Goal: Task Accomplishment & Management: Manage account settings

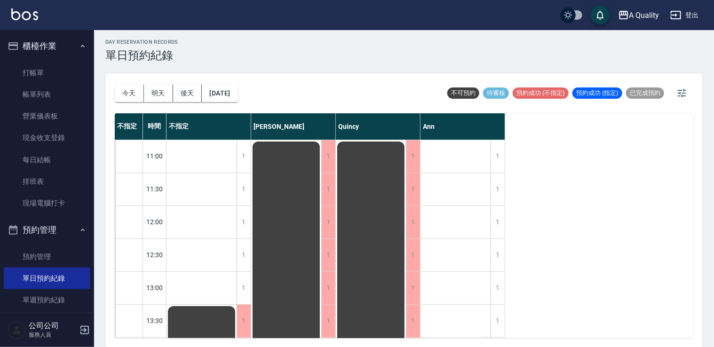
scroll to position [199, 0]
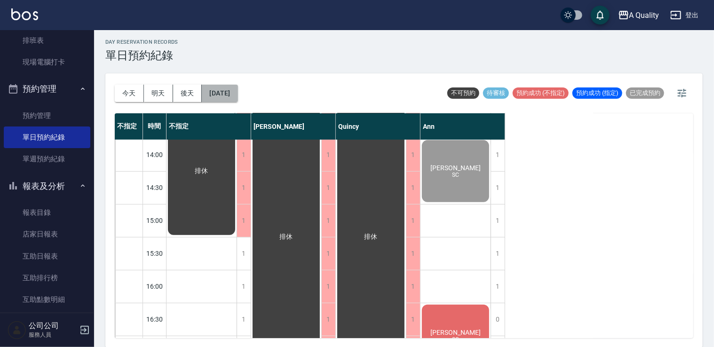
click at [236, 90] on button "[DATE]" at bounding box center [220, 93] width 36 height 17
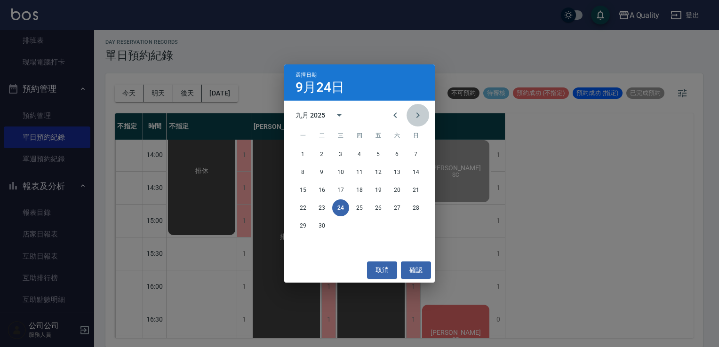
click at [416, 119] on icon "Next month" at bounding box center [417, 115] width 11 height 11
click at [415, 157] on button "5" at bounding box center [415, 154] width 17 height 17
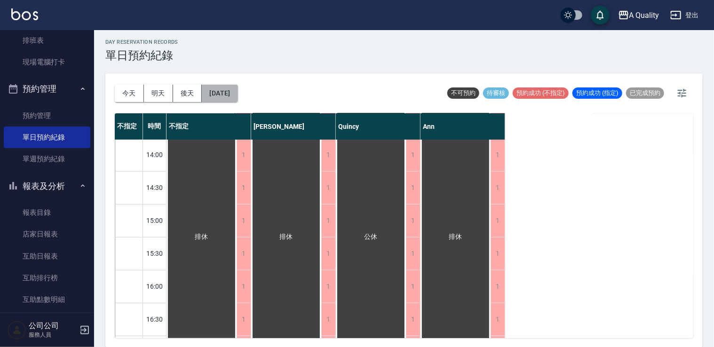
click at [238, 96] on button "2025/10/05" at bounding box center [220, 93] width 36 height 17
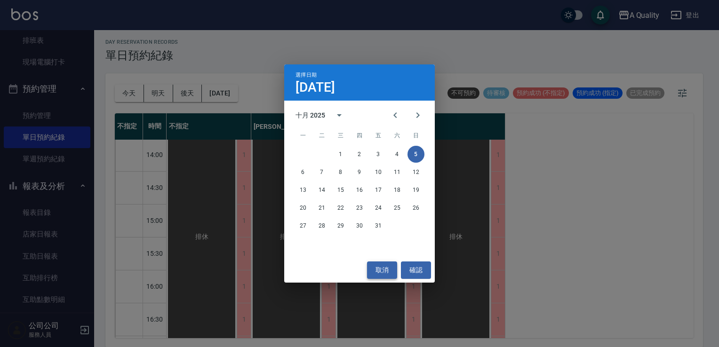
click at [368, 265] on button "取消" at bounding box center [382, 270] width 30 height 17
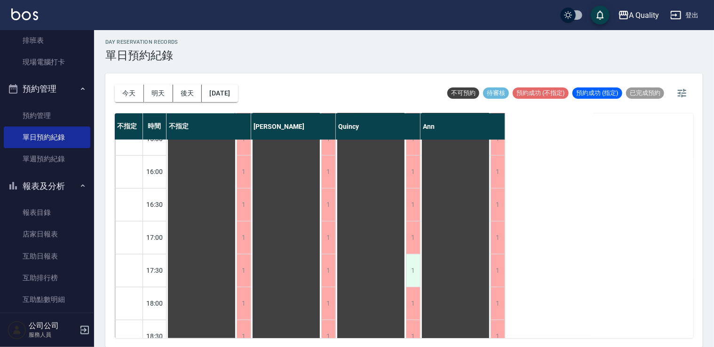
scroll to position [401, 0]
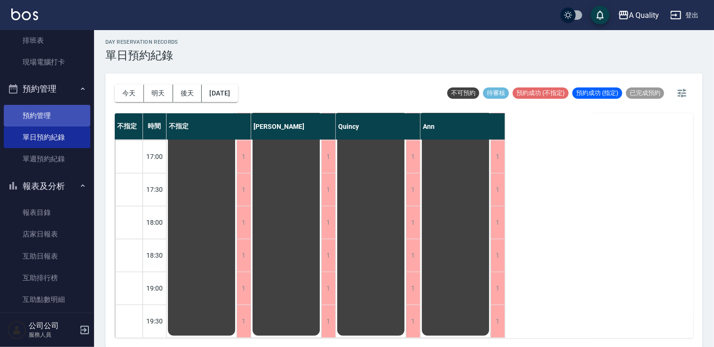
click at [51, 121] on link "預約管理" at bounding box center [47, 116] width 87 height 22
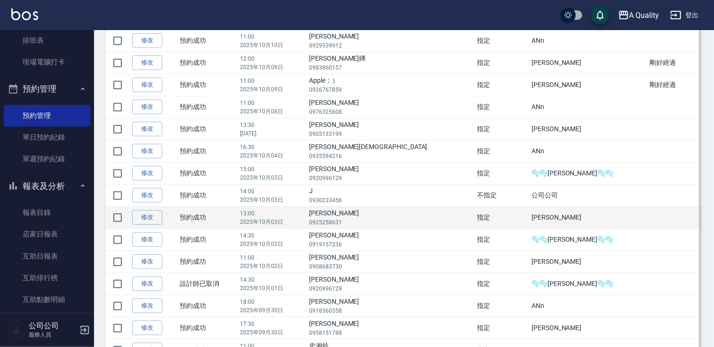
scroll to position [282, 0]
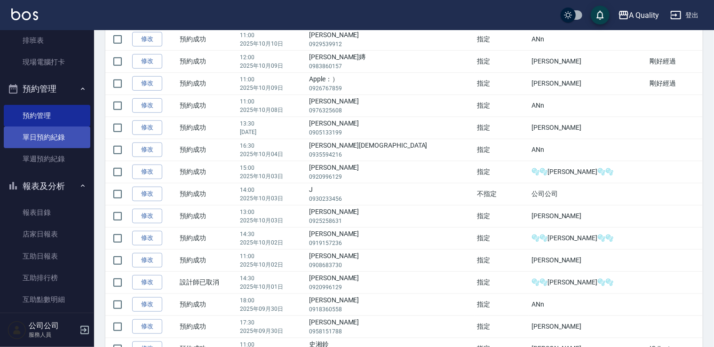
click at [62, 147] on link "單日預約紀錄" at bounding box center [47, 138] width 87 height 22
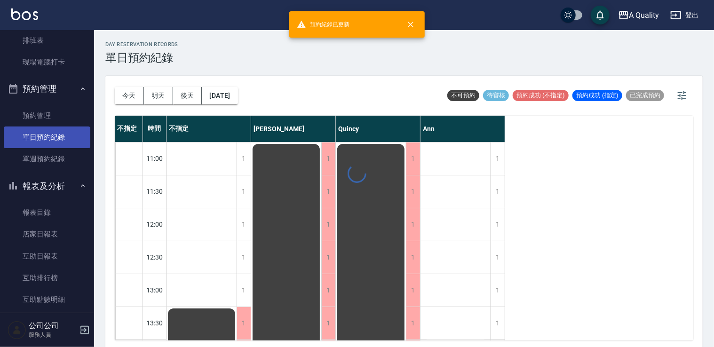
click at [62, 146] on link "單日預約紀錄" at bounding box center [47, 138] width 87 height 22
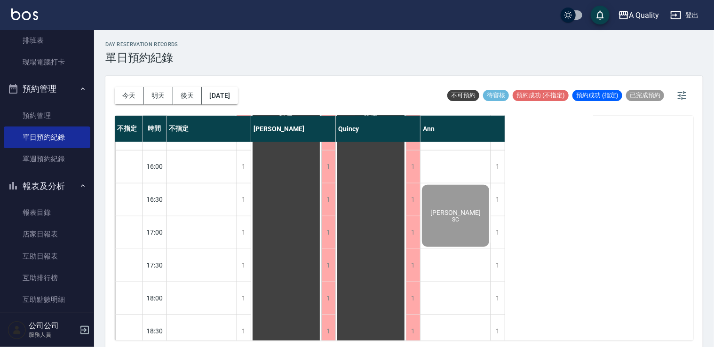
scroll to position [376, 0]
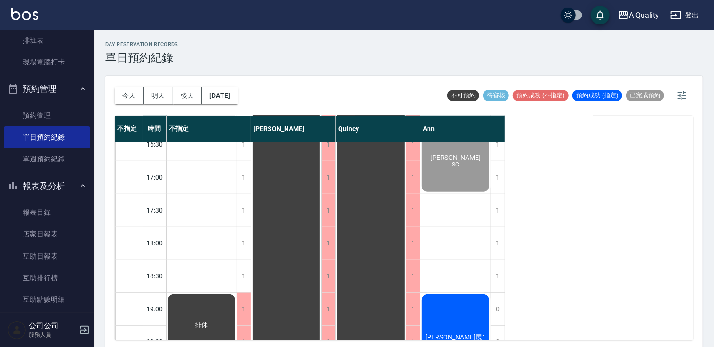
click at [461, 308] on div "李維恩_展1 想洗頭、剪髮" at bounding box center [456, 342] width 70 height 98
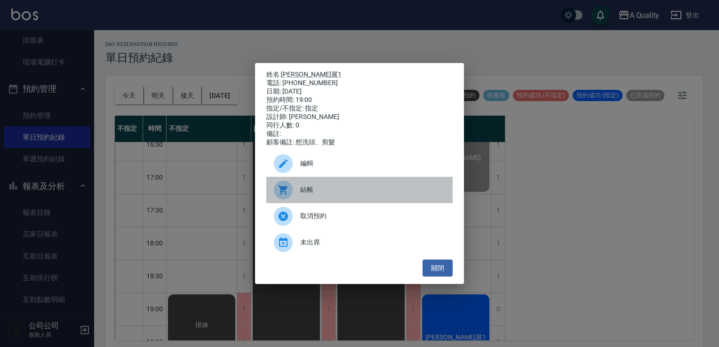
click at [326, 186] on div "結帳" at bounding box center [359, 190] width 186 height 26
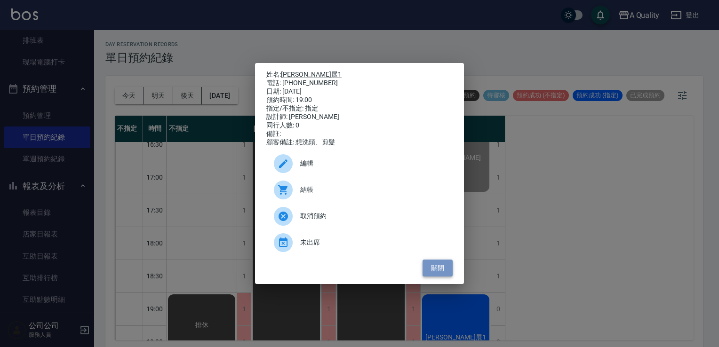
drag, startPoint x: 435, startPoint y: 270, endPoint x: 426, endPoint y: 264, distance: 10.6
click at [435, 270] on button "關閉" at bounding box center [437, 268] width 30 height 17
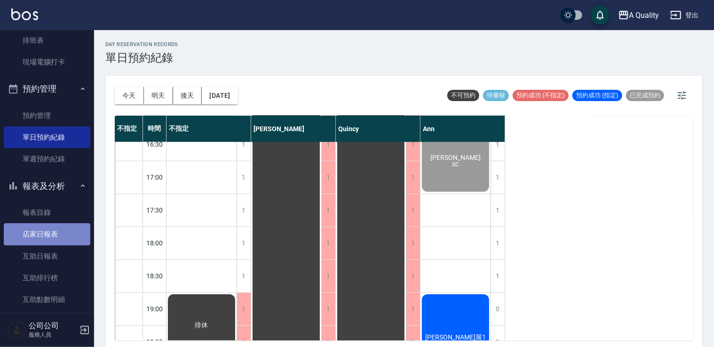
click at [47, 234] on link "店家日報表" at bounding box center [47, 234] width 87 height 22
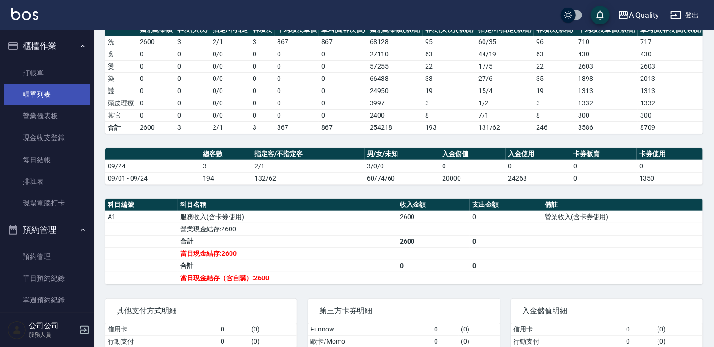
click at [50, 88] on link "帳單列表" at bounding box center [47, 95] width 87 height 22
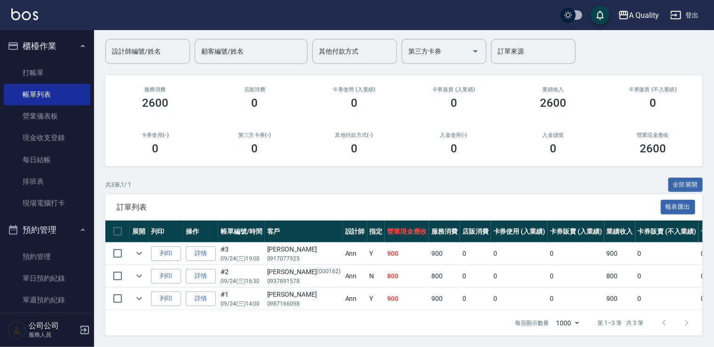
scroll to position [76, 0]
click at [48, 275] on link "單日預約紀錄" at bounding box center [47, 279] width 87 height 22
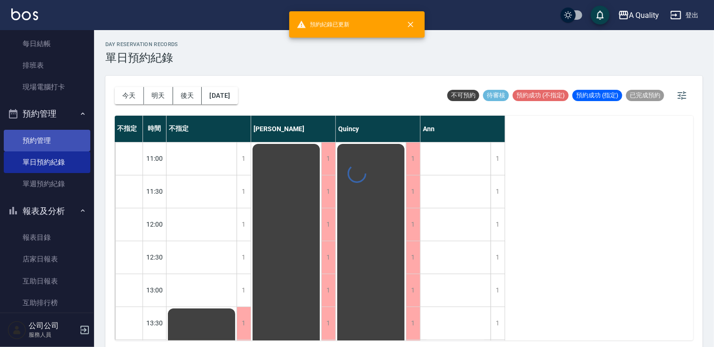
scroll to position [188, 0]
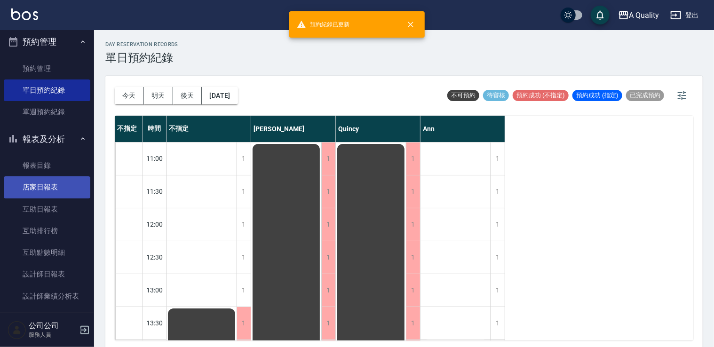
click at [40, 187] on link "店家日報表" at bounding box center [47, 187] width 87 height 22
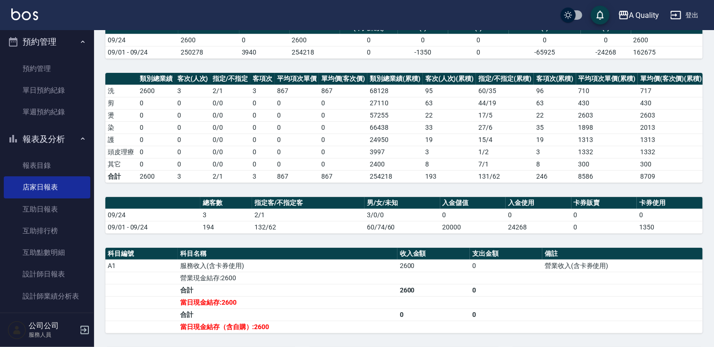
scroll to position [94, 0]
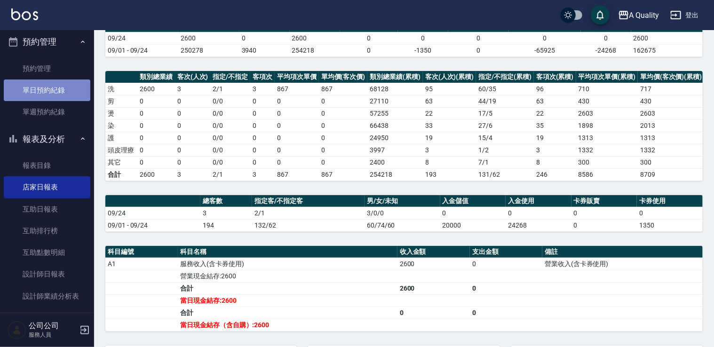
click at [49, 91] on link "單日預約紀錄" at bounding box center [47, 90] width 87 height 22
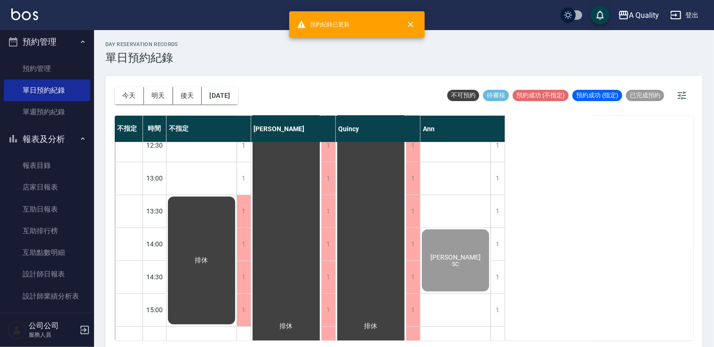
scroll to position [188, 0]
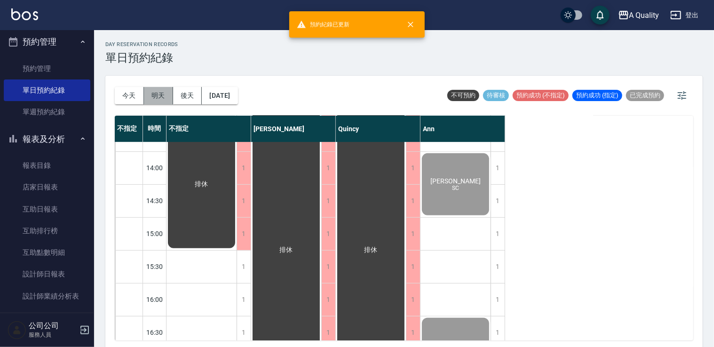
click at [161, 101] on button "明天" at bounding box center [158, 95] width 29 height 17
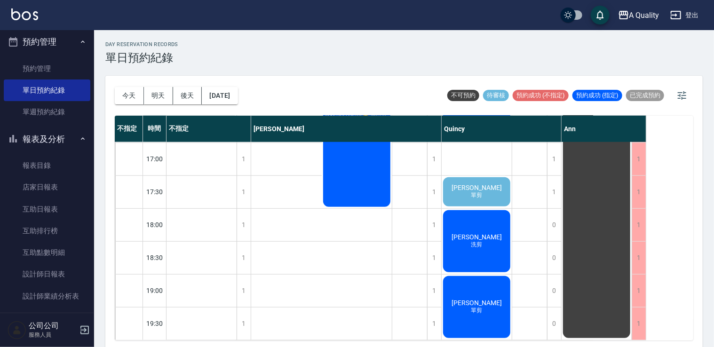
scroll to position [307, 0]
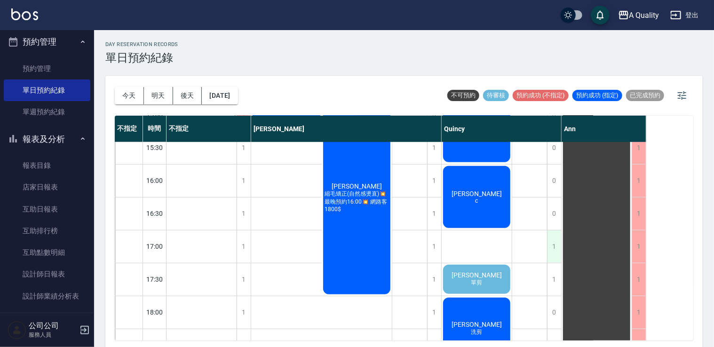
click at [556, 238] on div "1" at bounding box center [554, 246] width 14 height 32
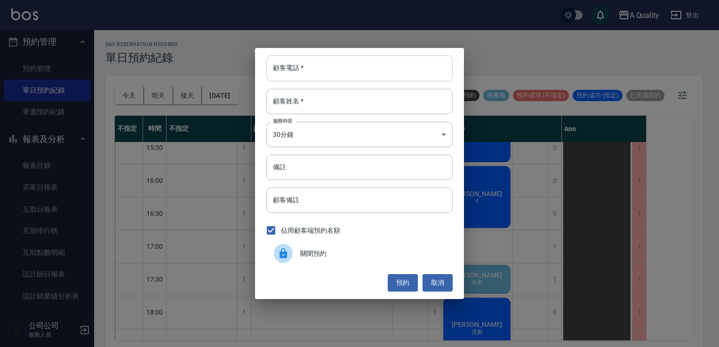
click at [294, 67] on input "顧客電話   *" at bounding box center [359, 68] width 186 height 25
click at [435, 282] on button "取消" at bounding box center [437, 282] width 30 height 17
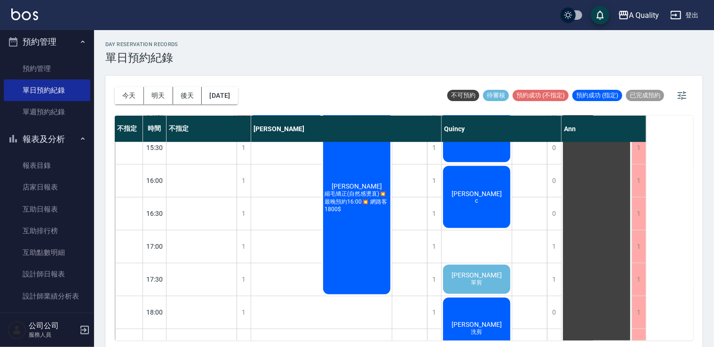
click at [564, 246] on div "排休" at bounding box center [597, 131] width 70 height 592
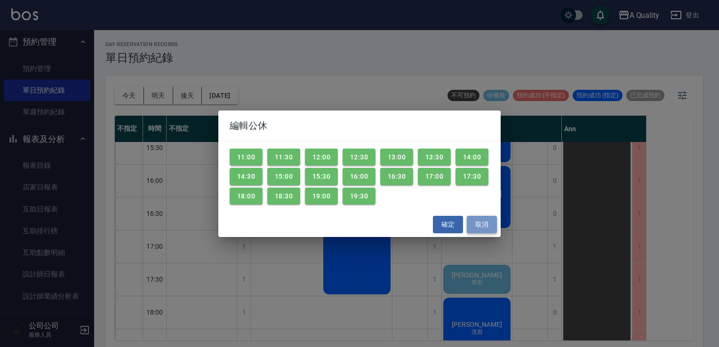
click at [484, 225] on button "取消" at bounding box center [482, 224] width 30 height 17
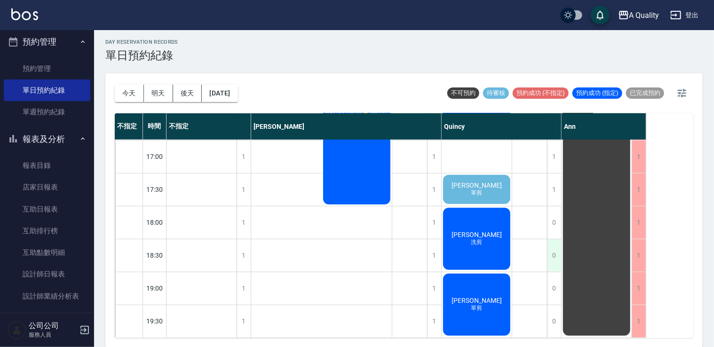
scroll to position [354, 0]
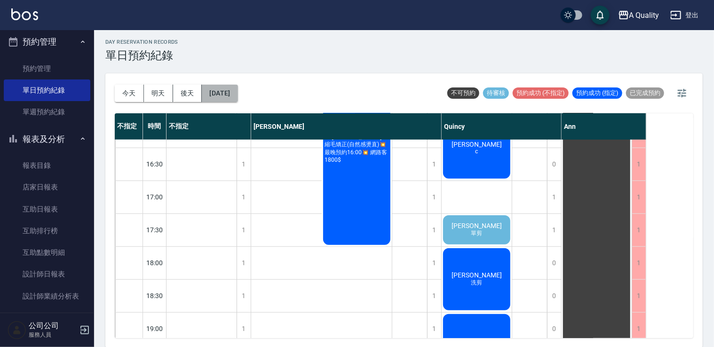
click at [237, 94] on button "2025/09/25" at bounding box center [220, 93] width 36 height 17
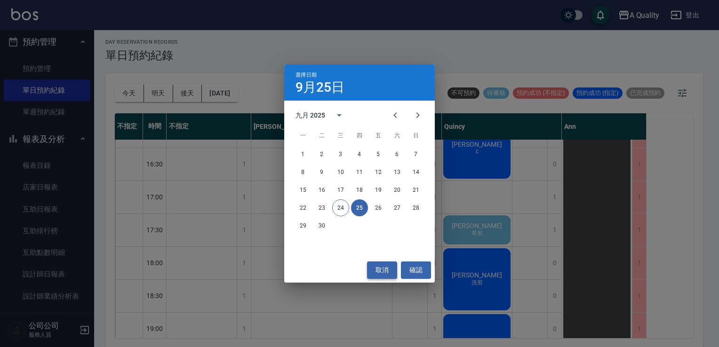
click at [386, 266] on button "取消" at bounding box center [382, 270] width 30 height 17
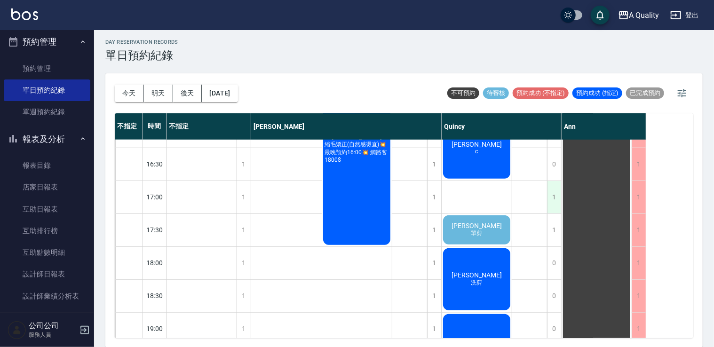
click at [551, 196] on div "1" at bounding box center [554, 197] width 14 height 32
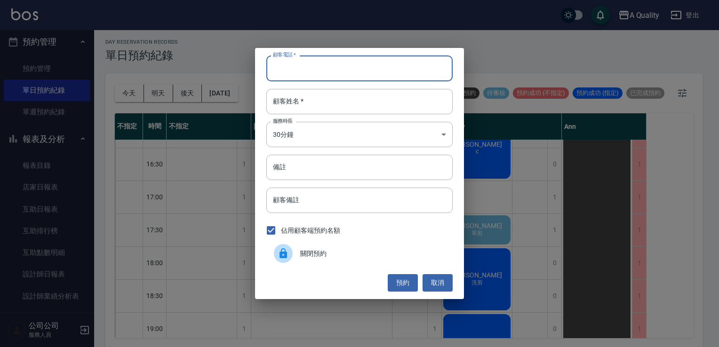
click at [309, 67] on input "顧客電話   *" at bounding box center [359, 68] width 186 height 25
click at [46, 178] on div "顧客電話   * 顧客電話   * 顧客姓名   * 顧客姓名   * 服務時長 30分鐘 1 服務時長 備註 備註 顧客備註 顧客備註 佔用顧客端預約名額 …" at bounding box center [359, 173] width 719 height 347
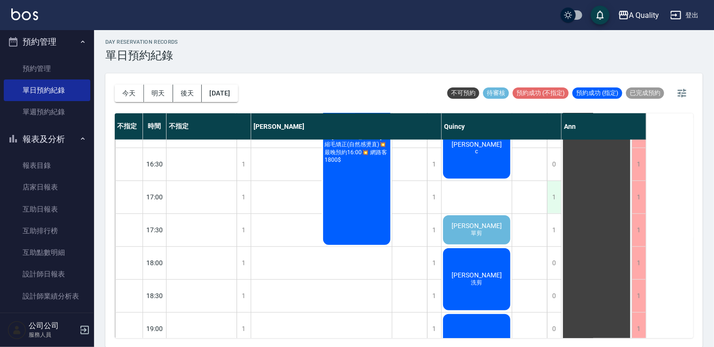
click at [557, 197] on div "1" at bounding box center [554, 197] width 14 height 32
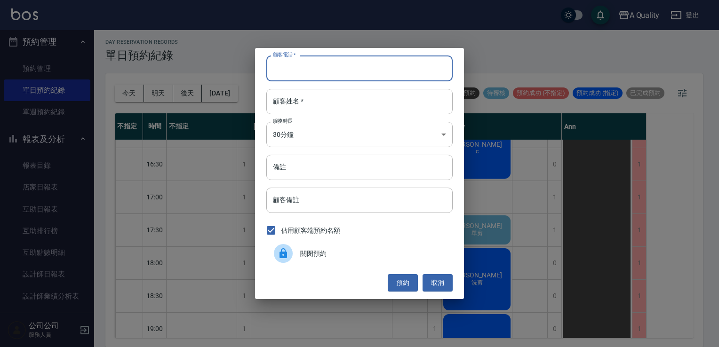
paste input "0987998668"
type input "0987998668"
click at [341, 100] on input "顧客姓名   *" at bounding box center [359, 101] width 186 height 25
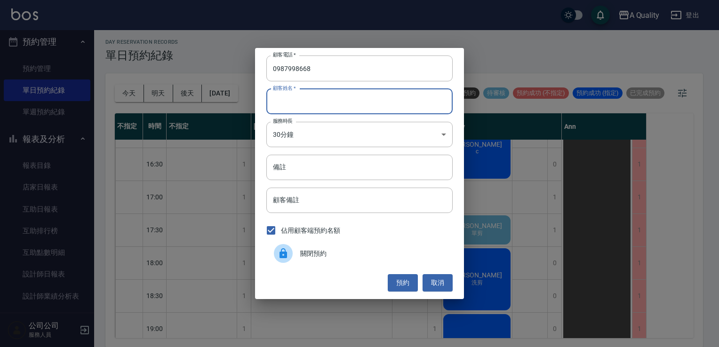
click at [283, 93] on input "顧客姓名   *" at bounding box center [359, 101] width 186 height 25
type input "d"
type input "康"
click at [284, 138] on body "A Quality 登出 櫃檯作業 打帳單 帳單列表 營業儀表板 現金收支登錄 每日結帳 排班表 現場電腦打卡 預約管理 預約管理 單日預約紀錄 單週預約紀錄…" at bounding box center [359, 173] width 719 height 350
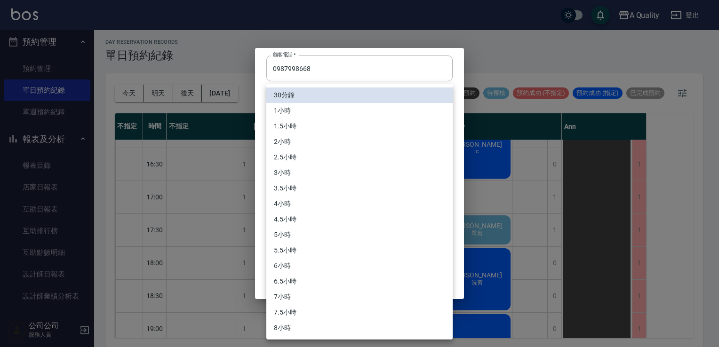
click at [295, 110] on li "1小時" at bounding box center [359, 111] width 186 height 16
type input "2"
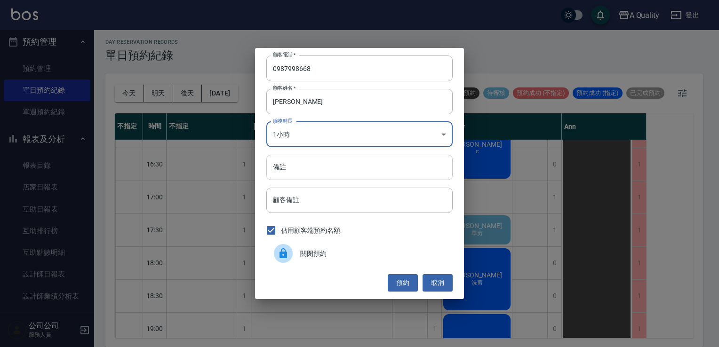
click at [292, 167] on input "備註" at bounding box center [359, 167] width 186 height 25
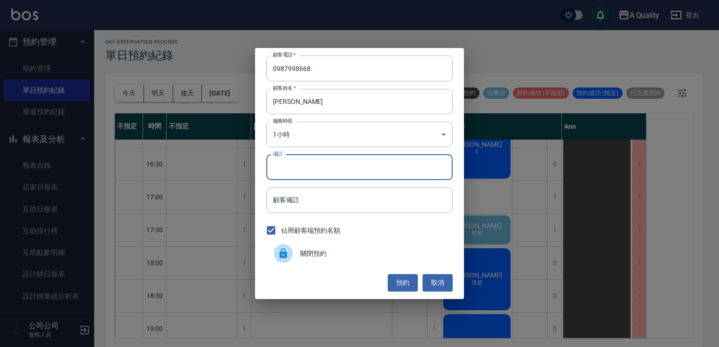
type input "ㄋ"
type input "sc"
click at [397, 288] on button "預約" at bounding box center [403, 282] width 30 height 17
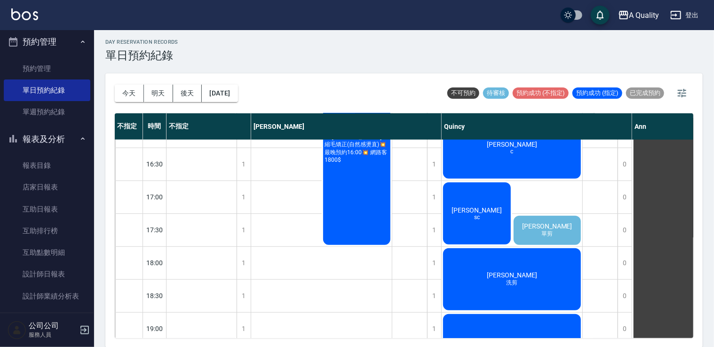
click at [474, 206] on span "康孝莊" at bounding box center [477, 210] width 54 height 8
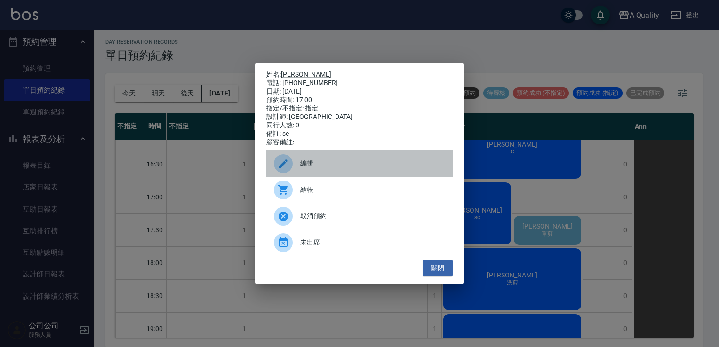
click at [316, 168] on span "編輯" at bounding box center [372, 164] width 145 height 10
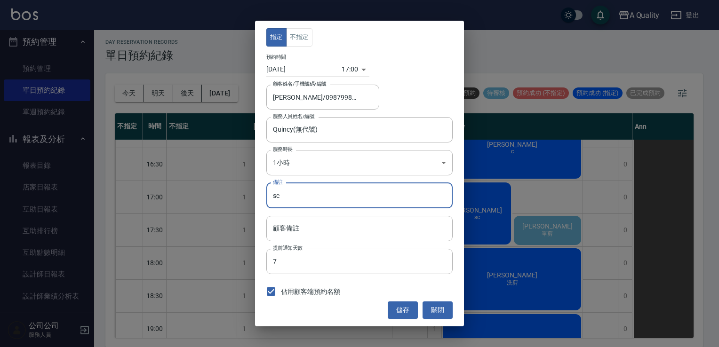
click at [270, 197] on input "sc" at bounding box center [359, 195] width 186 height 25
type input "老公sc"
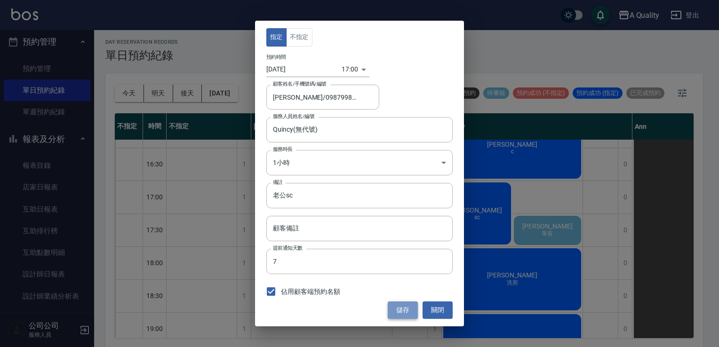
click at [409, 307] on button "儲存" at bounding box center [403, 310] width 30 height 17
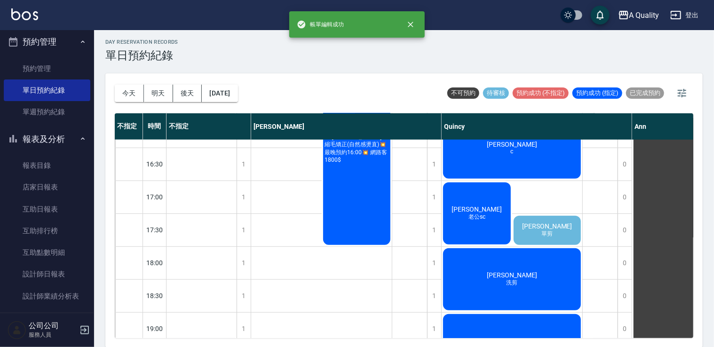
click at [562, 227] on div "張哲晟 單剪" at bounding box center [547, 230] width 71 height 32
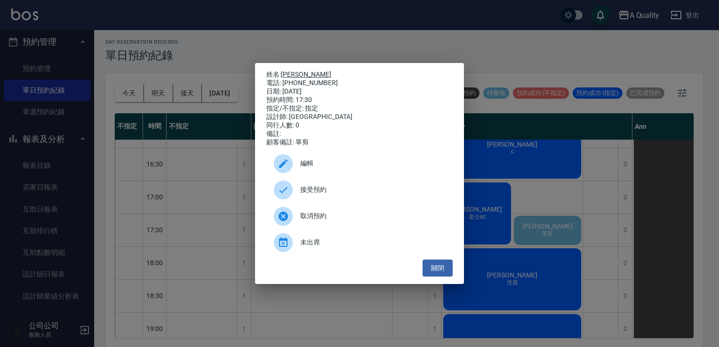
click at [294, 71] on link "張哲晟" at bounding box center [306, 75] width 50 height 8
click at [437, 266] on button "關閉" at bounding box center [437, 268] width 30 height 17
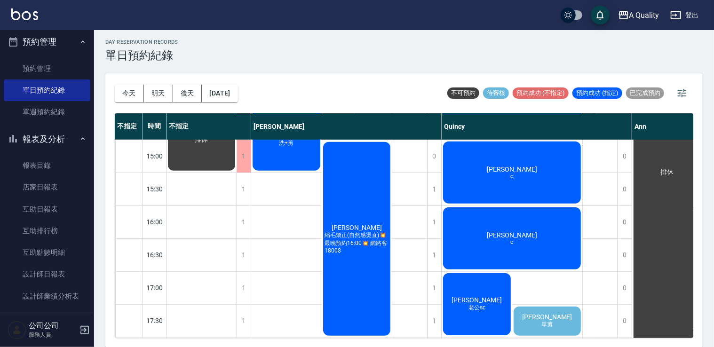
scroll to position [213, 0]
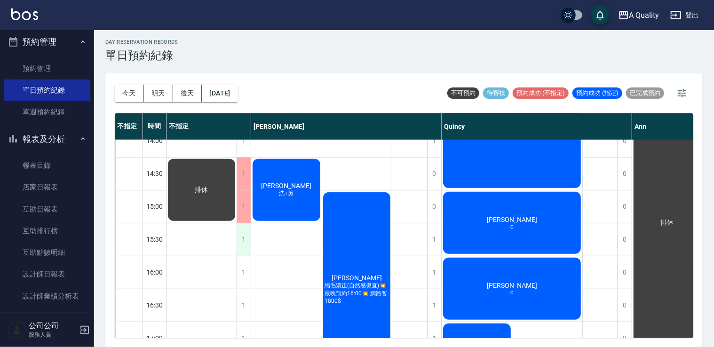
click at [245, 239] on div "1" at bounding box center [244, 239] width 14 height 32
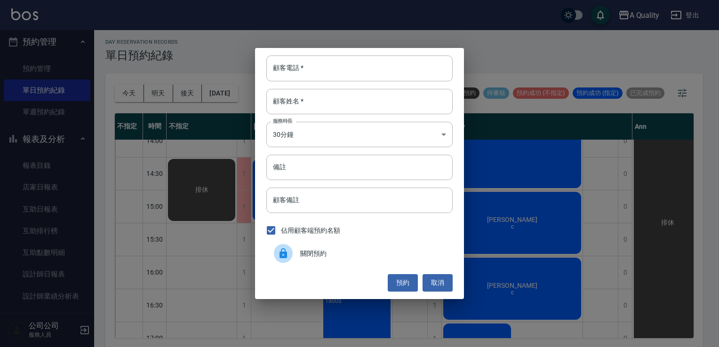
click at [357, 251] on span "關閉預約" at bounding box center [372, 254] width 145 height 10
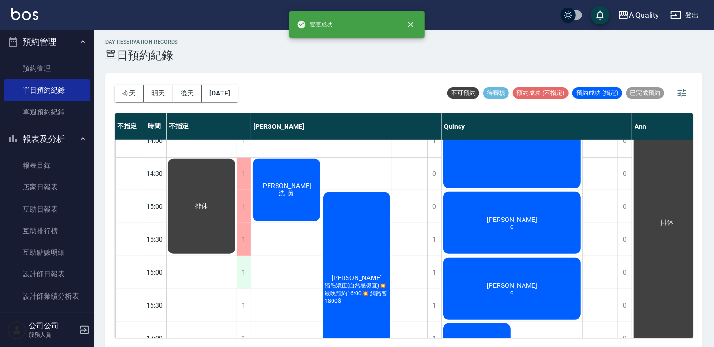
click at [243, 272] on div "1" at bounding box center [244, 272] width 14 height 32
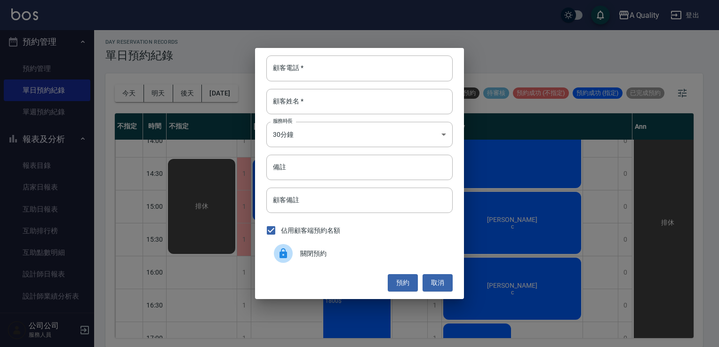
click at [336, 253] on span "關閉預約" at bounding box center [372, 254] width 145 height 10
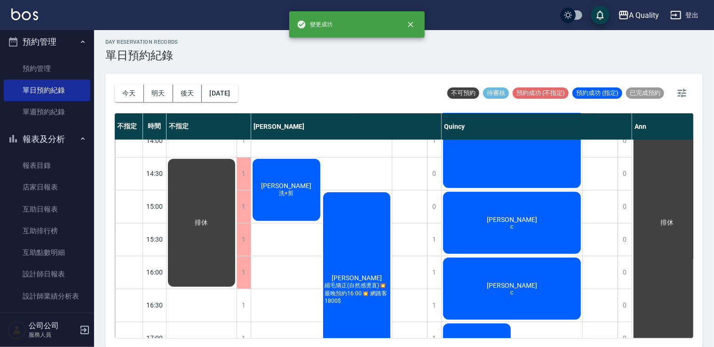
scroll to position [260, 0]
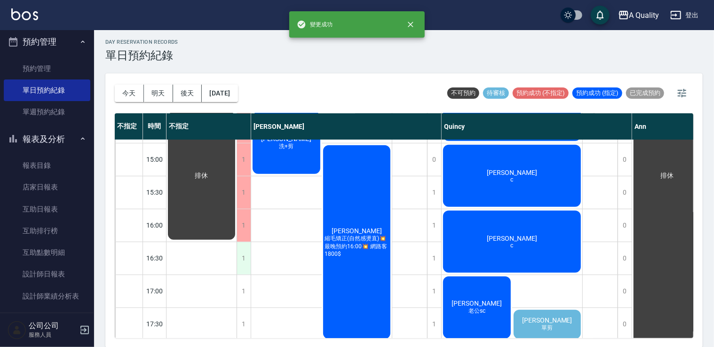
click at [250, 259] on div "1" at bounding box center [244, 258] width 14 height 32
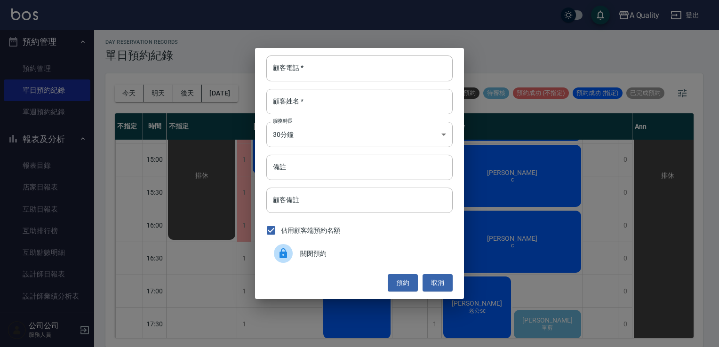
click at [293, 259] on div at bounding box center [287, 253] width 26 height 19
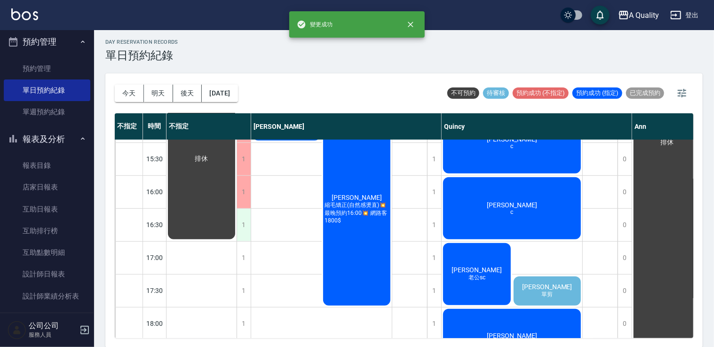
scroll to position [307, 0]
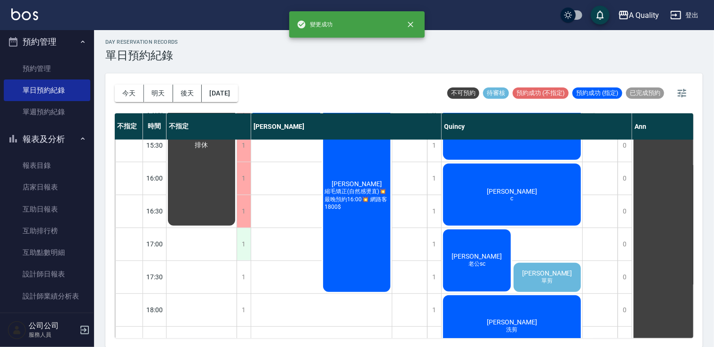
click at [248, 249] on div "1" at bounding box center [244, 244] width 14 height 32
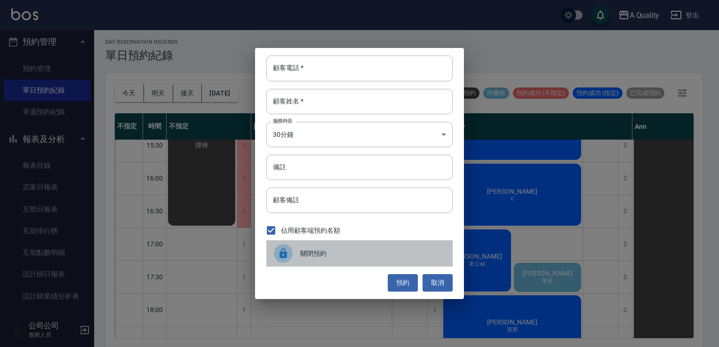
drag, startPoint x: 305, startPoint y: 250, endPoint x: 283, endPoint y: 259, distance: 23.8
click at [305, 251] on span "關閉預約" at bounding box center [372, 254] width 145 height 10
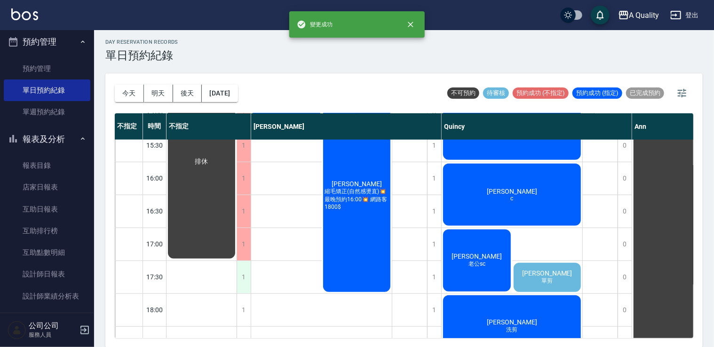
click at [247, 276] on div "1" at bounding box center [244, 277] width 14 height 32
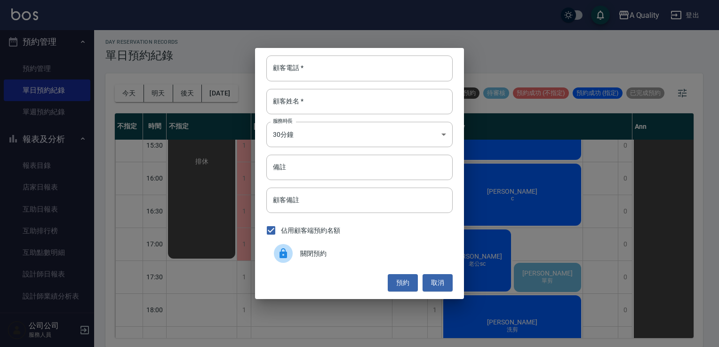
click at [308, 255] on span "關閉預約" at bounding box center [372, 254] width 145 height 10
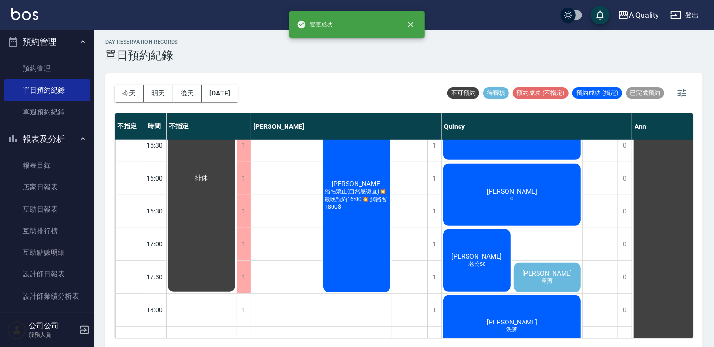
scroll to position [354, 0]
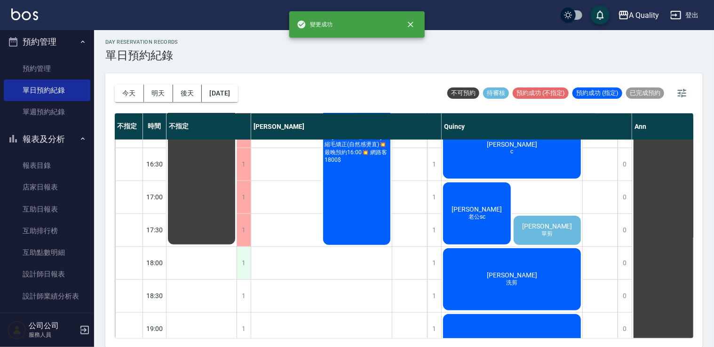
click at [241, 262] on div "1" at bounding box center [244, 263] width 14 height 32
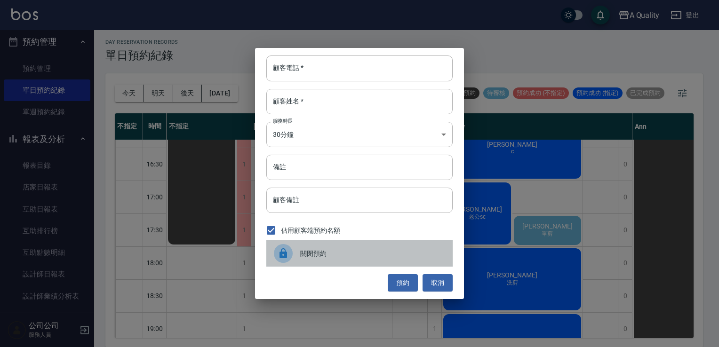
click at [312, 257] on span "關閉預約" at bounding box center [372, 254] width 145 height 10
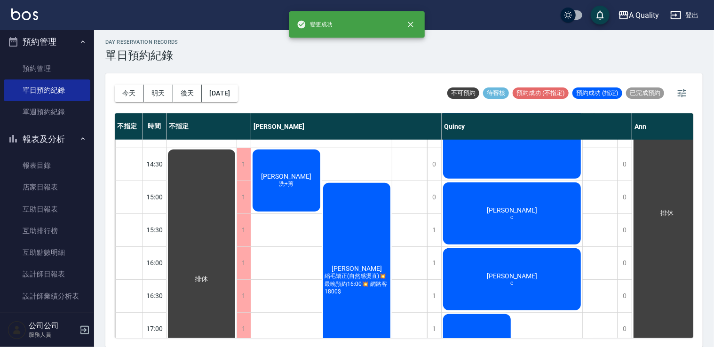
scroll to position [119, 0]
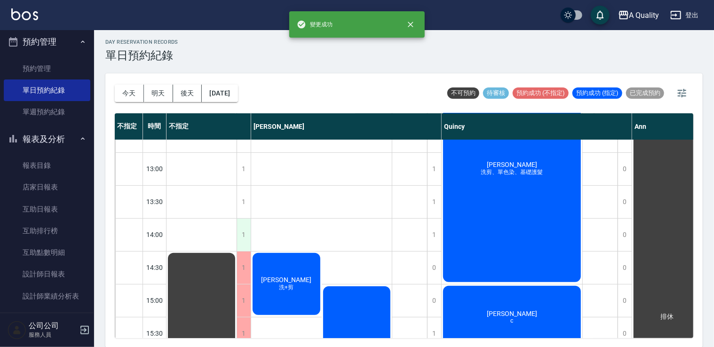
click at [246, 238] on div "1" at bounding box center [244, 235] width 14 height 32
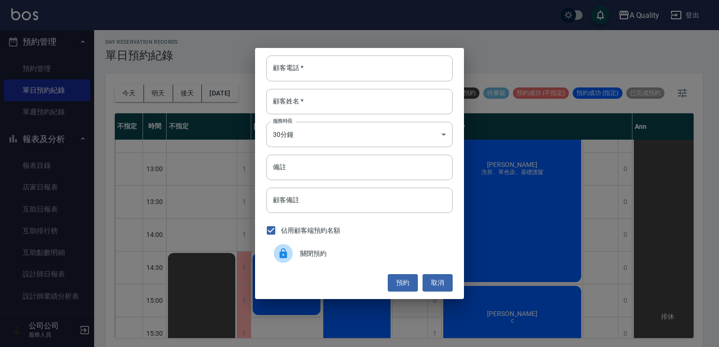
click at [292, 258] on div at bounding box center [287, 253] width 26 height 19
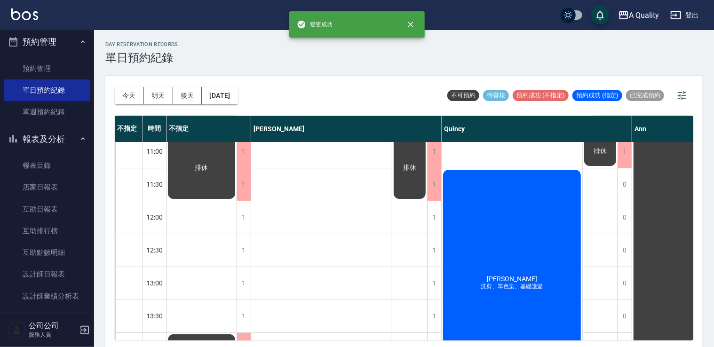
scroll to position [0, 0]
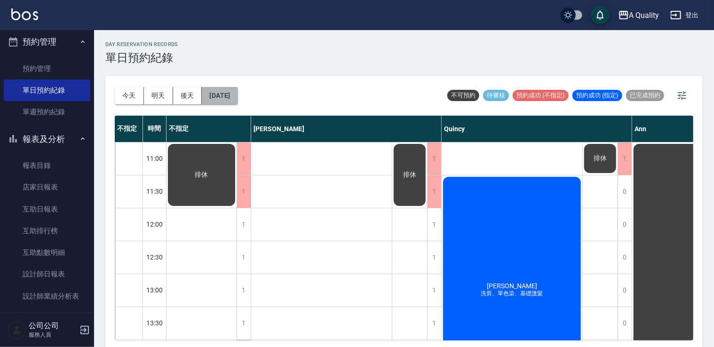
click at [222, 92] on button "2025/09/25" at bounding box center [220, 95] width 36 height 17
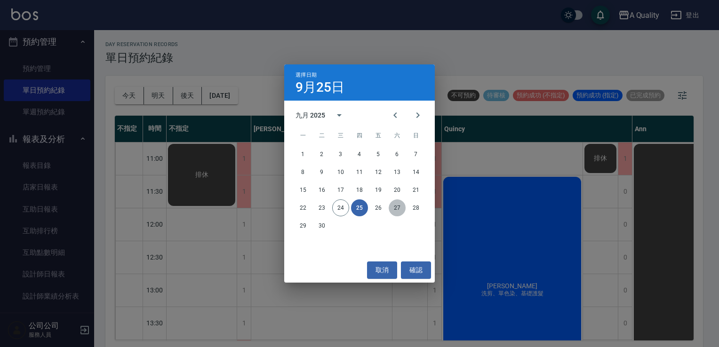
click at [393, 208] on button "27" at bounding box center [397, 207] width 17 height 17
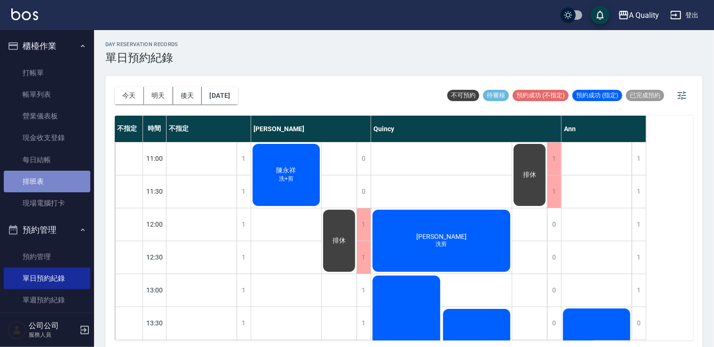
click at [57, 190] on link "排班表" at bounding box center [47, 182] width 87 height 22
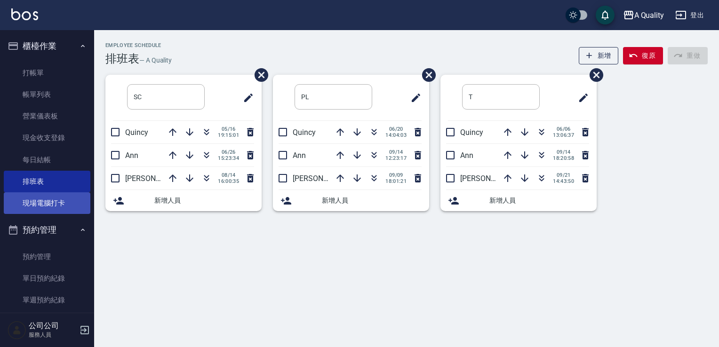
click at [55, 201] on link "現場電腦打卡" at bounding box center [47, 203] width 87 height 22
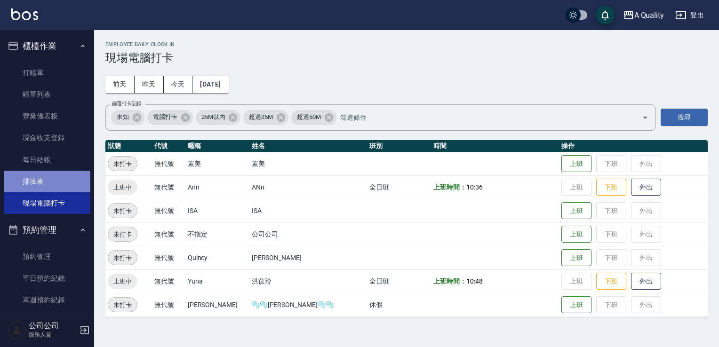
click at [55, 187] on link "排班表" at bounding box center [47, 182] width 87 height 22
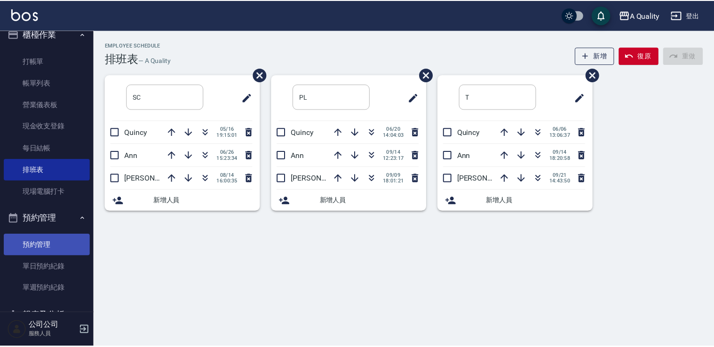
scroll to position [47, 0]
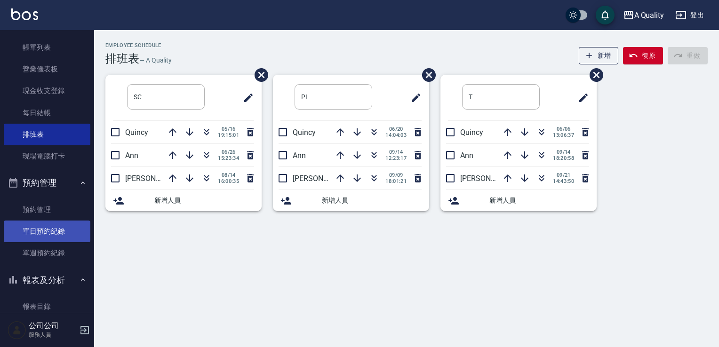
click at [56, 235] on link "單日預約紀錄" at bounding box center [47, 232] width 87 height 22
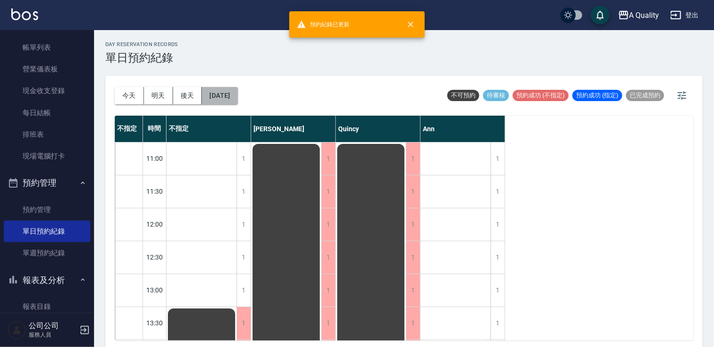
click at [238, 91] on button "[DATE]" at bounding box center [220, 95] width 36 height 17
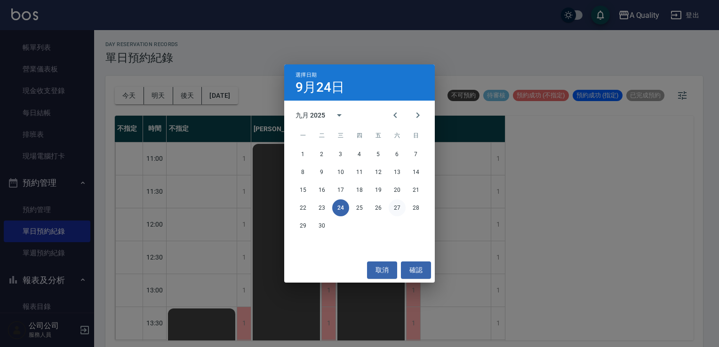
click at [399, 205] on button "27" at bounding box center [397, 207] width 17 height 17
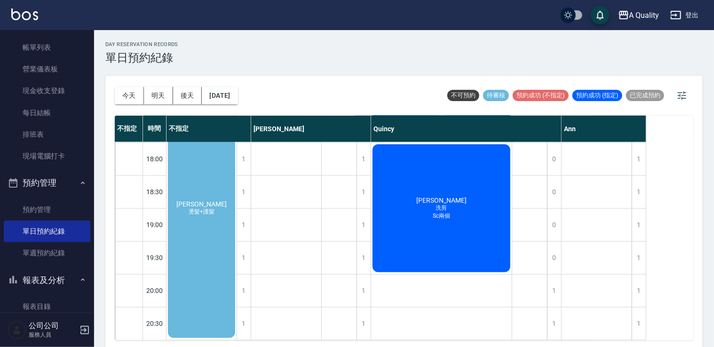
scroll to position [373, 0]
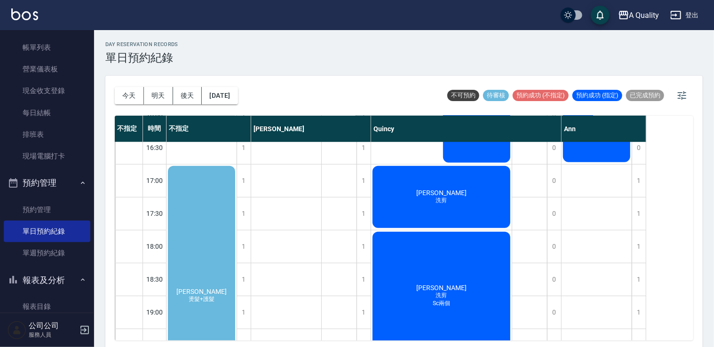
click at [222, 202] on div "蔡旻蓁 燙髮+護髮" at bounding box center [202, 296] width 70 height 262
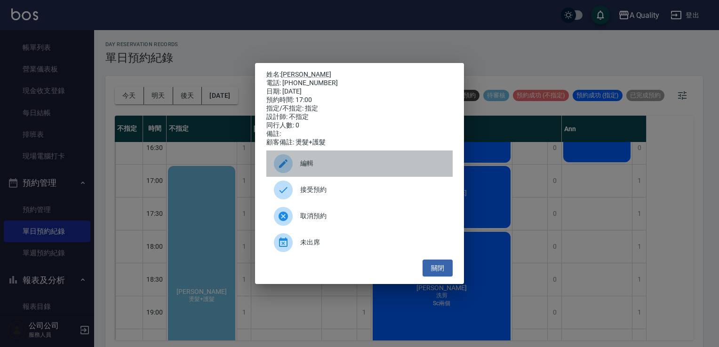
click at [312, 154] on div "編輯" at bounding box center [359, 164] width 186 height 26
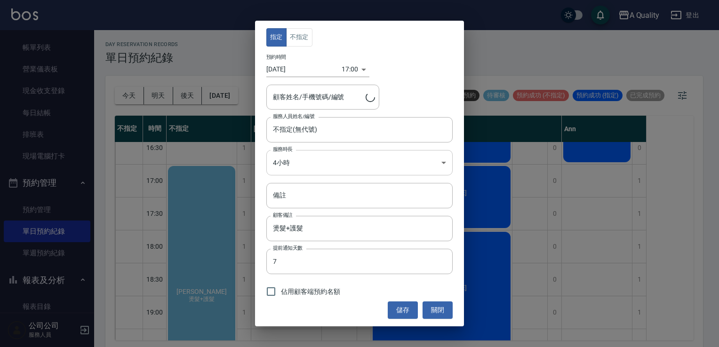
type input "蔡旻蓁/0910952113"
click at [441, 306] on button "關閉" at bounding box center [437, 310] width 30 height 17
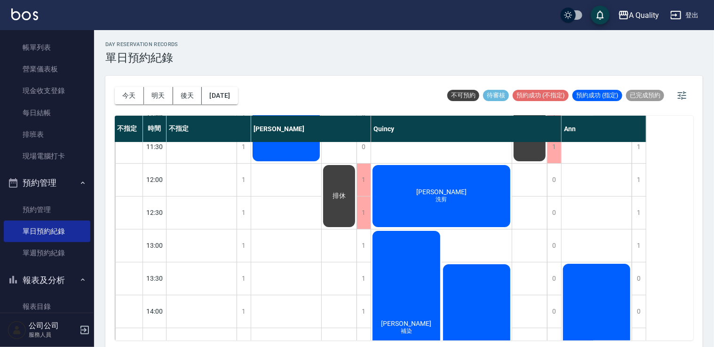
scroll to position [0, 0]
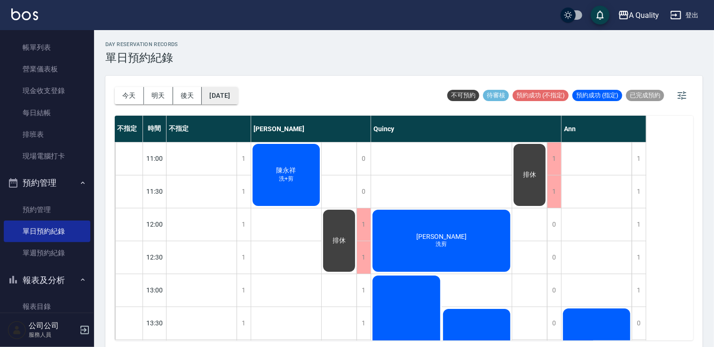
click at [238, 93] on button "2025/09/27" at bounding box center [220, 95] width 36 height 17
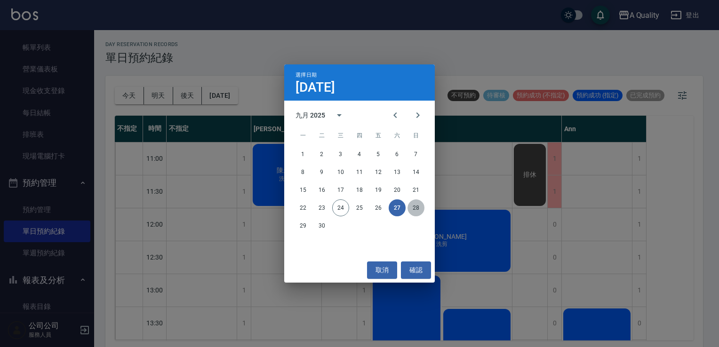
click at [415, 209] on button "28" at bounding box center [415, 207] width 17 height 17
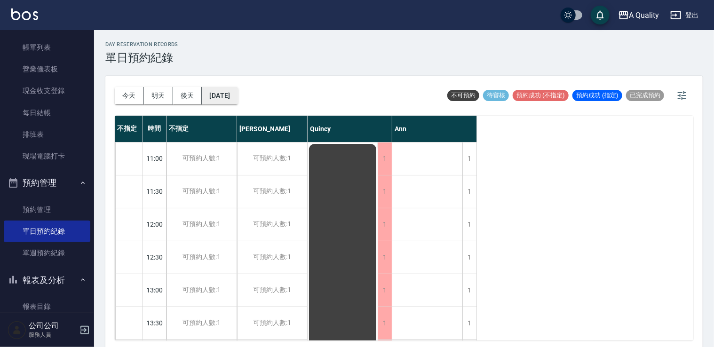
click at [234, 98] on button "2025/09/28" at bounding box center [220, 95] width 36 height 17
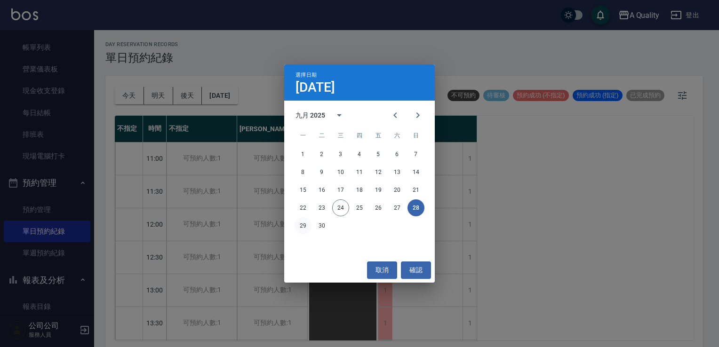
click at [301, 228] on button "29" at bounding box center [302, 225] width 17 height 17
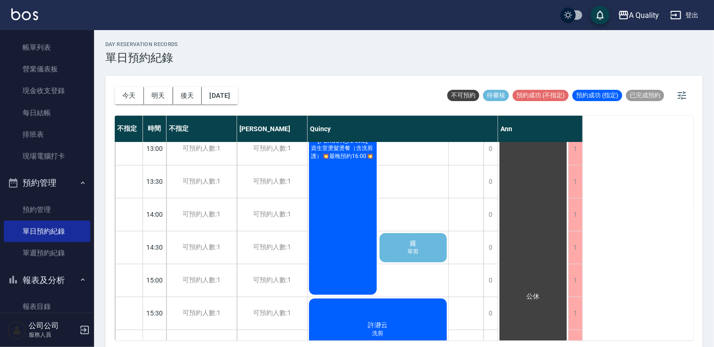
scroll to position [141, 0]
click at [426, 241] on div "嫚 單剪" at bounding box center [413, 248] width 71 height 32
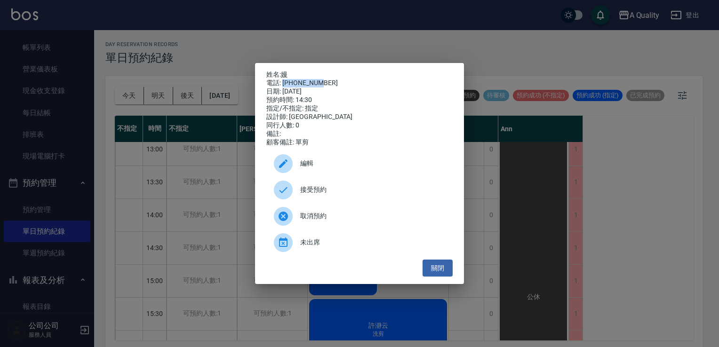
drag, startPoint x: 282, startPoint y: 81, endPoint x: 337, endPoint y: 79, distance: 55.1
click at [337, 79] on div "電話: 0958910419" at bounding box center [359, 83] width 186 height 8
drag, startPoint x: 337, startPoint y: 79, endPoint x: 302, endPoint y: 80, distance: 35.8
drag, startPoint x: 302, startPoint y: 80, endPoint x: 254, endPoint y: 36, distance: 64.9
click at [277, 41] on div "姓名: 嫚 電話: 0958910419 日期: 2025/09/29 預約時間: 14:30 指定/不指定: 指定 設計師: Quincy 同行人數: 0 …" at bounding box center [359, 173] width 719 height 347
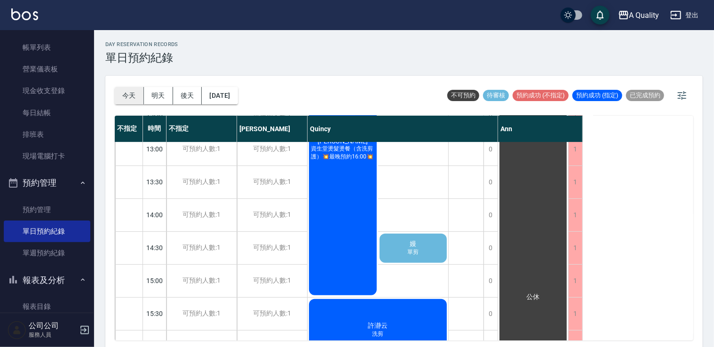
click at [127, 94] on button "今天" at bounding box center [129, 95] width 29 height 17
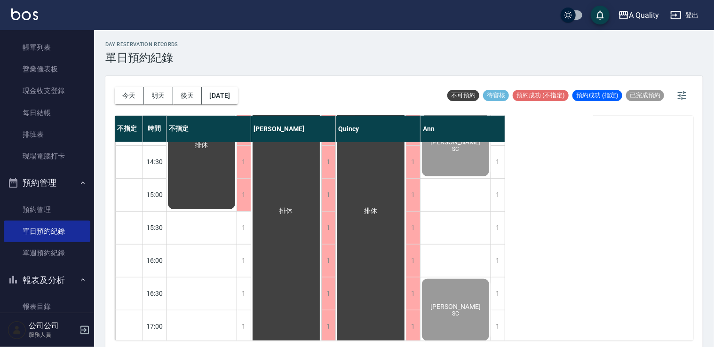
scroll to position [329, 0]
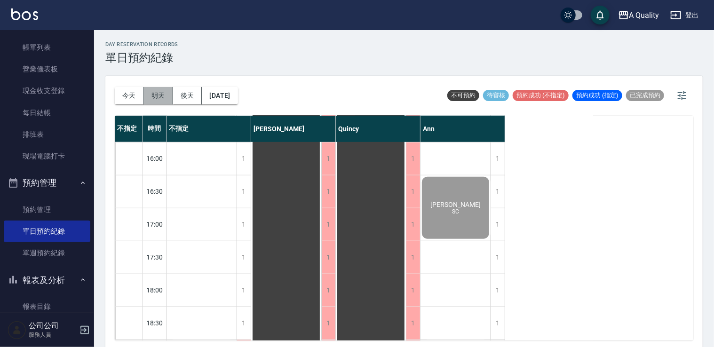
click at [160, 93] on button "明天" at bounding box center [158, 95] width 29 height 17
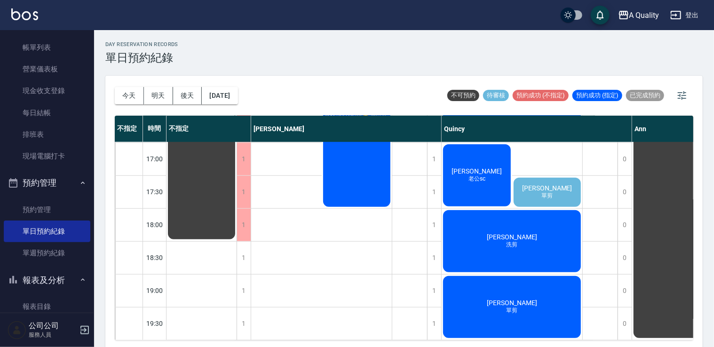
scroll to position [307, 0]
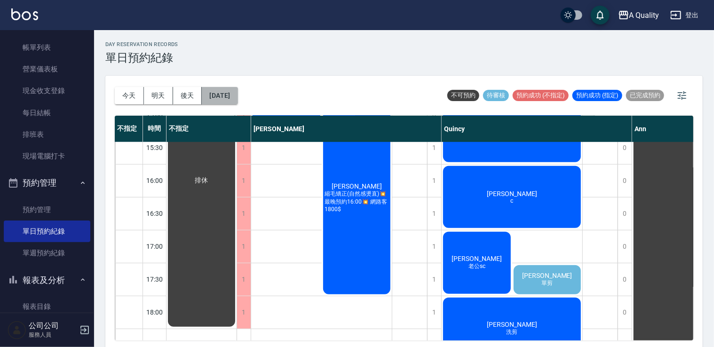
click at [235, 95] on button "2025/09/25" at bounding box center [220, 95] width 36 height 17
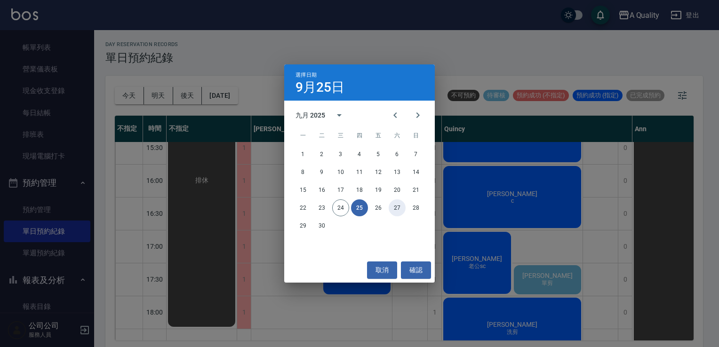
click at [397, 212] on button "27" at bounding box center [397, 207] width 17 height 17
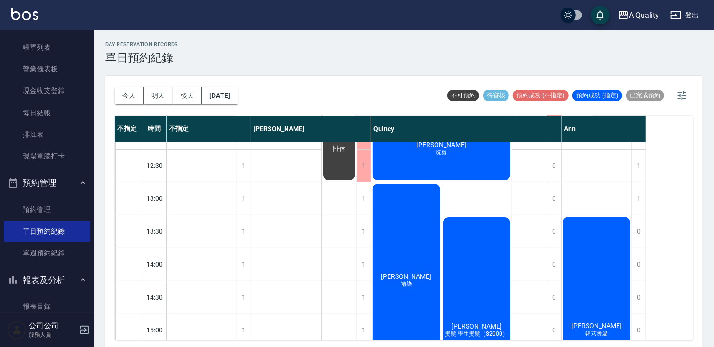
scroll to position [91, 0]
click at [238, 96] on button "2025/09/27" at bounding box center [220, 95] width 36 height 17
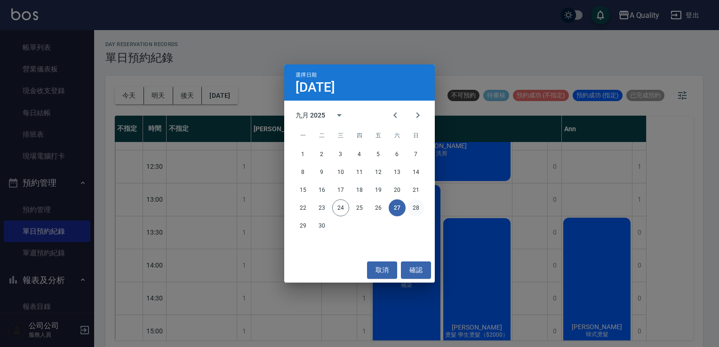
click at [410, 211] on button "28" at bounding box center [415, 207] width 17 height 17
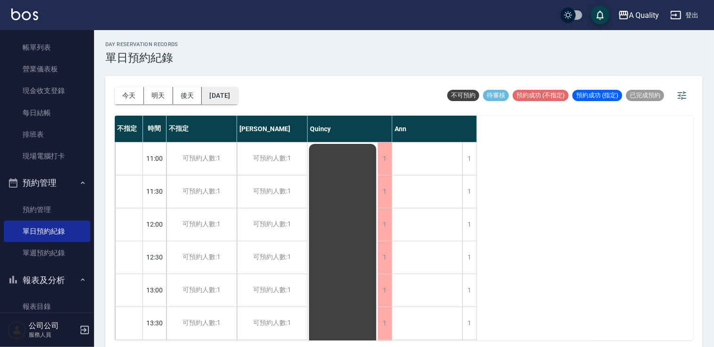
click at [238, 103] on button "2025/09/28" at bounding box center [220, 95] width 36 height 17
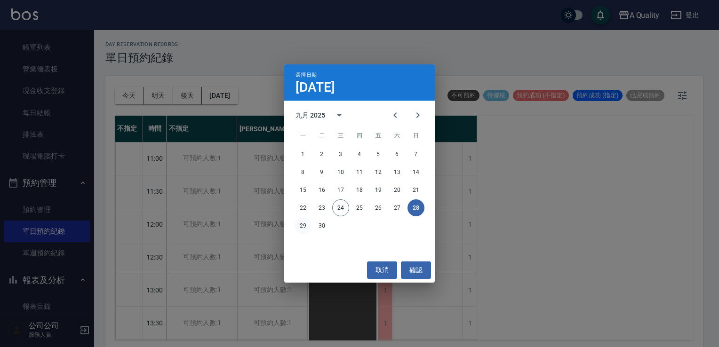
click at [309, 224] on button "29" at bounding box center [302, 225] width 17 height 17
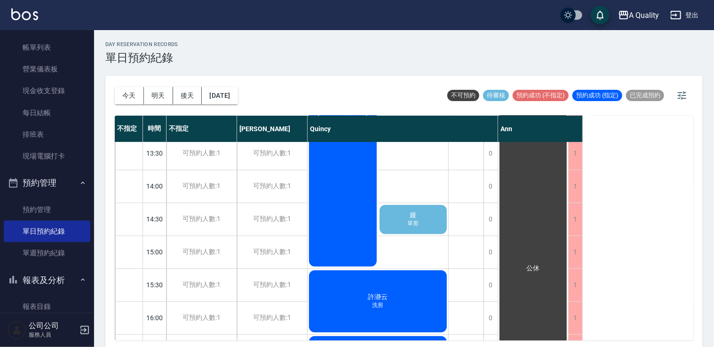
scroll to position [166, 0]
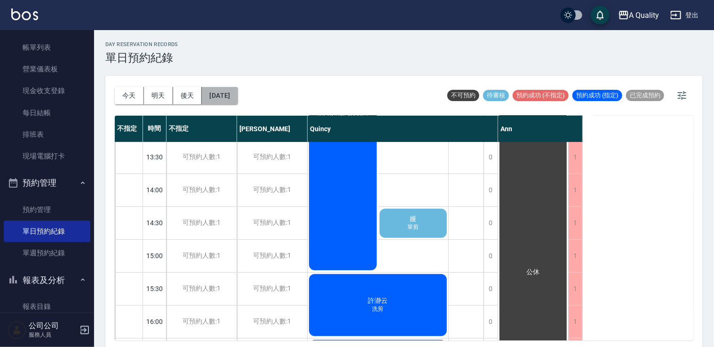
click at [226, 95] on button "2025/09/29" at bounding box center [220, 95] width 36 height 17
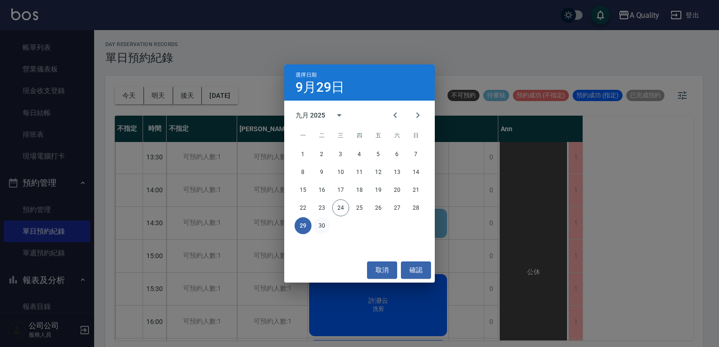
click at [325, 222] on button "30" at bounding box center [321, 225] width 17 height 17
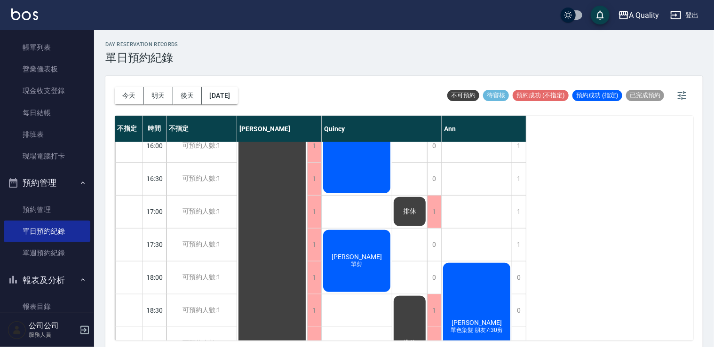
scroll to position [401, 0]
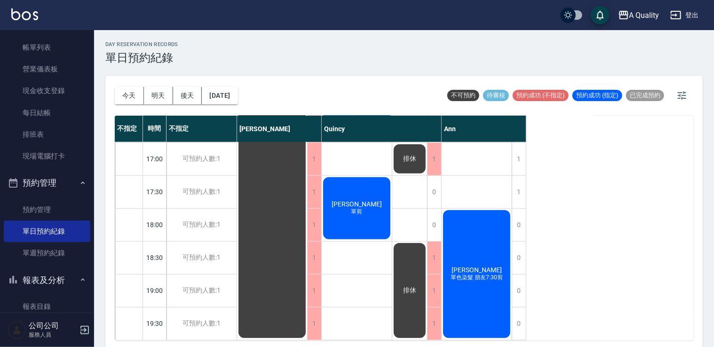
click at [468, 266] on span "周姿靜" at bounding box center [477, 270] width 54 height 8
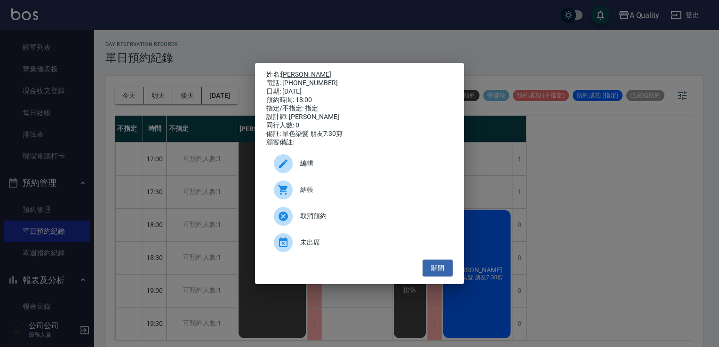
click at [298, 71] on link "周姿靜" at bounding box center [306, 75] width 50 height 8
drag, startPoint x: 449, startPoint y: 268, endPoint x: 442, endPoint y: 257, distance: 12.9
click at [449, 268] on button "關閉" at bounding box center [437, 268] width 30 height 17
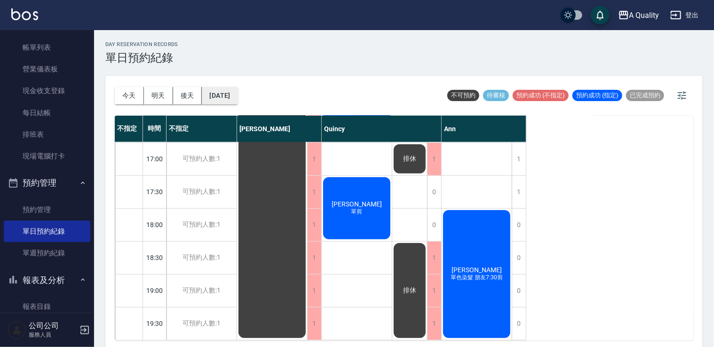
click at [220, 92] on button "2025/09/30" at bounding box center [220, 95] width 36 height 17
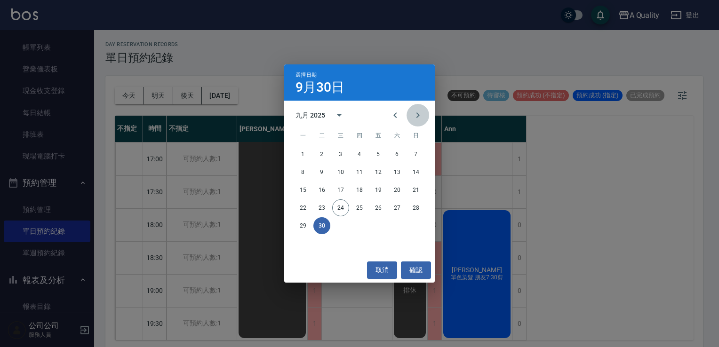
click at [421, 114] on icon "Next month" at bounding box center [417, 115] width 11 height 11
click at [344, 153] on button "1" at bounding box center [340, 154] width 17 height 17
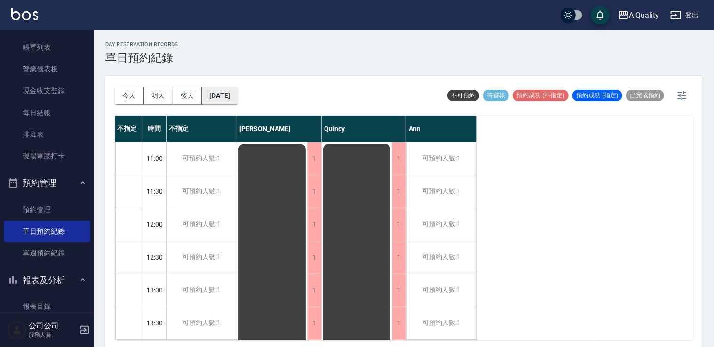
click at [227, 93] on button "2025/10/01" at bounding box center [220, 95] width 36 height 17
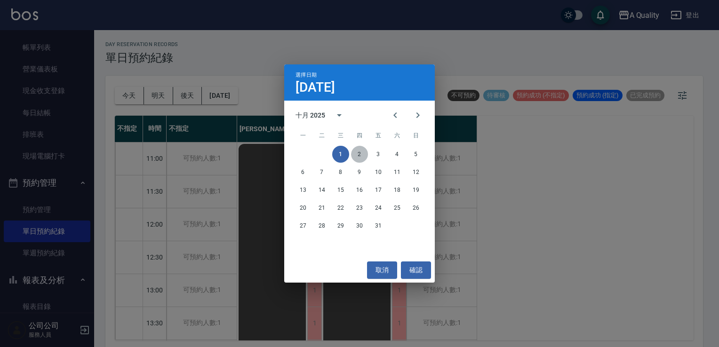
click at [358, 150] on button "2" at bounding box center [359, 154] width 17 height 17
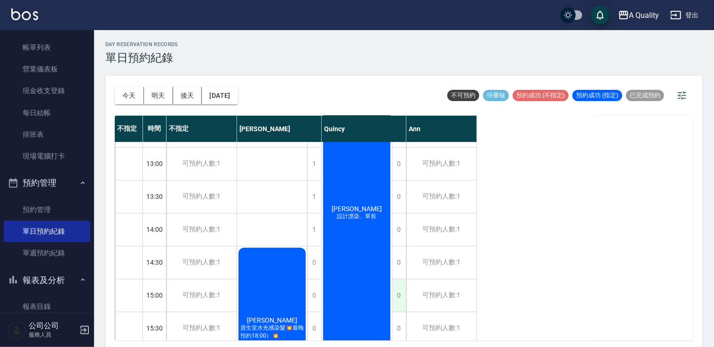
scroll to position [235, 0]
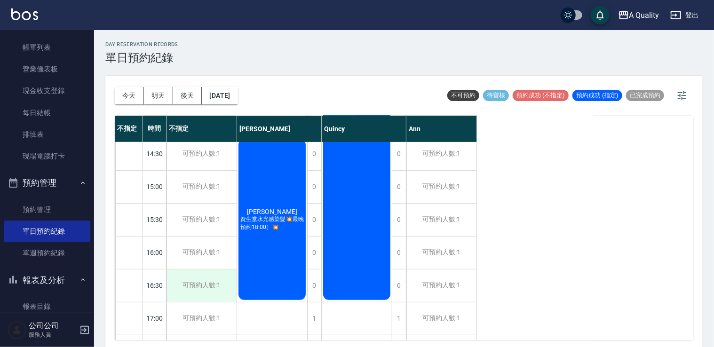
click at [226, 287] on div "可預約人數:1" at bounding box center [202, 286] width 70 height 32
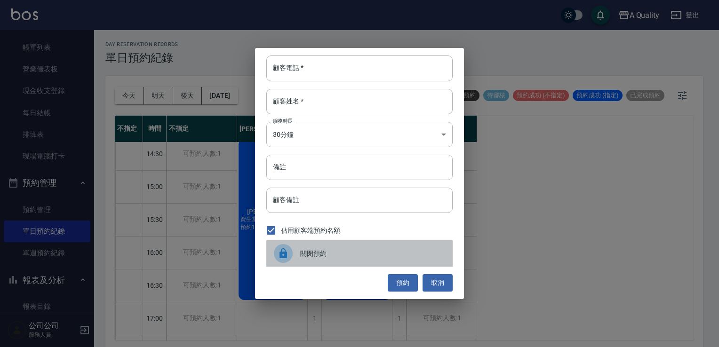
click at [305, 253] on span "關閉預約" at bounding box center [372, 254] width 145 height 10
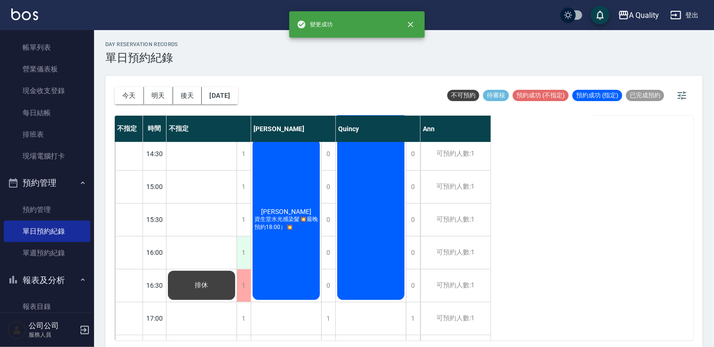
click at [249, 251] on div "11:00 11:30 12:00 12:30 13:00 13:30 14:00 14:30 15:00 15:30 16:00 16:30 17:00 1…" at bounding box center [303, 203] width 376 height 593
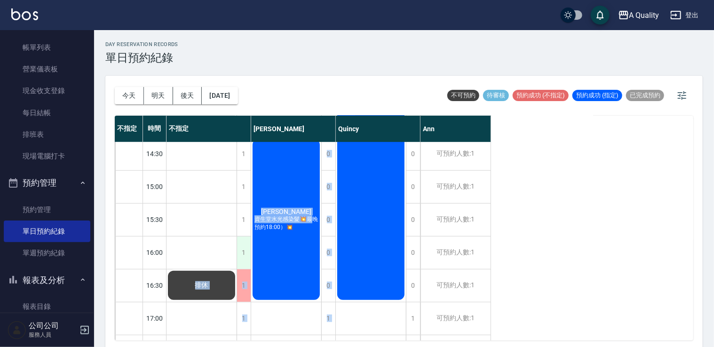
drag, startPoint x: 249, startPoint y: 251, endPoint x: 248, endPoint y: 257, distance: 6.2
click at [248, 257] on div "1" at bounding box center [244, 253] width 14 height 32
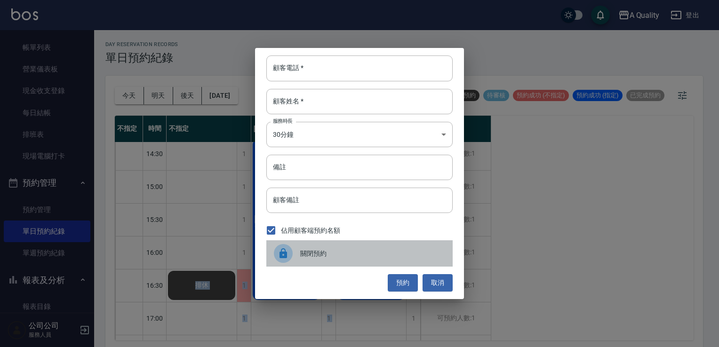
click at [275, 248] on div at bounding box center [283, 253] width 19 height 19
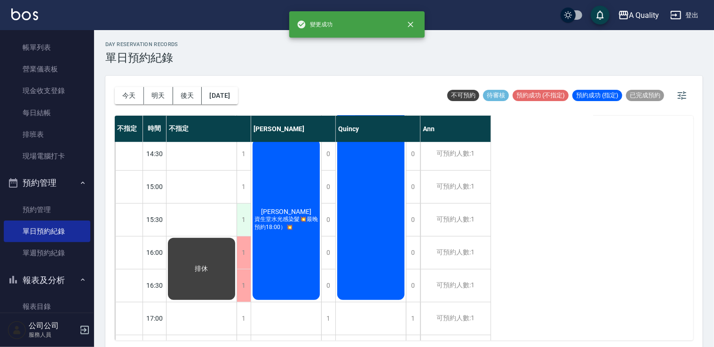
click at [243, 225] on div "1" at bounding box center [244, 220] width 14 height 32
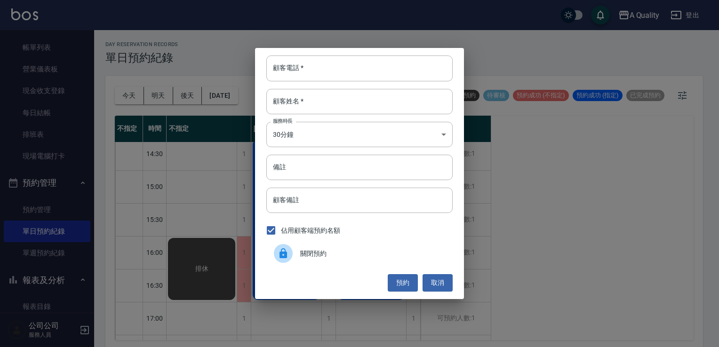
click at [267, 254] on div "關閉預約" at bounding box center [359, 253] width 186 height 26
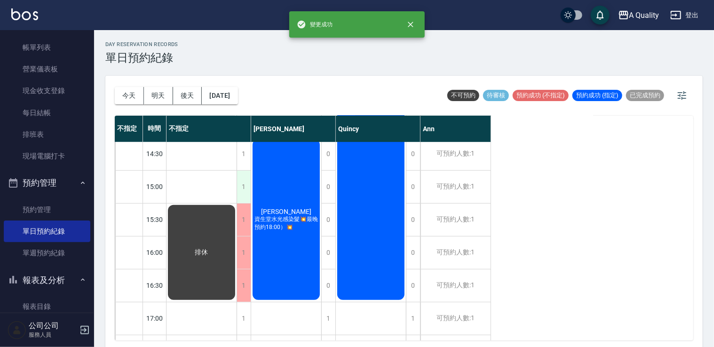
click at [240, 189] on div "1" at bounding box center [244, 187] width 14 height 32
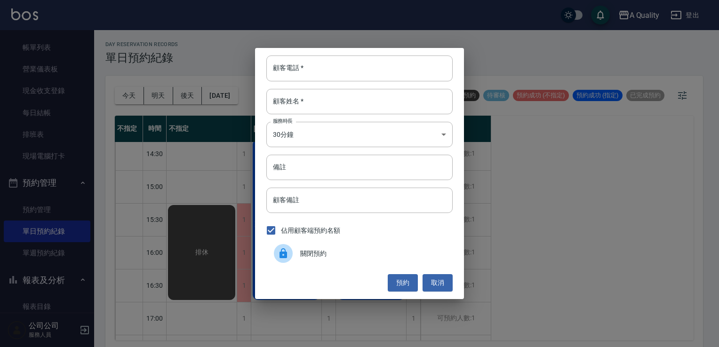
click at [280, 260] on div at bounding box center [283, 253] width 19 height 19
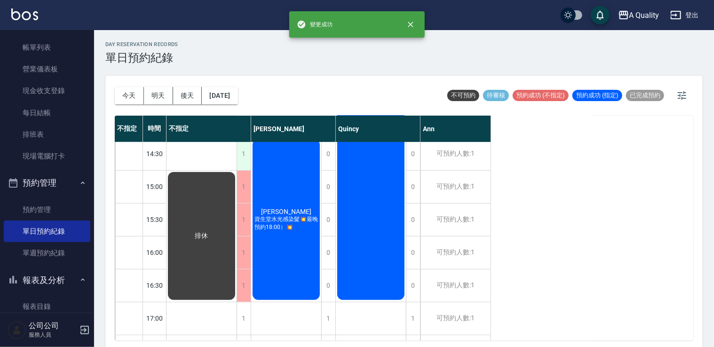
click at [246, 160] on div "1" at bounding box center [244, 154] width 14 height 32
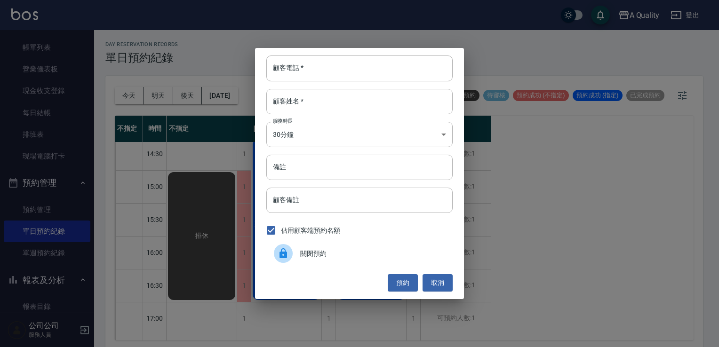
click at [316, 247] on div "關閉預約" at bounding box center [359, 253] width 186 height 26
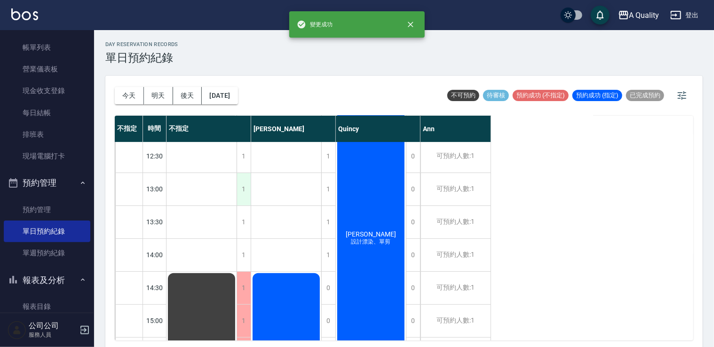
scroll to position [94, 0]
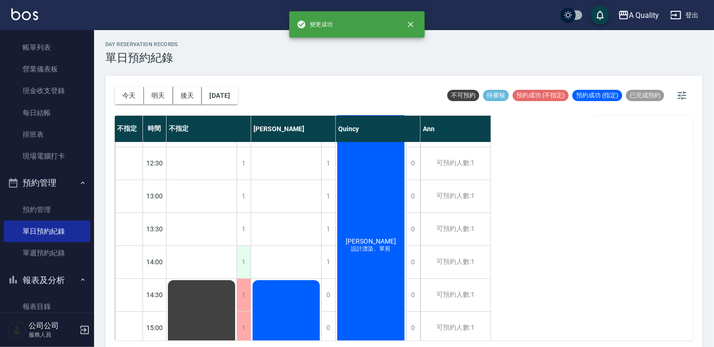
click at [246, 259] on div "1" at bounding box center [244, 262] width 14 height 32
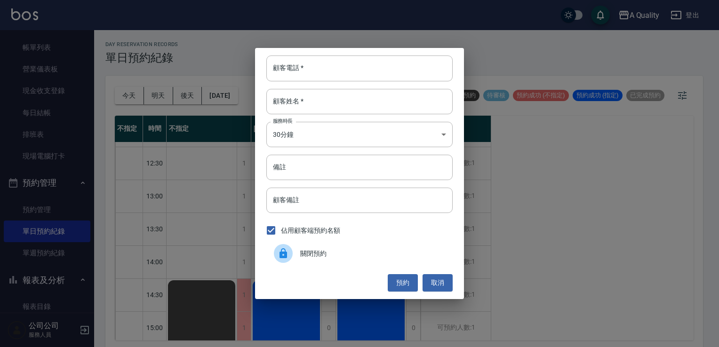
drag, startPoint x: 280, startPoint y: 251, endPoint x: 261, endPoint y: 249, distance: 18.9
click at [279, 251] on icon at bounding box center [283, 253] width 11 height 11
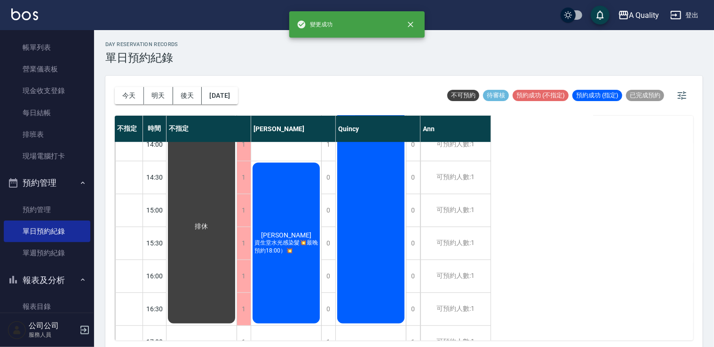
scroll to position [329, 0]
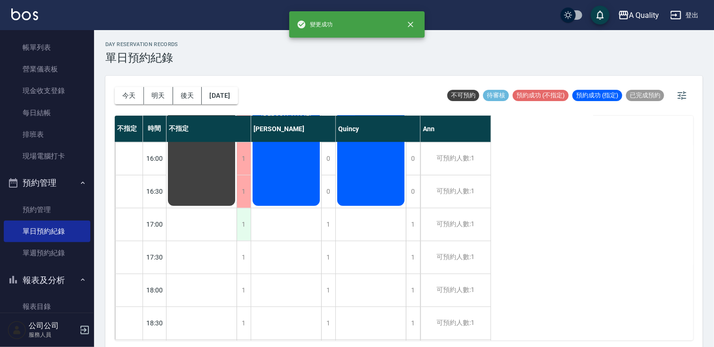
click at [244, 224] on div "1" at bounding box center [244, 224] width 14 height 32
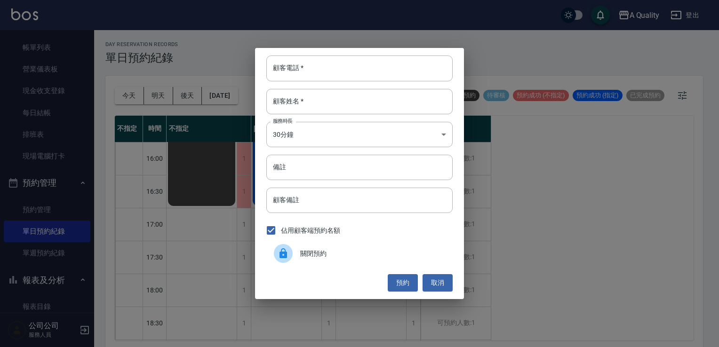
click at [305, 247] on div "關閉預約" at bounding box center [359, 253] width 186 height 26
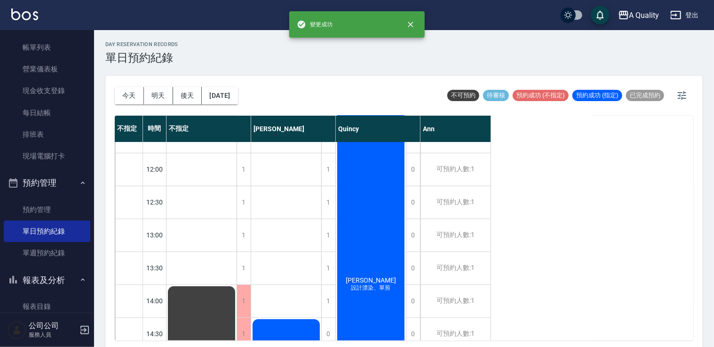
scroll to position [0, 0]
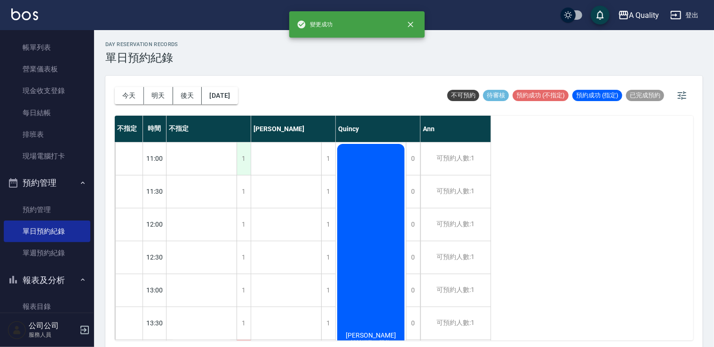
click at [240, 162] on div "1" at bounding box center [244, 159] width 14 height 32
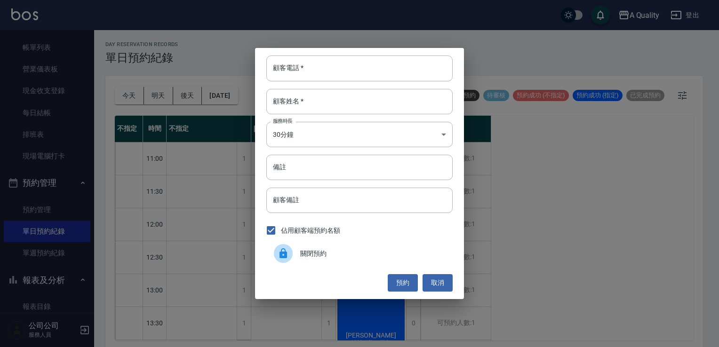
click at [346, 255] on span "關閉預約" at bounding box center [372, 254] width 145 height 10
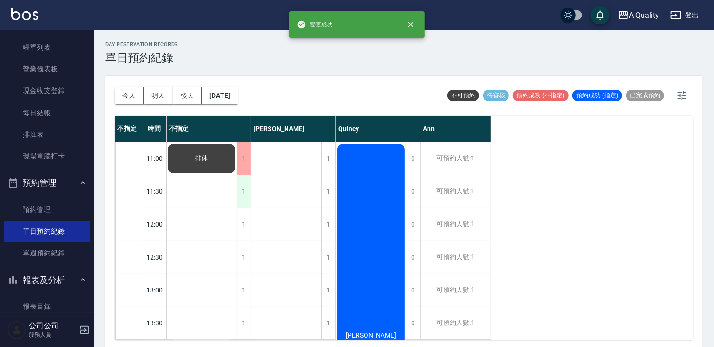
click at [244, 198] on div "1" at bounding box center [244, 191] width 14 height 32
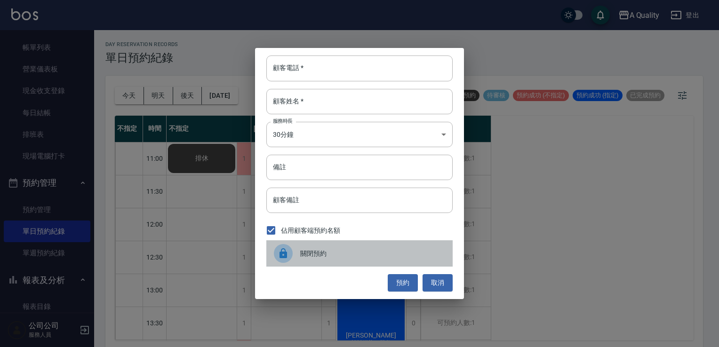
drag, startPoint x: 292, startPoint y: 256, endPoint x: 294, endPoint y: 198, distance: 58.3
click at [292, 255] on div at bounding box center [283, 253] width 19 height 19
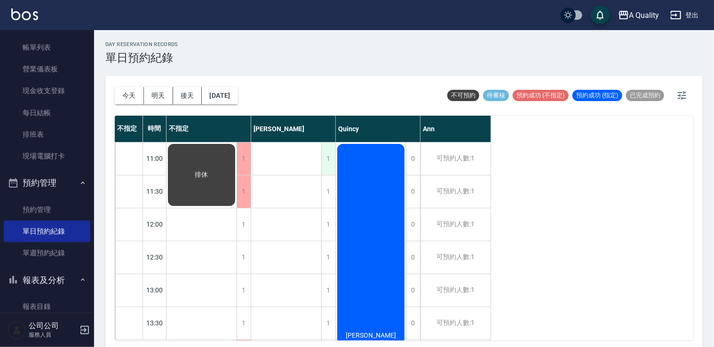
click at [325, 165] on div "1" at bounding box center [328, 159] width 14 height 32
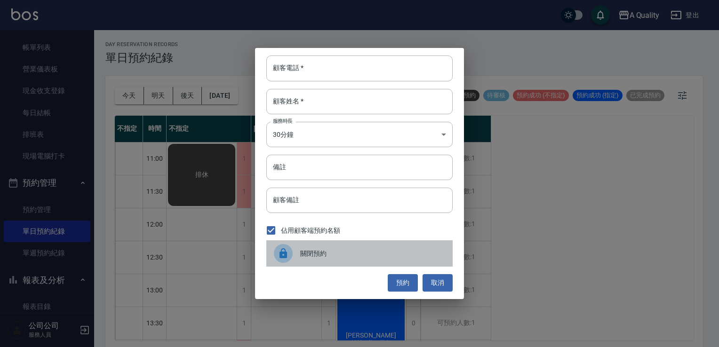
click at [342, 251] on span "關閉預約" at bounding box center [372, 254] width 145 height 10
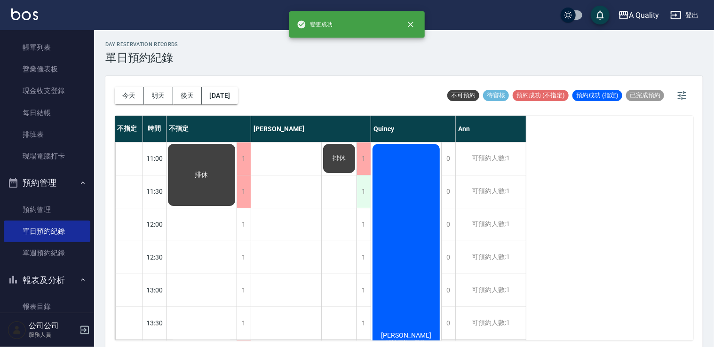
click at [357, 201] on div "1" at bounding box center [364, 191] width 14 height 32
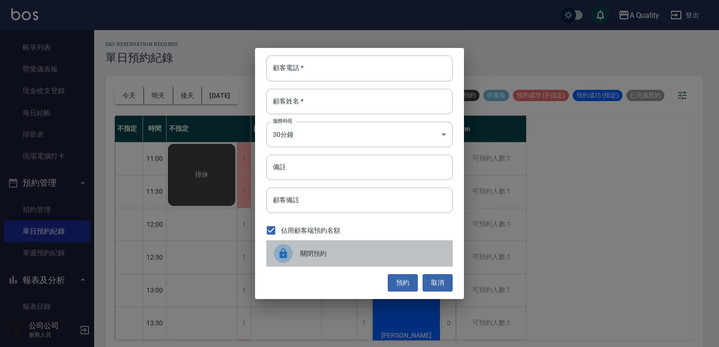
drag, startPoint x: 347, startPoint y: 249, endPoint x: 341, endPoint y: 245, distance: 7.7
click at [346, 249] on span "關閉預約" at bounding box center [372, 254] width 145 height 10
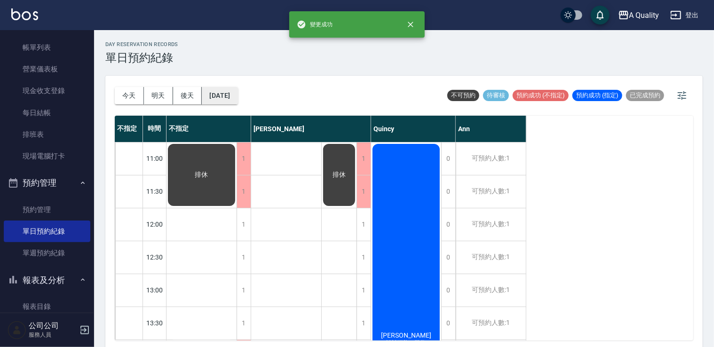
click at [237, 96] on button "2025/10/02" at bounding box center [220, 95] width 36 height 17
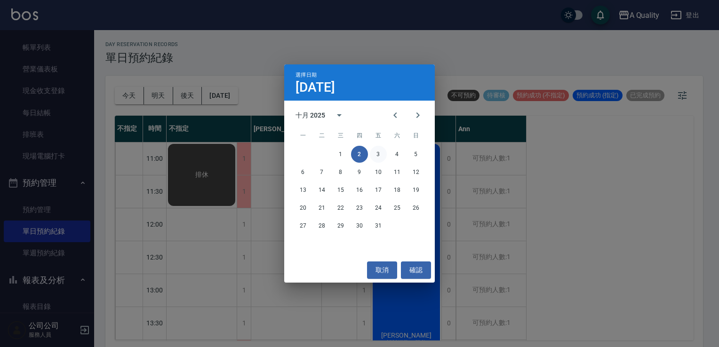
click at [379, 157] on button "3" at bounding box center [378, 154] width 17 height 17
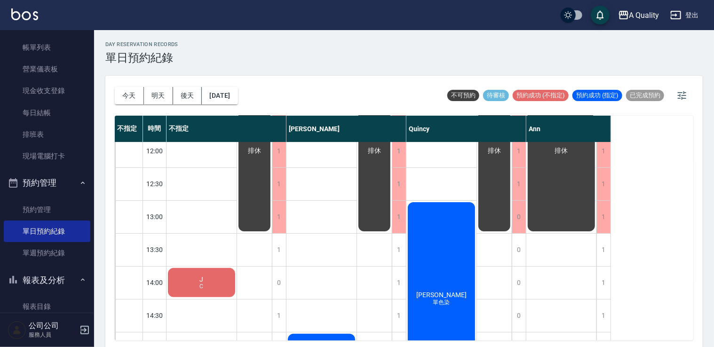
scroll to position [141, 0]
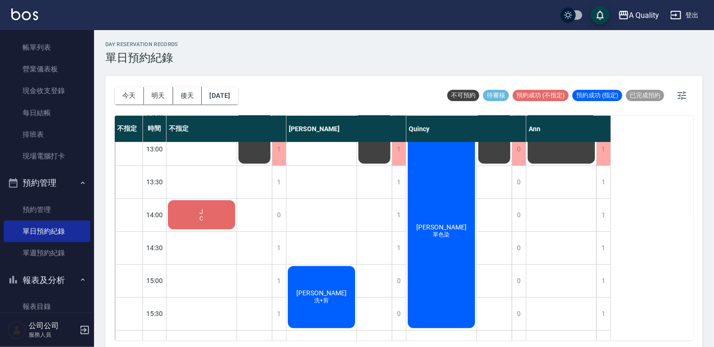
click at [211, 216] on div "J C" at bounding box center [202, 215] width 70 height 32
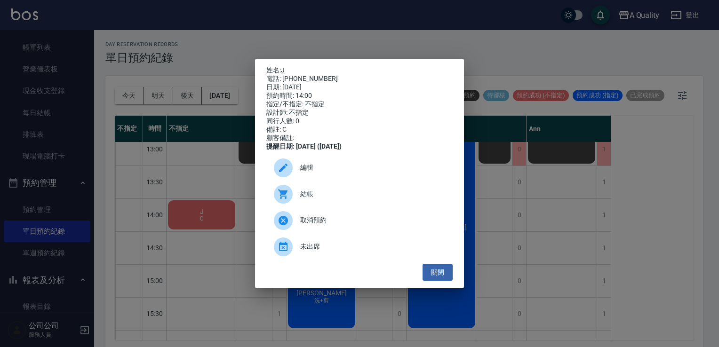
click at [317, 172] on span "編輯" at bounding box center [372, 168] width 145 height 10
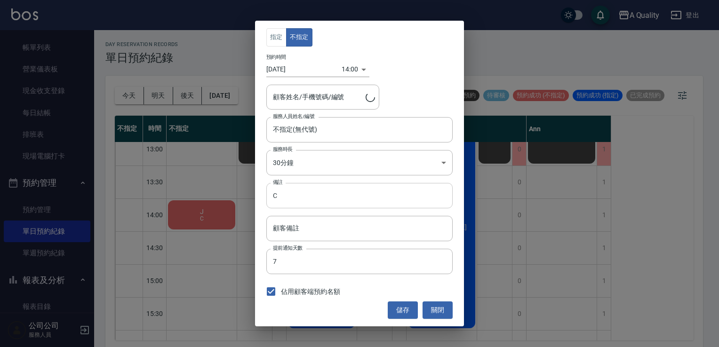
type input "J/ 0930233456"
click at [433, 302] on button "關閉" at bounding box center [437, 310] width 30 height 17
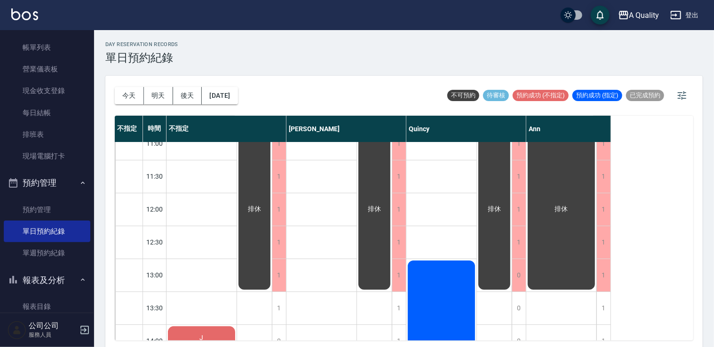
scroll to position [0, 0]
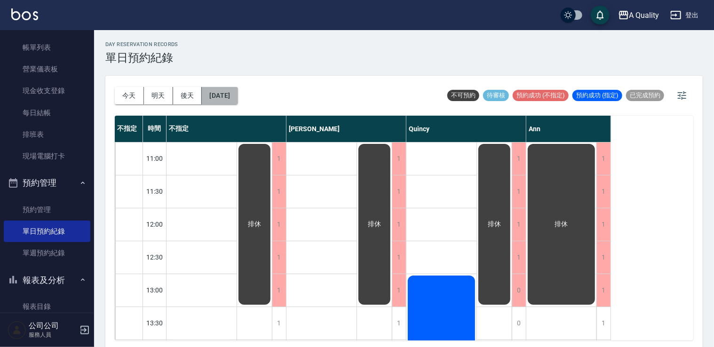
click at [238, 94] on button "2025/10/03" at bounding box center [220, 95] width 36 height 17
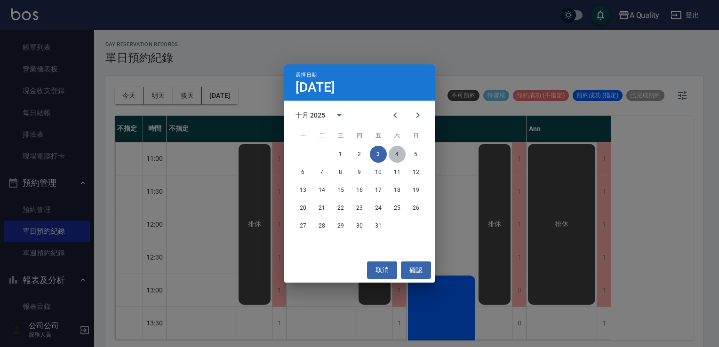
click at [403, 155] on button "4" at bounding box center [397, 154] width 17 height 17
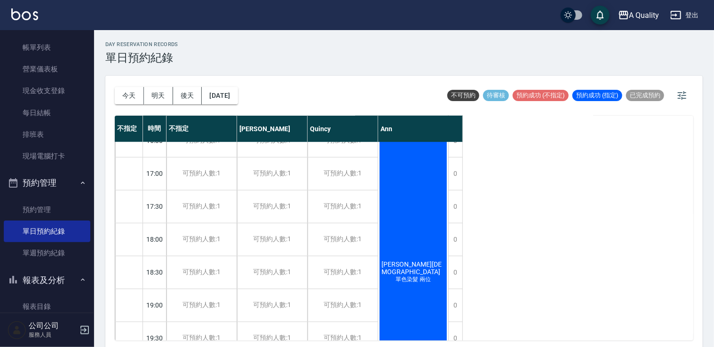
scroll to position [467, 0]
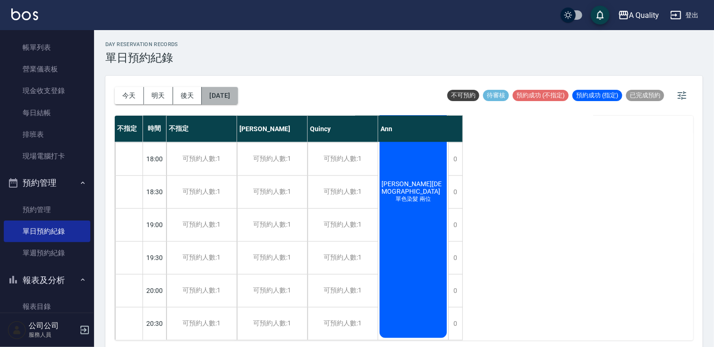
click at [234, 96] on button "2025/10/04" at bounding box center [220, 95] width 36 height 17
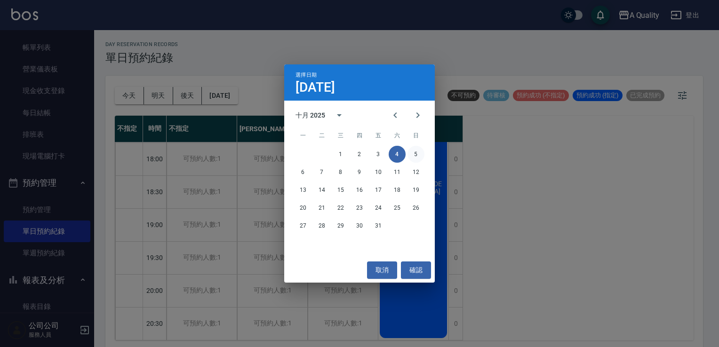
click at [414, 149] on button "5" at bounding box center [415, 154] width 17 height 17
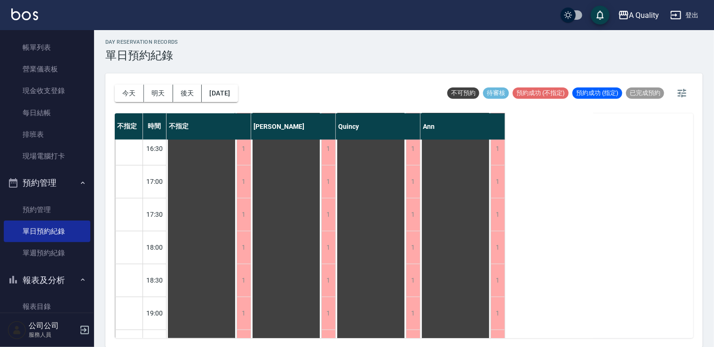
scroll to position [354, 0]
click at [225, 91] on button "2025/10/05" at bounding box center [220, 93] width 36 height 17
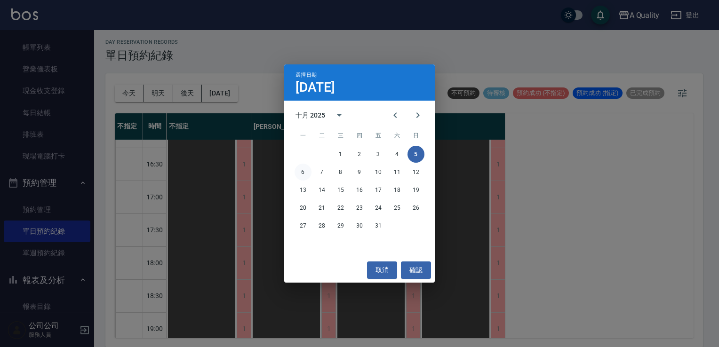
click at [298, 171] on button "6" at bounding box center [302, 172] width 17 height 17
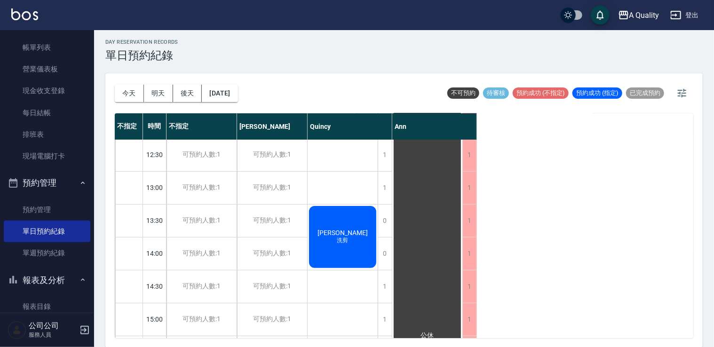
scroll to position [141, 0]
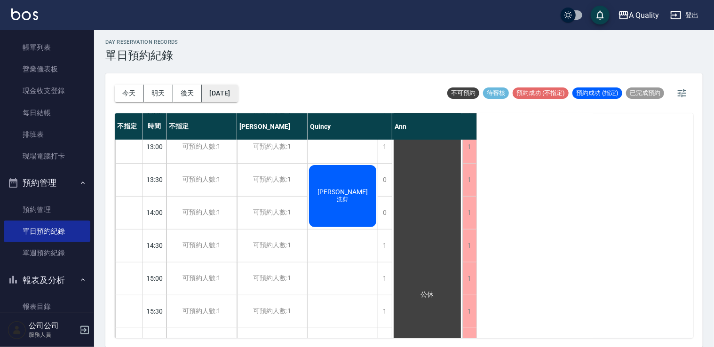
click at [219, 87] on button "2025/10/06" at bounding box center [220, 93] width 36 height 17
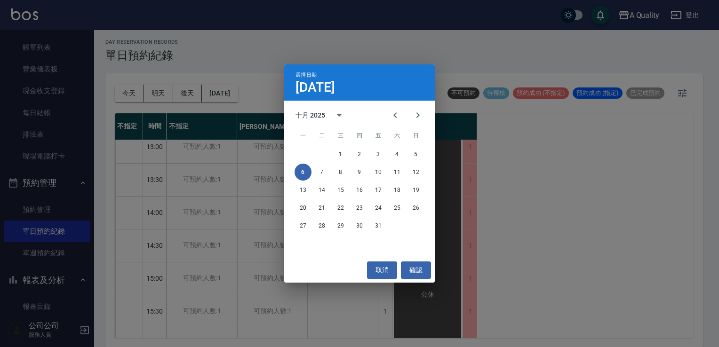
drag, startPoint x: 381, startPoint y: 270, endPoint x: 378, endPoint y: 261, distance: 9.7
click at [380, 266] on button "取消" at bounding box center [382, 270] width 30 height 17
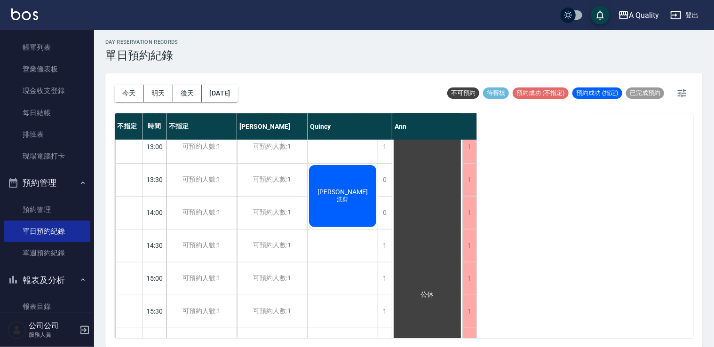
click at [353, 193] on span "張偉強" at bounding box center [343, 192] width 54 height 8
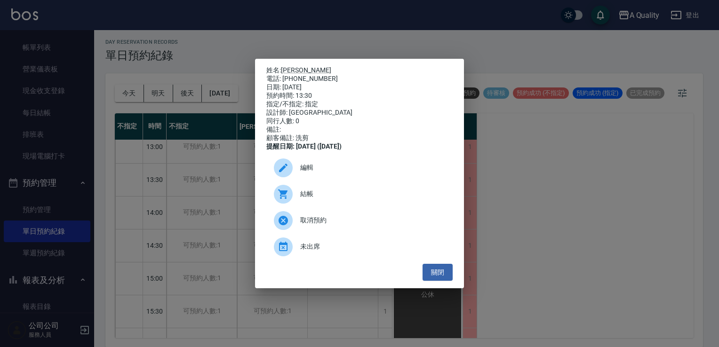
drag, startPoint x: 427, startPoint y: 274, endPoint x: 392, endPoint y: 241, distance: 47.9
click at [421, 270] on div "關閉" at bounding box center [359, 272] width 186 height 17
drag, startPoint x: 441, startPoint y: 276, endPoint x: 417, endPoint y: 252, distance: 33.6
click at [433, 266] on div "姓名: 張偉強 電話: 0905133199 日期: 2025/10/06 預約時間: 13:30 指定/不指定: 指定 設計師: Quincy 同行人數: …" at bounding box center [359, 174] width 209 height 230
click at [229, 87] on div "姓名: 張偉強 電話: 0905133199 日期: 2025/10/06 預約時間: 13:30 指定/不指定: 指定 設計師: Quincy 同行人數: …" at bounding box center [359, 173] width 719 height 347
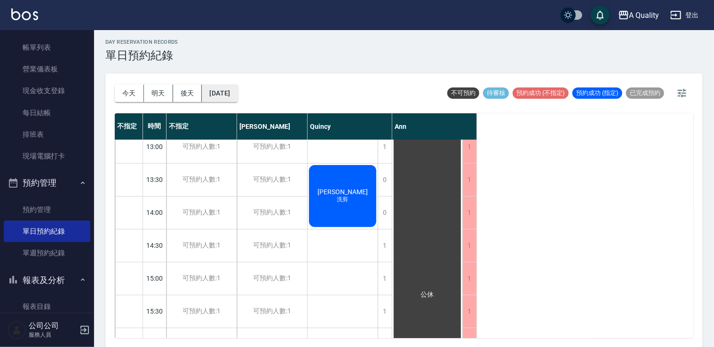
click at [223, 97] on button "2025/10/06" at bounding box center [220, 93] width 36 height 17
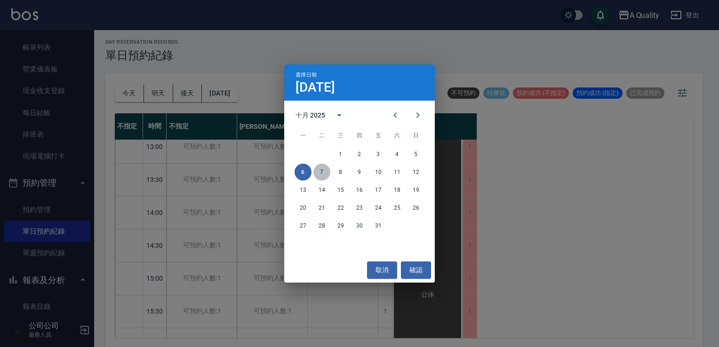
click at [322, 177] on button "7" at bounding box center [321, 172] width 17 height 17
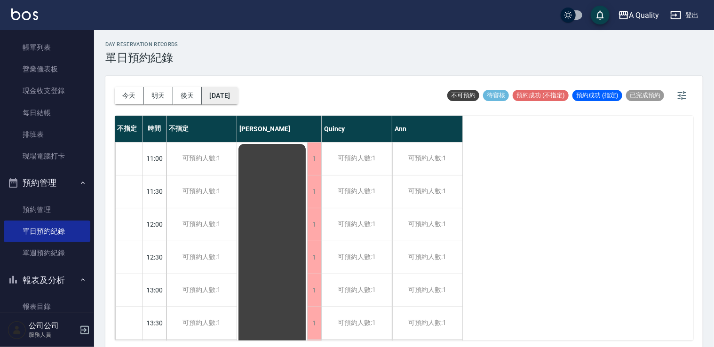
click at [222, 90] on button "2025/10/07" at bounding box center [220, 95] width 36 height 17
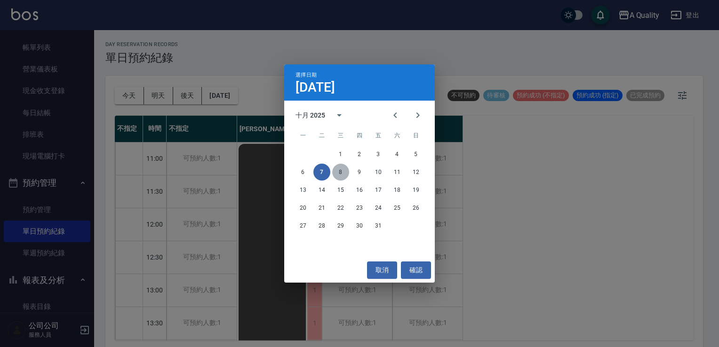
click at [340, 174] on button "8" at bounding box center [340, 172] width 17 height 17
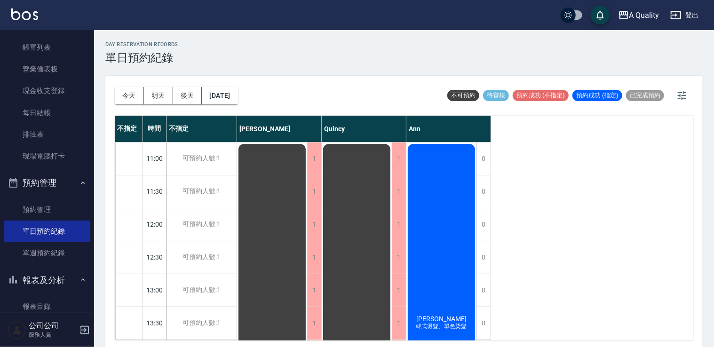
click at [438, 209] on div "詹于萱 韓式燙髮、單色染髮" at bounding box center [441, 323] width 70 height 361
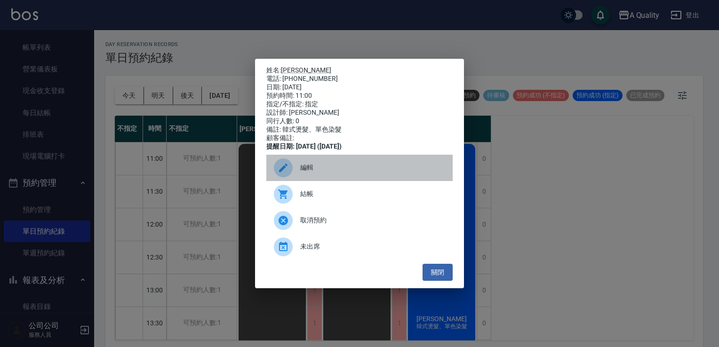
click at [322, 181] on div "編輯" at bounding box center [359, 168] width 186 height 26
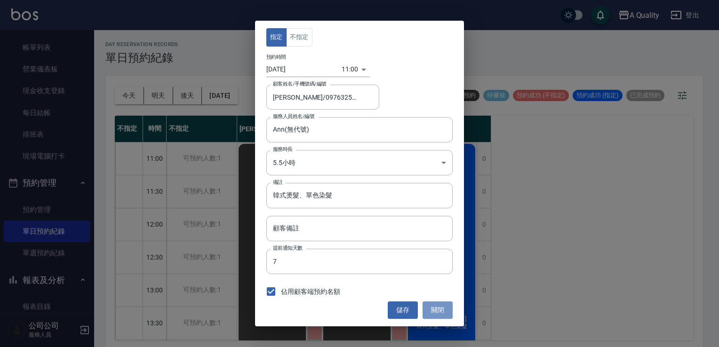
drag, startPoint x: 445, startPoint y: 309, endPoint x: 429, endPoint y: 294, distance: 22.3
click at [445, 309] on button "關閉" at bounding box center [437, 310] width 30 height 17
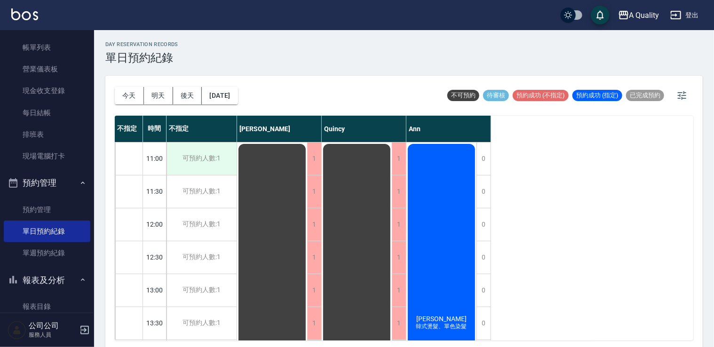
click at [217, 151] on div "可預約人數:1" at bounding box center [202, 159] width 70 height 32
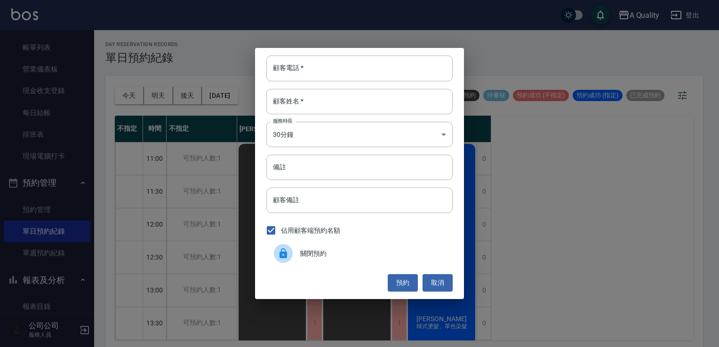
click at [316, 252] on span "關閉預約" at bounding box center [372, 254] width 145 height 10
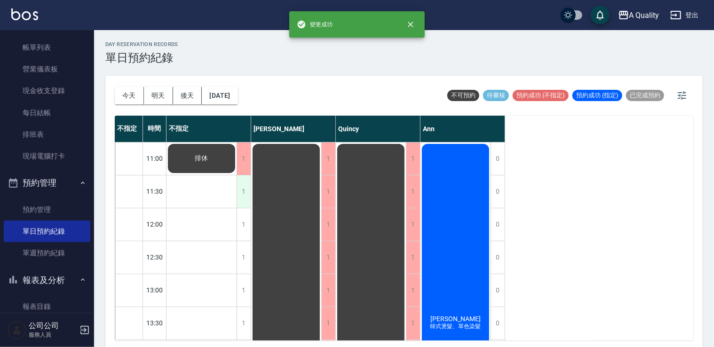
click at [247, 200] on div "1" at bounding box center [244, 191] width 14 height 32
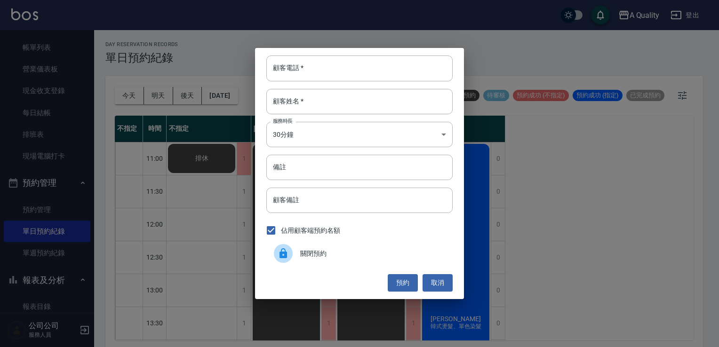
click at [292, 252] on div at bounding box center [283, 253] width 19 height 19
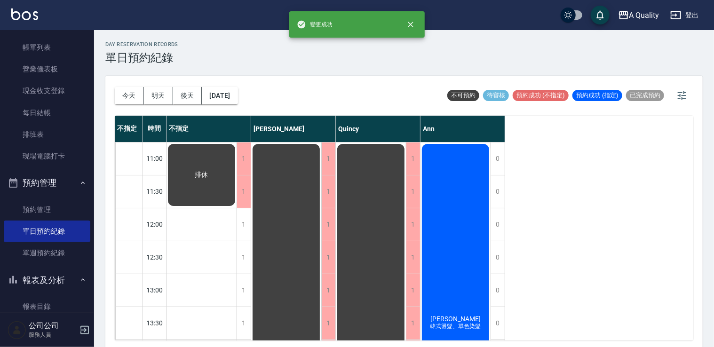
drag, startPoint x: 245, startPoint y: 227, endPoint x: 251, endPoint y: 230, distance: 6.9
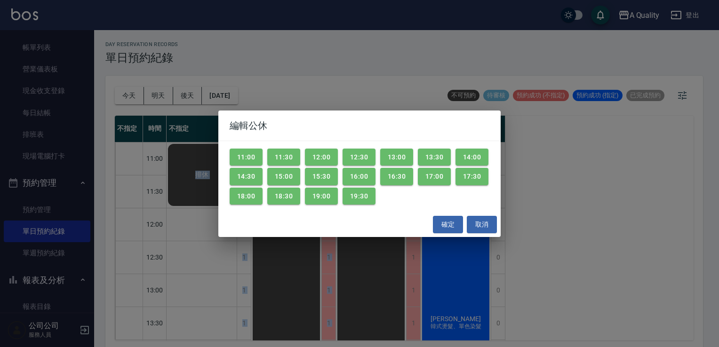
drag, startPoint x: 478, startPoint y: 223, endPoint x: 353, endPoint y: 223, distance: 125.6
click at [474, 223] on button "取消" at bounding box center [482, 224] width 30 height 17
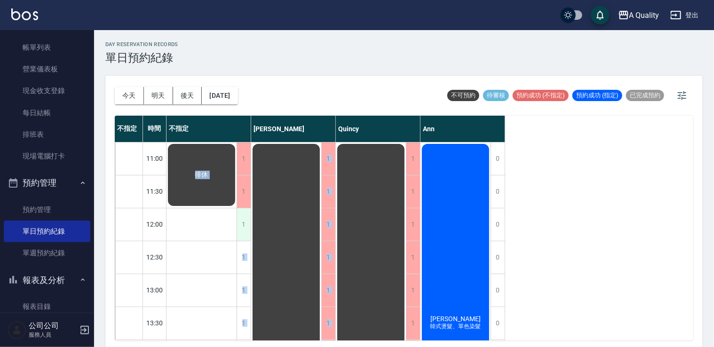
click at [249, 224] on div "1" at bounding box center [244, 224] width 14 height 32
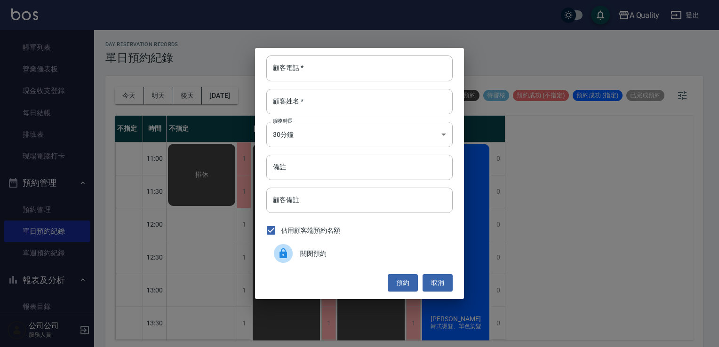
drag, startPoint x: 325, startPoint y: 247, endPoint x: 299, endPoint y: 249, distance: 25.5
click at [324, 247] on div "關閉預約" at bounding box center [359, 253] width 186 height 26
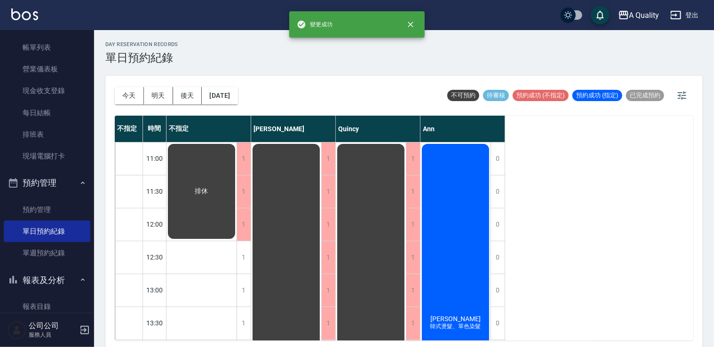
drag, startPoint x: 235, startPoint y: 259, endPoint x: 241, endPoint y: 258, distance: 6.2
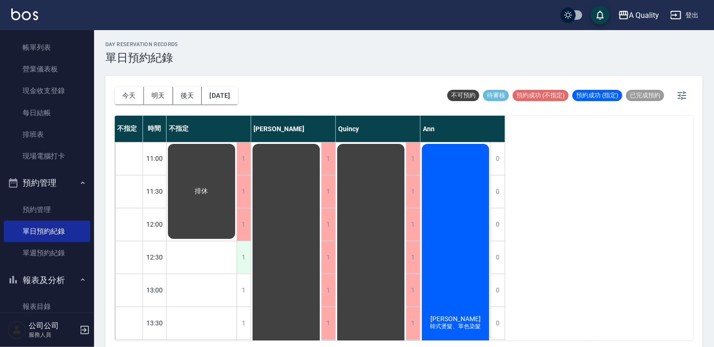
click at [241, 258] on div "1" at bounding box center [244, 257] width 14 height 32
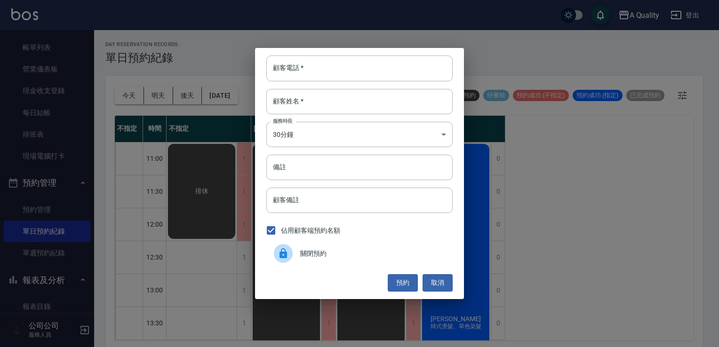
click at [277, 246] on div at bounding box center [287, 253] width 26 height 19
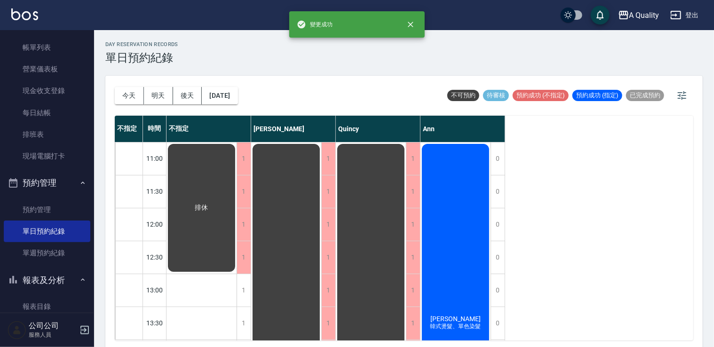
click at [248, 282] on div "1" at bounding box center [244, 290] width 14 height 32
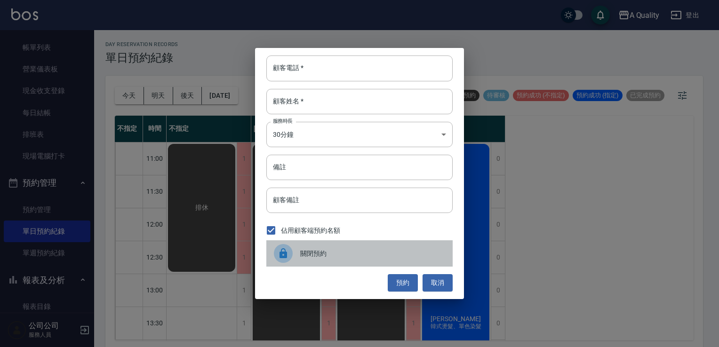
click at [298, 255] on div at bounding box center [287, 253] width 26 height 19
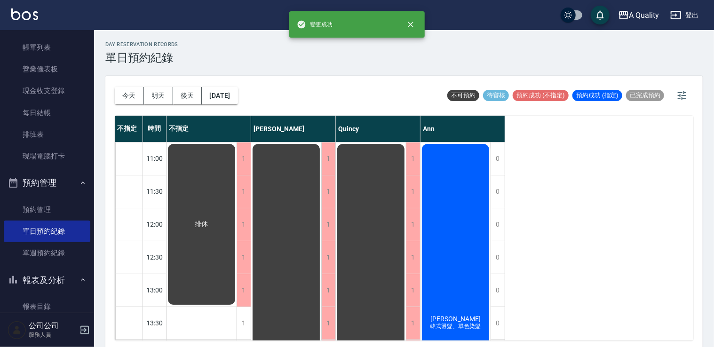
scroll to position [141, 0]
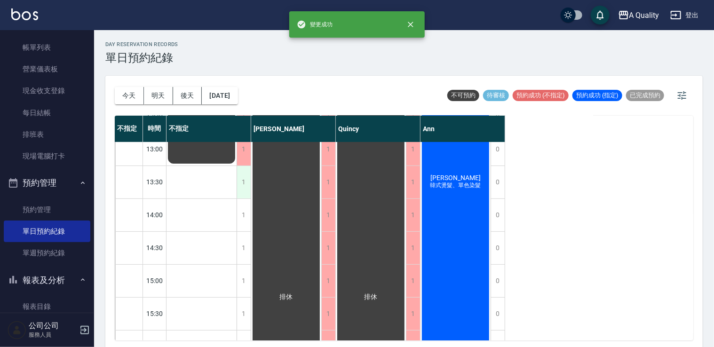
click at [241, 187] on div "1" at bounding box center [244, 182] width 14 height 32
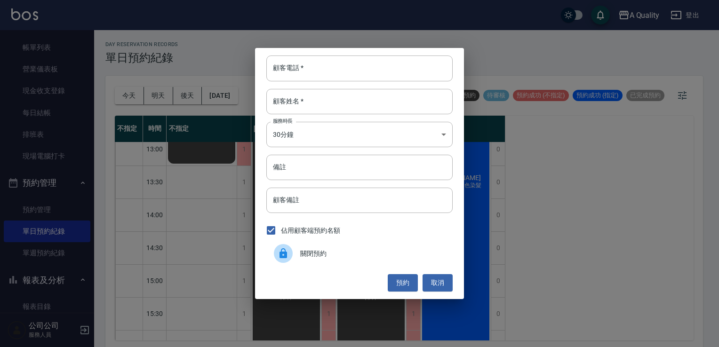
drag, startPoint x: 306, startPoint y: 259, endPoint x: 268, endPoint y: 240, distance: 42.5
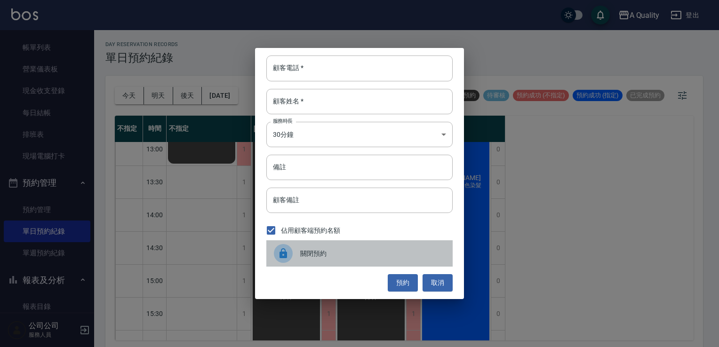
click at [306, 259] on div "關閉預約" at bounding box center [359, 253] width 186 height 26
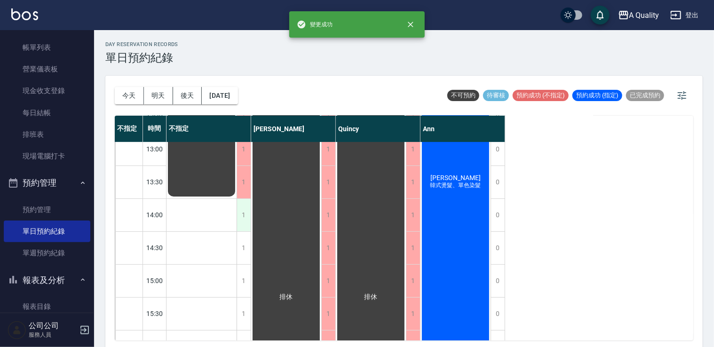
click at [242, 215] on div "1" at bounding box center [244, 215] width 14 height 32
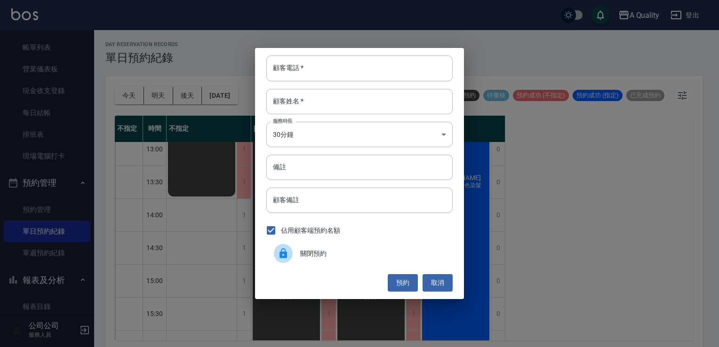
drag, startPoint x: 288, startPoint y: 257, endPoint x: 249, endPoint y: 244, distance: 41.1
click at [287, 257] on icon at bounding box center [283, 253] width 11 height 11
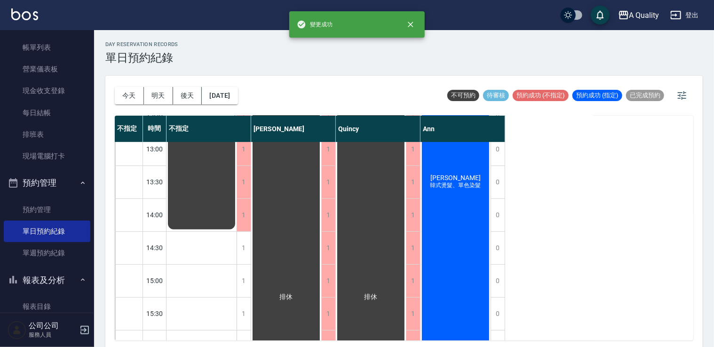
click at [244, 249] on div "1" at bounding box center [244, 248] width 14 height 32
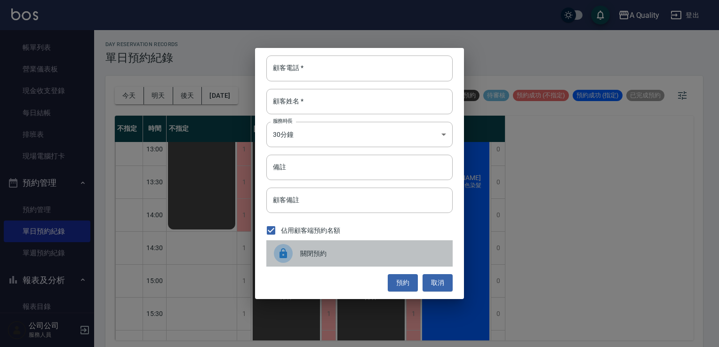
click at [299, 241] on div "關閉預約" at bounding box center [359, 253] width 186 height 26
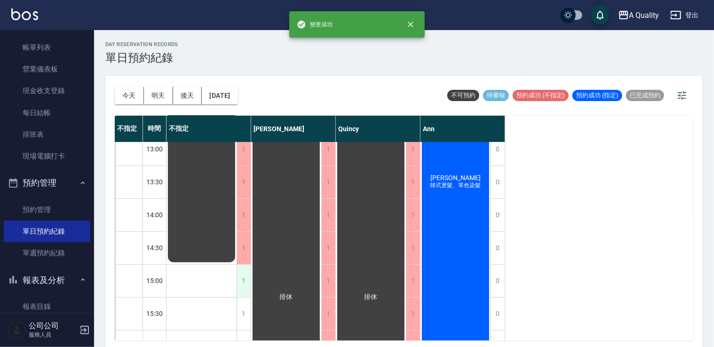
click at [247, 276] on div "1" at bounding box center [244, 281] width 14 height 32
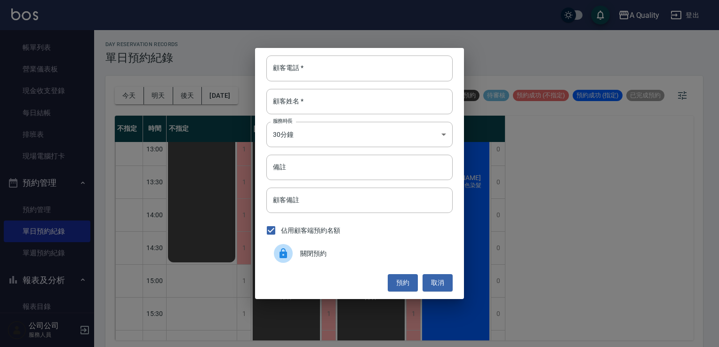
click at [292, 257] on div at bounding box center [283, 253] width 19 height 19
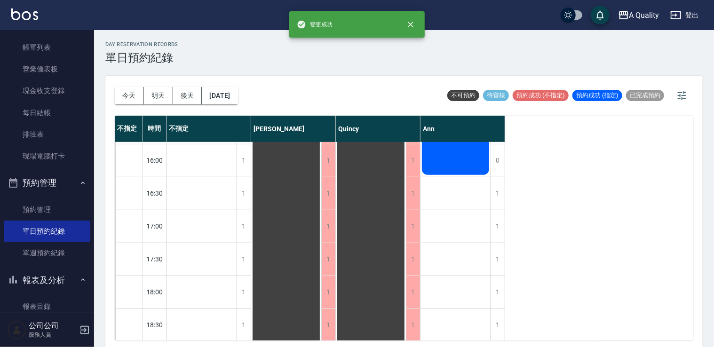
scroll to position [329, 0]
click at [241, 197] on div "1" at bounding box center [244, 191] width 14 height 32
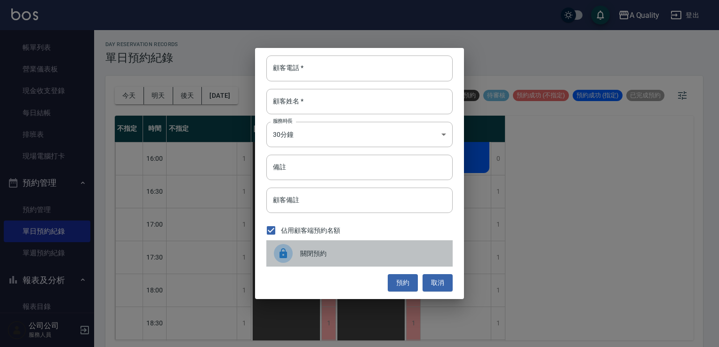
click at [302, 254] on span "關閉預約" at bounding box center [372, 254] width 145 height 10
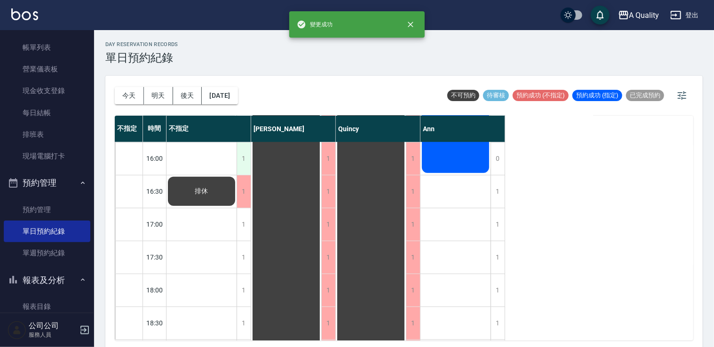
click at [246, 167] on div "1" at bounding box center [244, 159] width 14 height 32
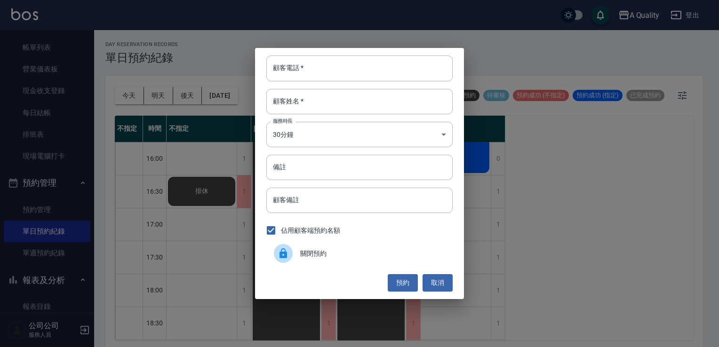
click at [317, 250] on span "關閉預約" at bounding box center [372, 254] width 145 height 10
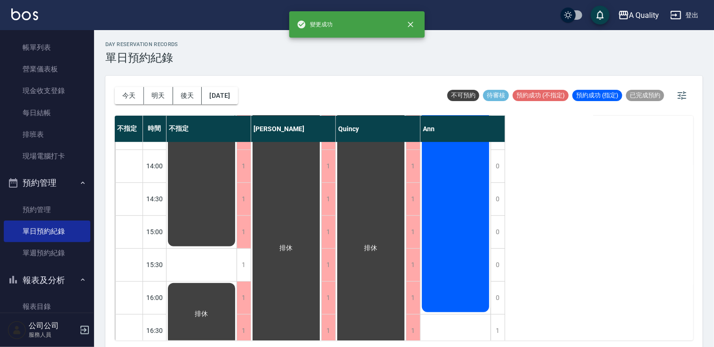
scroll to position [188, 0]
click at [250, 264] on div "1" at bounding box center [244, 267] width 14 height 32
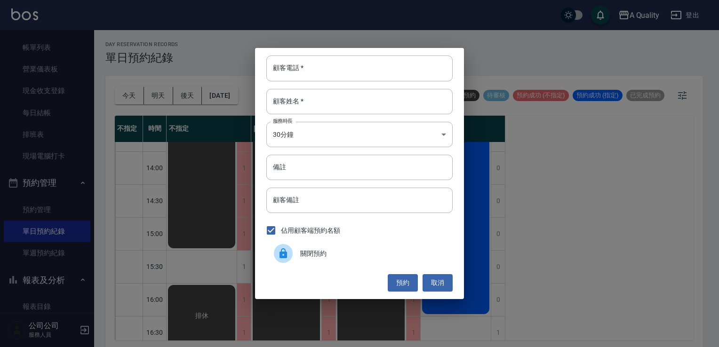
click at [339, 251] on span "關閉預約" at bounding box center [372, 254] width 145 height 10
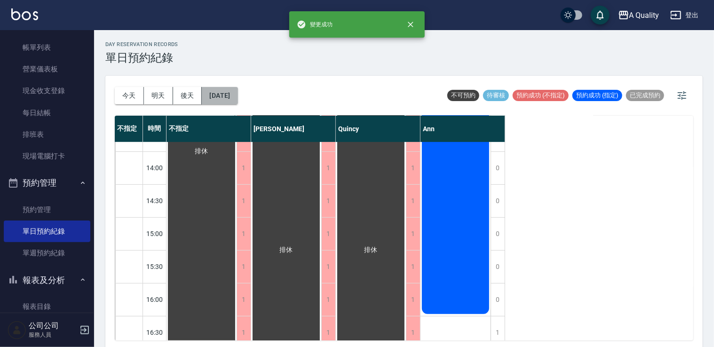
click at [235, 100] on button "2025/10/08" at bounding box center [220, 95] width 36 height 17
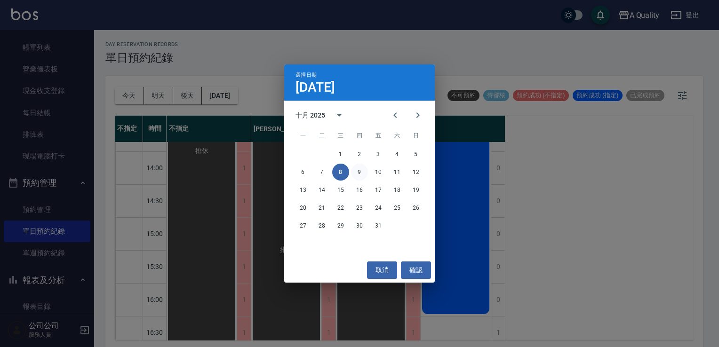
click at [357, 178] on button "9" at bounding box center [359, 172] width 17 height 17
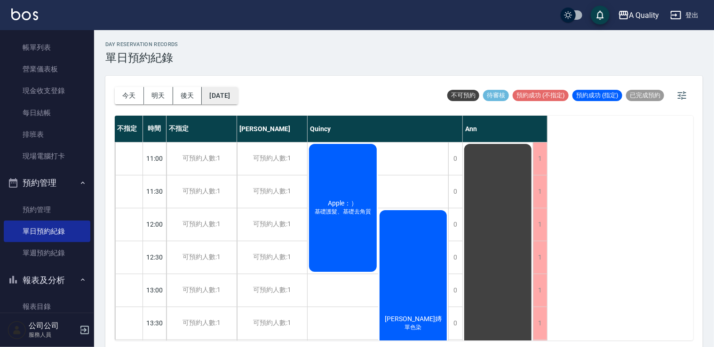
drag, startPoint x: 239, startPoint y: 93, endPoint x: 246, endPoint y: 95, distance: 7.7
click at [238, 95] on button "2025/10/09" at bounding box center [220, 95] width 36 height 17
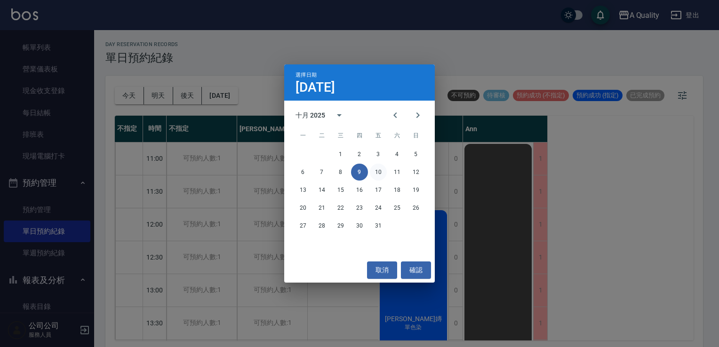
click at [378, 173] on button "10" at bounding box center [378, 172] width 17 height 17
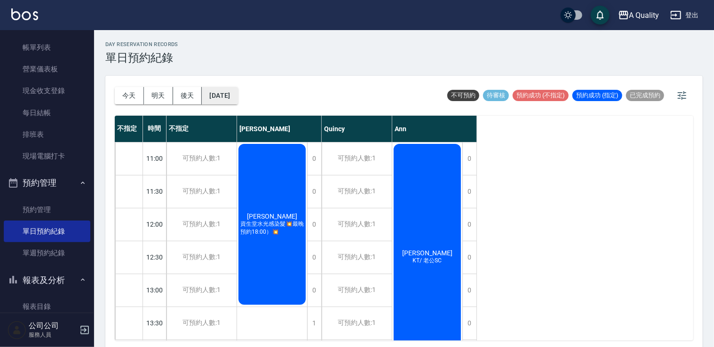
click at [228, 103] on div "今天 明天 後天 2025/10/10" at bounding box center [176, 96] width 123 height 40
click at [423, 181] on div "許玉玲 KT/ 老公SC" at bounding box center [427, 258] width 70 height 230
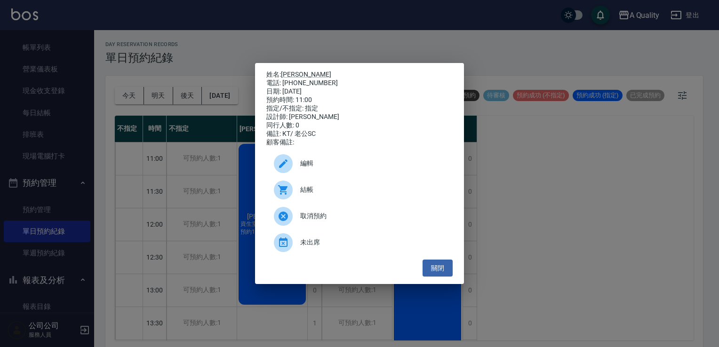
click at [314, 168] on span "編輯" at bounding box center [372, 164] width 145 height 10
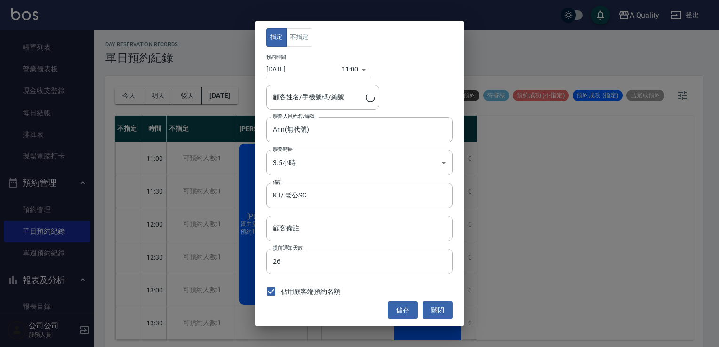
type input "許玉玲/0929539912/"
drag, startPoint x: 431, startPoint y: 307, endPoint x: 429, endPoint y: 302, distance: 5.9
click at [431, 307] on button "關閉" at bounding box center [437, 310] width 30 height 17
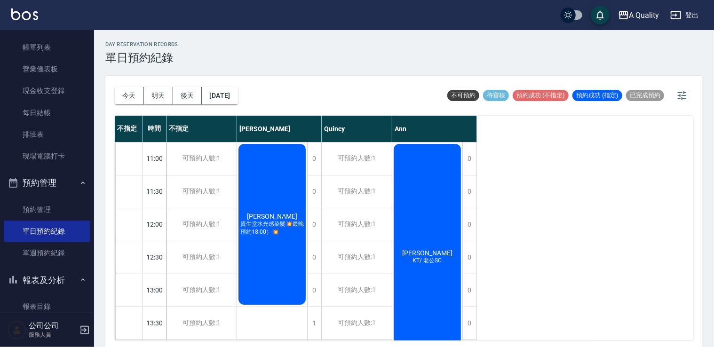
click at [412, 169] on div "許玉玲 KT/ 老公SC" at bounding box center [427, 258] width 70 height 230
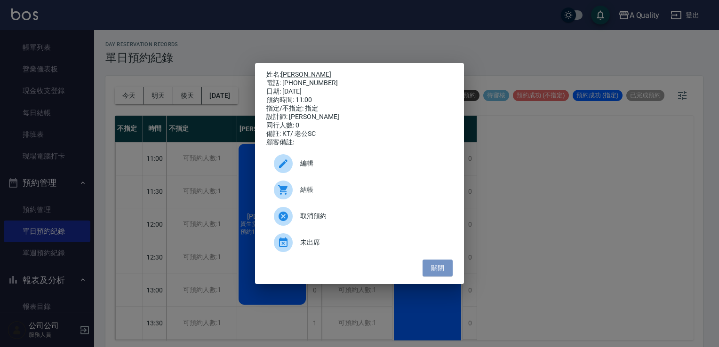
drag, startPoint x: 446, startPoint y: 278, endPoint x: 402, endPoint y: 253, distance: 50.1
click at [444, 277] on button "關閉" at bounding box center [437, 268] width 30 height 17
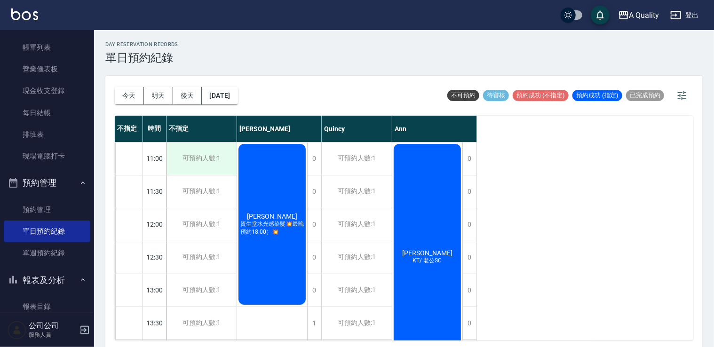
click at [222, 153] on div "可預約人數:1" at bounding box center [202, 159] width 70 height 32
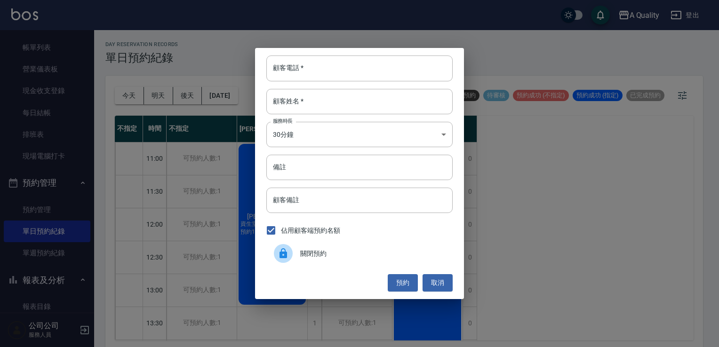
click at [310, 246] on div "關閉預約" at bounding box center [359, 253] width 186 height 26
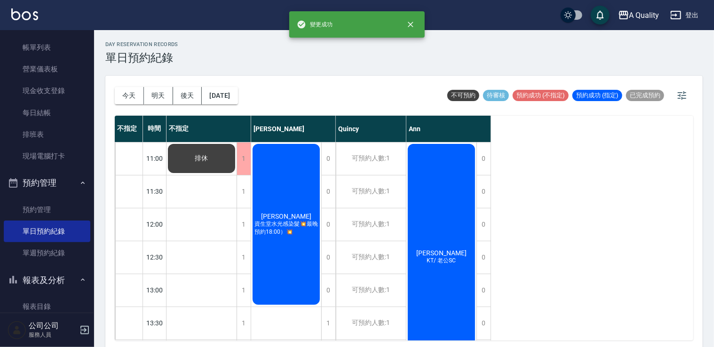
click at [249, 191] on div "1" at bounding box center [244, 191] width 14 height 32
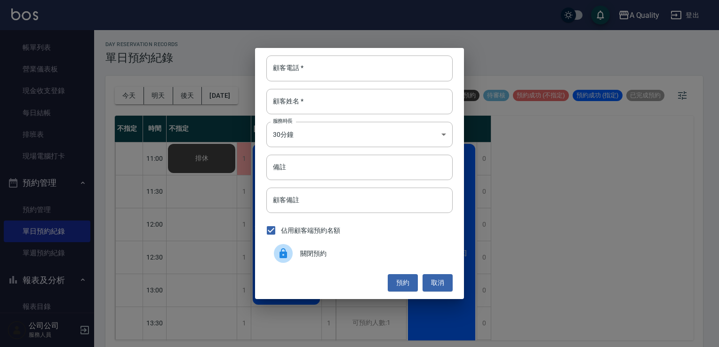
click at [325, 250] on span "關閉預約" at bounding box center [372, 254] width 145 height 10
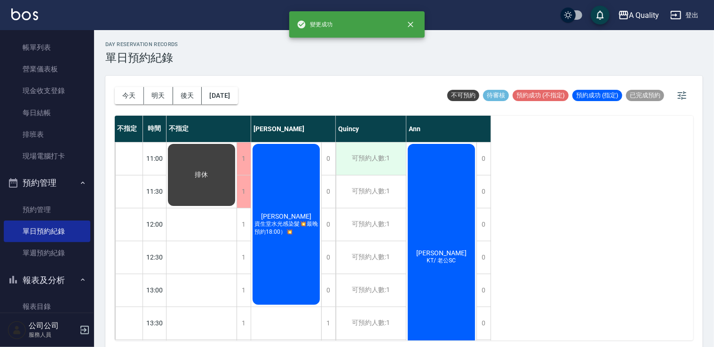
click at [398, 162] on div "可預約人數:1" at bounding box center [371, 159] width 70 height 32
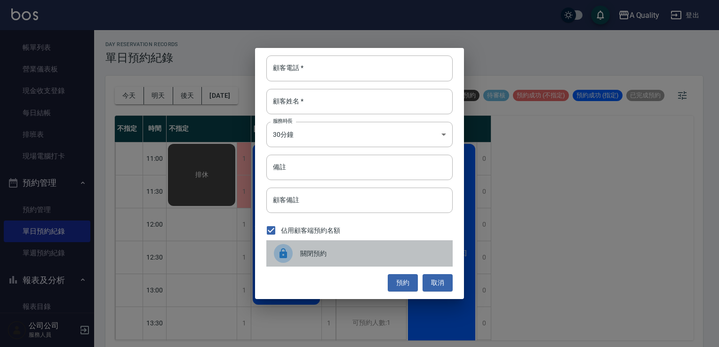
click at [382, 244] on div "關閉預約" at bounding box center [359, 253] width 186 height 26
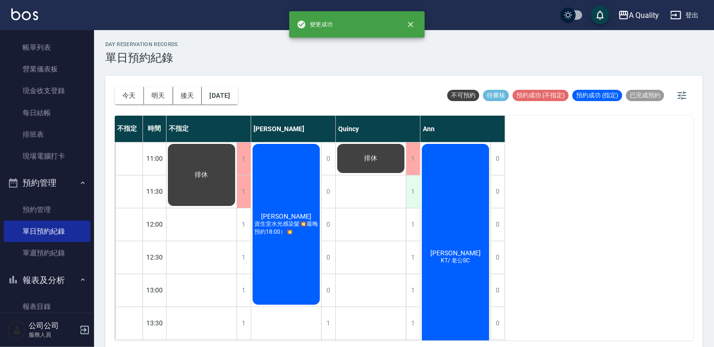
click at [418, 191] on div "1" at bounding box center [413, 191] width 14 height 32
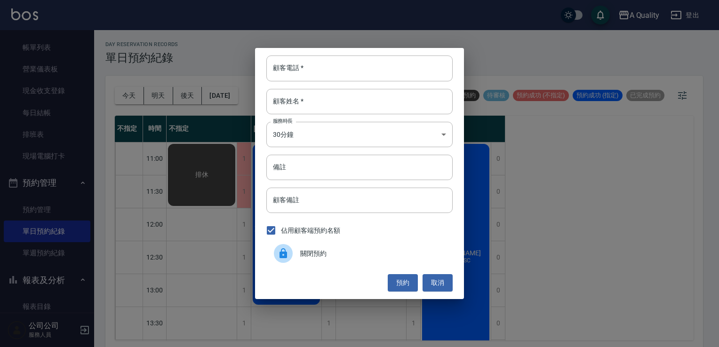
click at [350, 245] on div "關閉預約" at bounding box center [359, 253] width 186 height 26
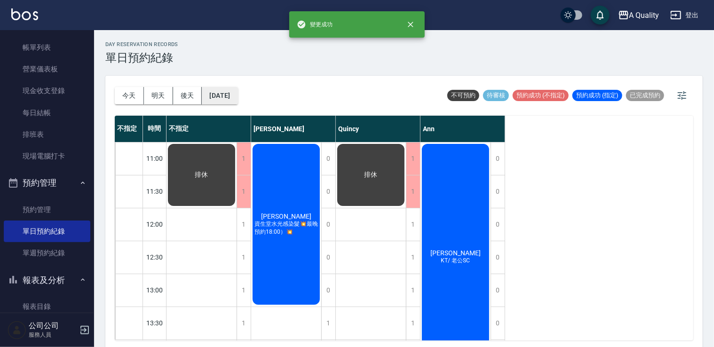
click at [230, 91] on button "2025/10/10" at bounding box center [220, 95] width 36 height 17
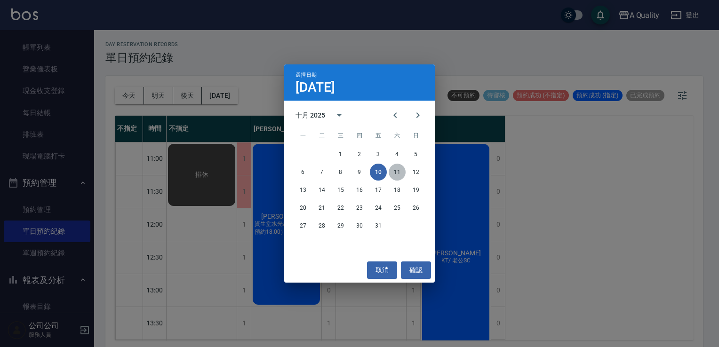
click at [397, 173] on button "11" at bounding box center [397, 172] width 17 height 17
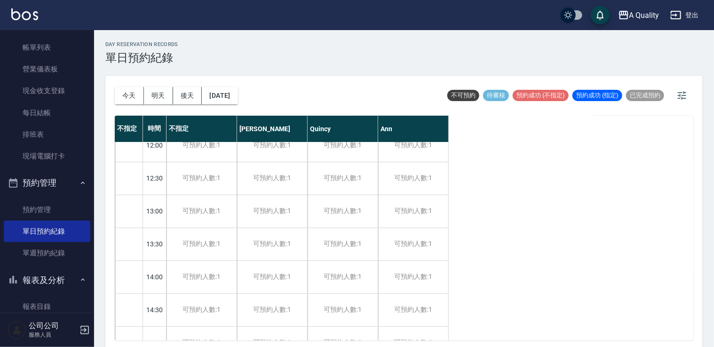
scroll to position [72, 0]
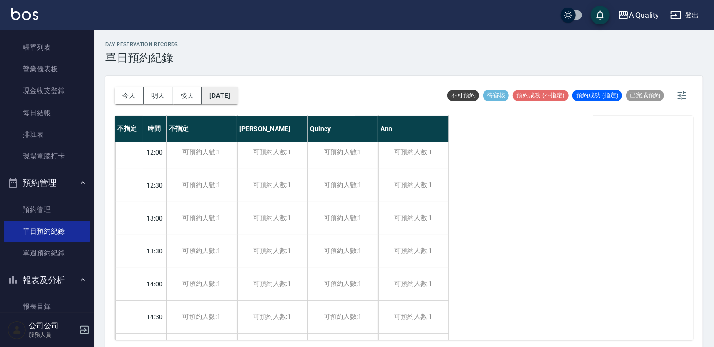
click at [238, 98] on button "2025/10/11" at bounding box center [220, 95] width 36 height 17
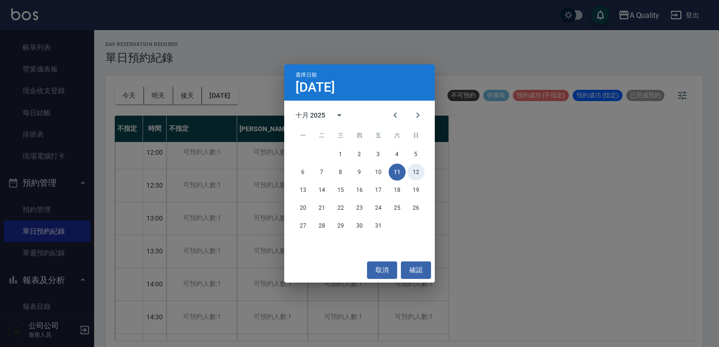
click at [416, 172] on button "12" at bounding box center [415, 172] width 17 height 17
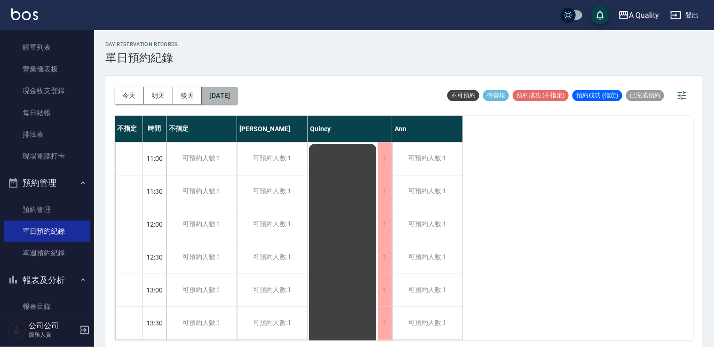
click at [237, 89] on button "2025/10/12" at bounding box center [220, 95] width 36 height 17
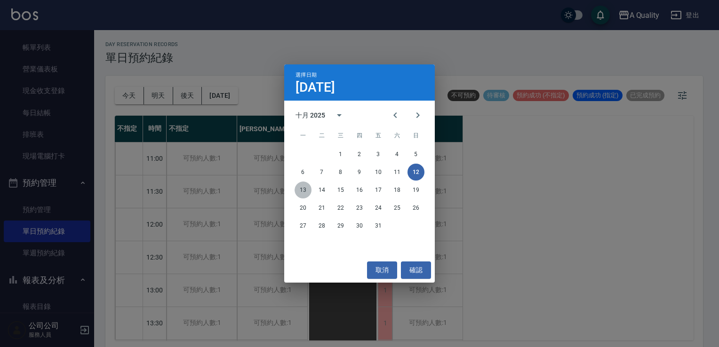
click at [303, 187] on button "13" at bounding box center [302, 190] width 17 height 17
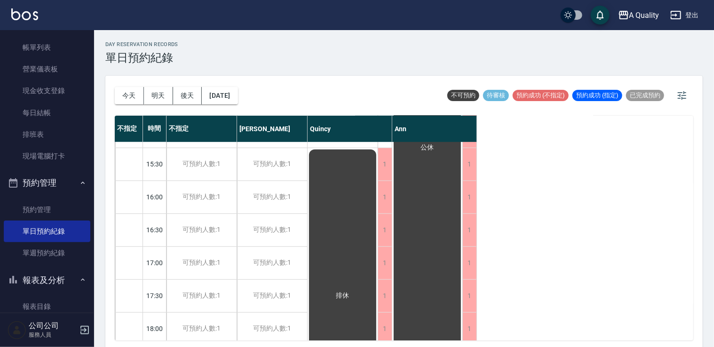
scroll to position [213, 0]
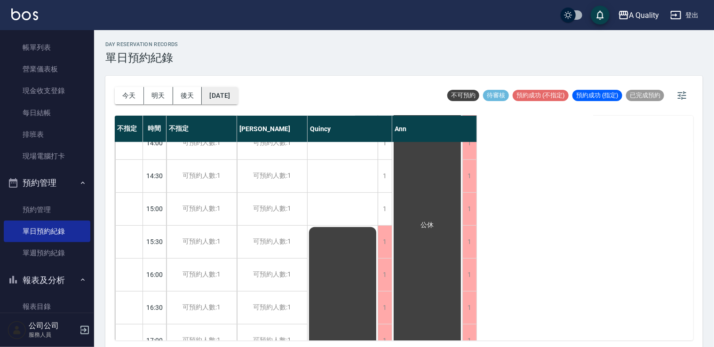
click at [214, 100] on button "2025/10/13" at bounding box center [220, 95] width 36 height 17
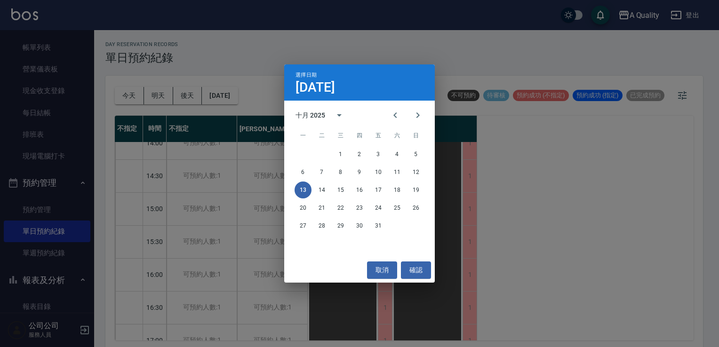
click at [388, 261] on div "取消 確認" at bounding box center [359, 270] width 151 height 25
drag, startPoint x: 381, startPoint y: 267, endPoint x: 377, endPoint y: 262, distance: 6.0
click at [379, 264] on button "取消" at bounding box center [382, 270] width 30 height 17
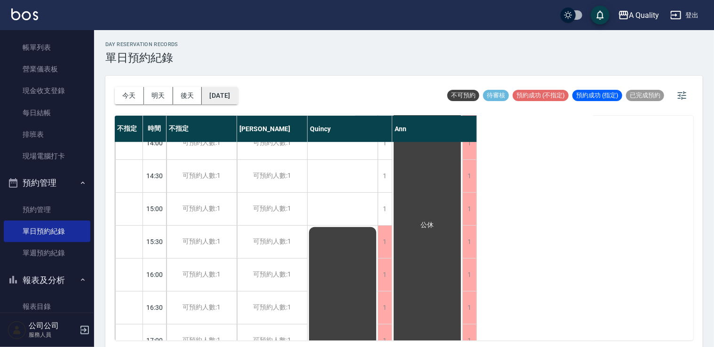
click at [237, 100] on button "2025/10/13" at bounding box center [220, 95] width 36 height 17
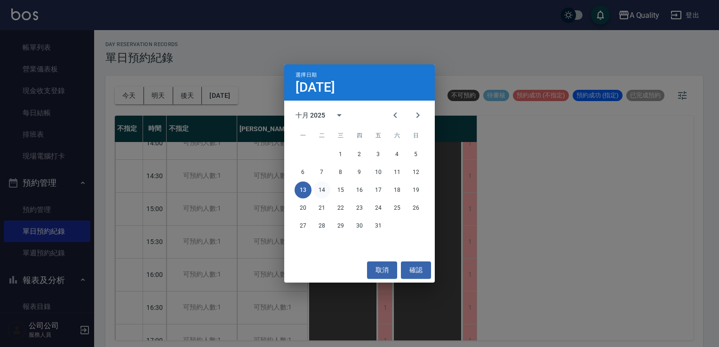
click at [321, 190] on button "14" at bounding box center [321, 190] width 17 height 17
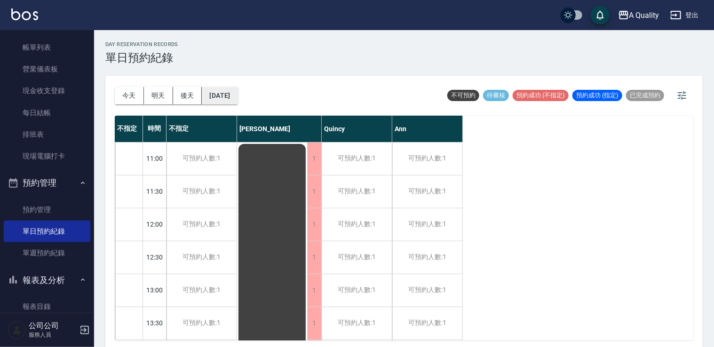
click at [222, 95] on button "2025/10/14" at bounding box center [220, 95] width 36 height 17
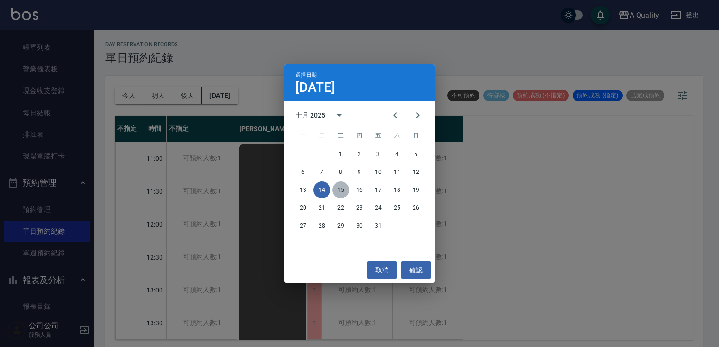
click at [341, 188] on button "15" at bounding box center [340, 190] width 17 height 17
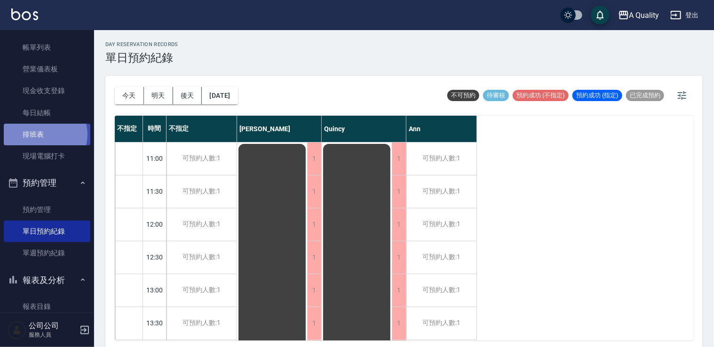
click at [43, 135] on link "排班表" at bounding box center [47, 135] width 87 height 22
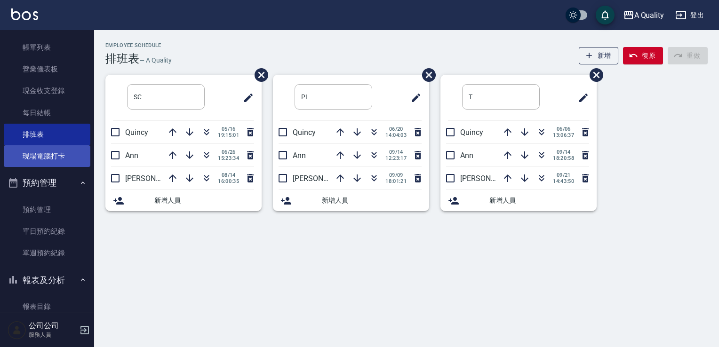
click at [46, 160] on link "現場電腦打卡" at bounding box center [47, 156] width 87 height 22
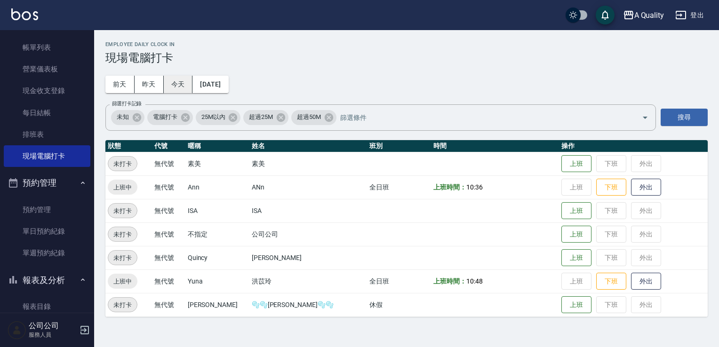
click at [164, 81] on button "今天" at bounding box center [178, 84] width 29 height 17
click at [154, 82] on button "昨天" at bounding box center [149, 84] width 29 height 17
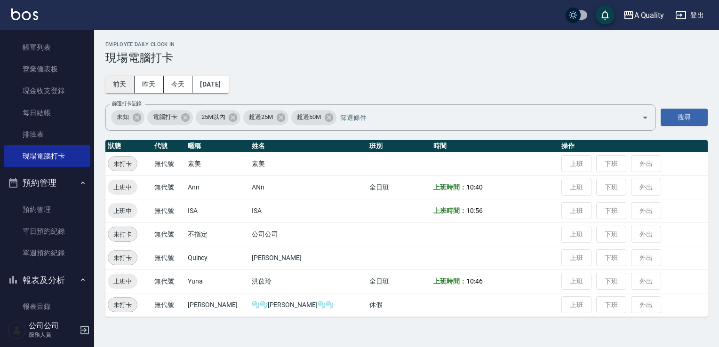
click at [121, 81] on button "前天" at bounding box center [119, 84] width 29 height 17
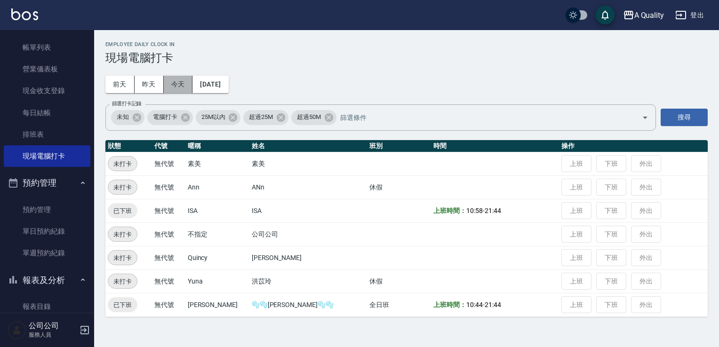
click at [171, 86] on button "今天" at bounding box center [178, 84] width 29 height 17
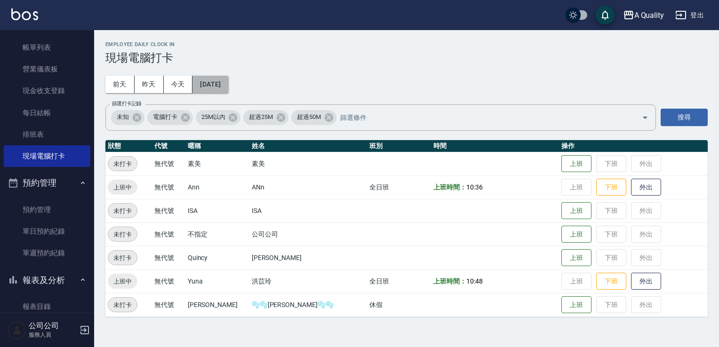
click at [221, 85] on button "[DATE]" at bounding box center [210, 84] width 36 height 17
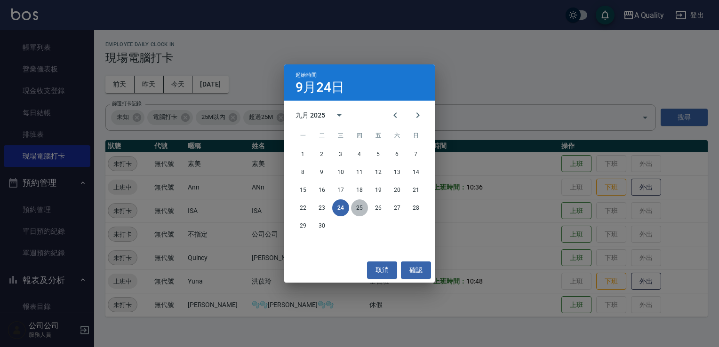
click at [360, 204] on button "25" at bounding box center [359, 207] width 17 height 17
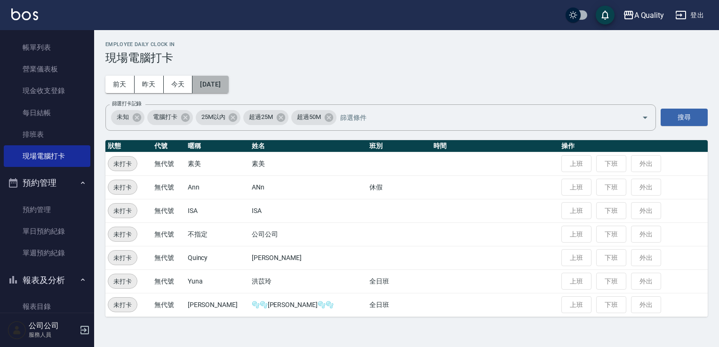
click at [213, 81] on button "2025/09/25" at bounding box center [210, 84] width 36 height 17
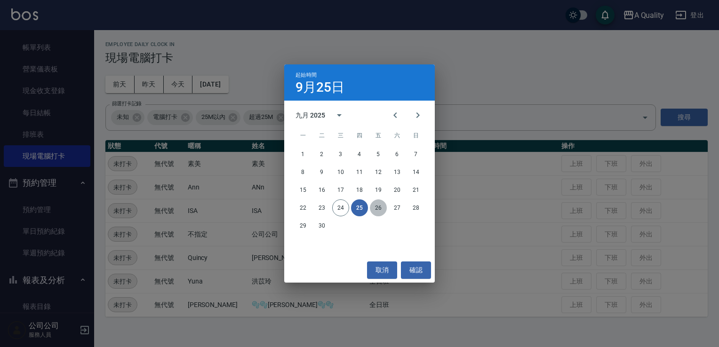
click at [383, 209] on button "26" at bounding box center [378, 207] width 17 height 17
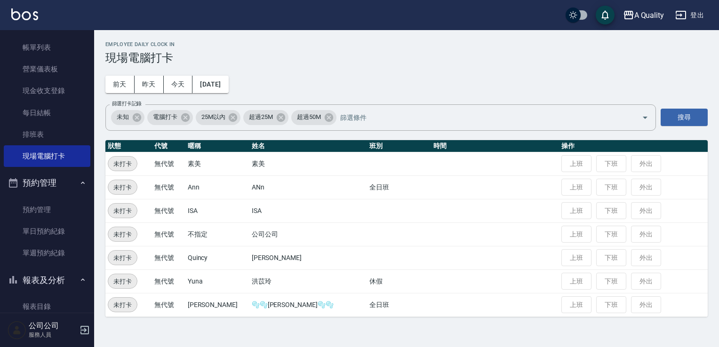
click at [86, 325] on icon "button" at bounding box center [84, 330] width 11 height 11
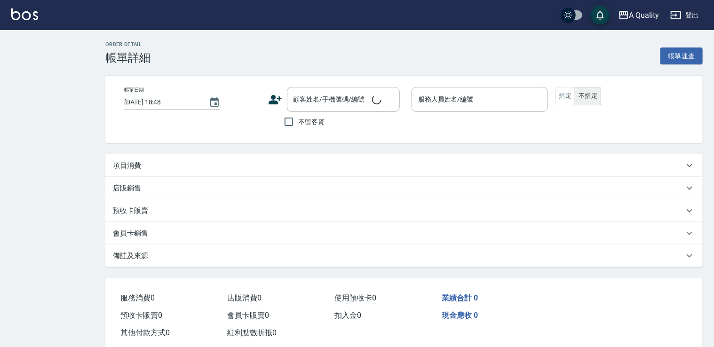
type input "[DATE] 19:00"
type input "Ann(無代號)"
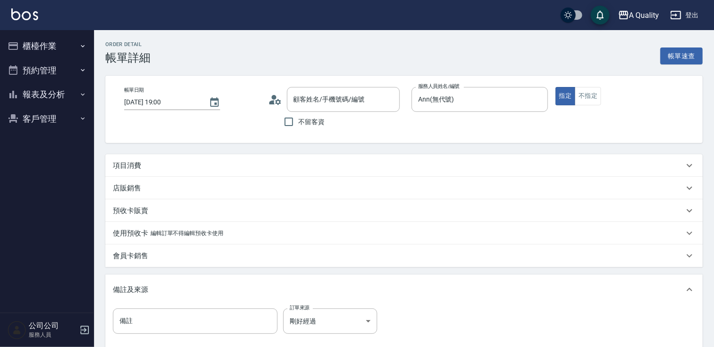
type input "李維恩_展1/0917077925/null"
click at [196, 172] on div "項目消費" at bounding box center [403, 165] width 597 height 23
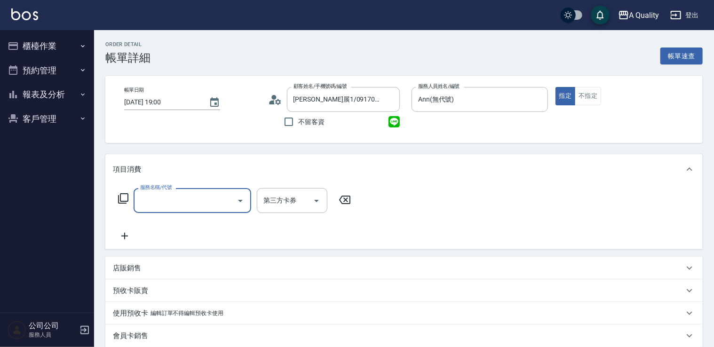
click at [184, 192] on div "服務名稱/代號" at bounding box center [193, 200] width 118 height 25
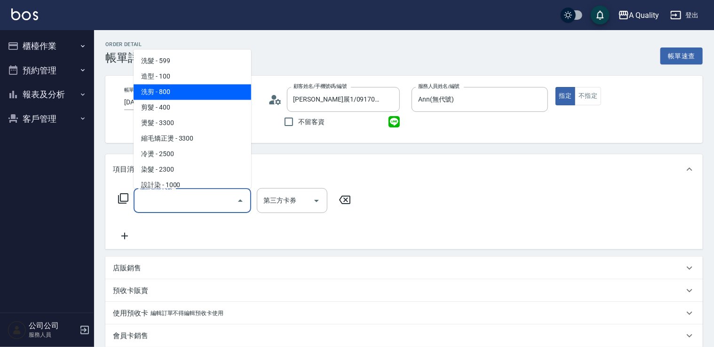
click at [272, 95] on icon at bounding box center [275, 100] width 14 height 14
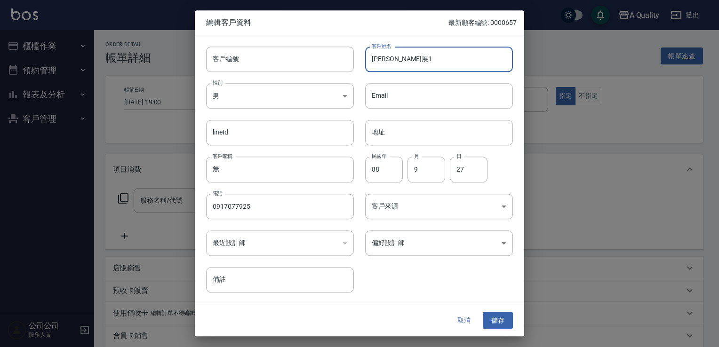
drag, startPoint x: 418, startPoint y: 64, endPoint x: 391, endPoint y: 61, distance: 26.4
click at [391, 61] on input "李維恩_展1" at bounding box center [439, 59] width 148 height 25
type input "李維恩"
click at [504, 317] on button "儲存" at bounding box center [498, 320] width 30 height 17
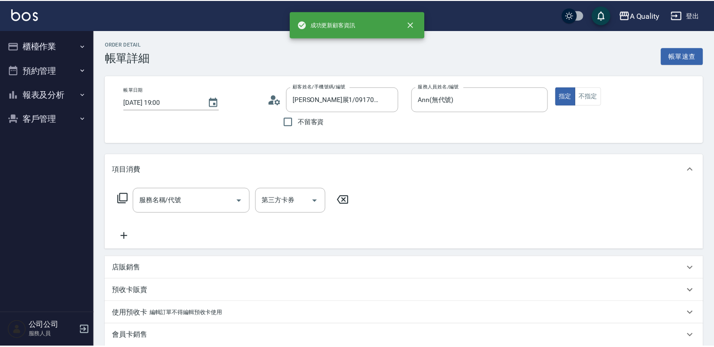
type input "李維恩/0917077925/"
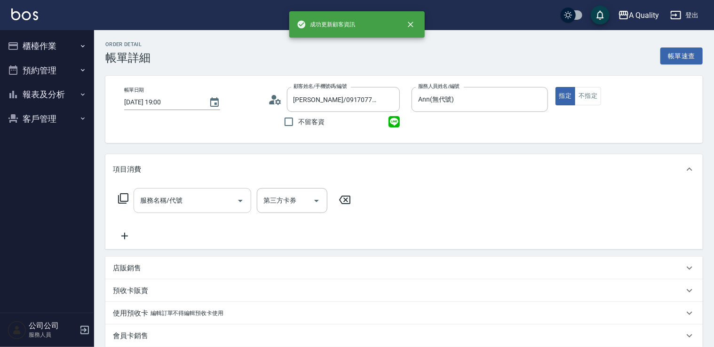
click at [184, 199] on input "服務名稱/代號" at bounding box center [185, 200] width 95 height 16
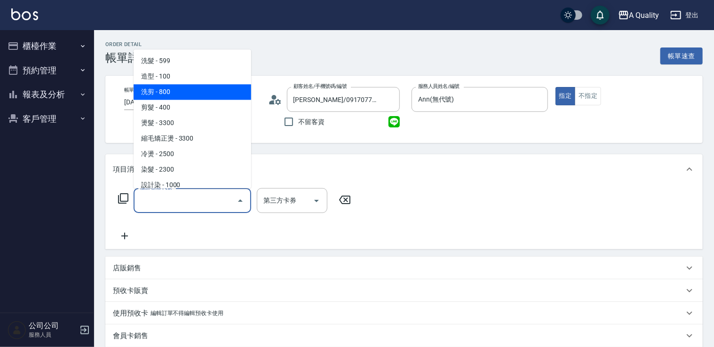
click at [167, 88] on span "洗剪 - 800" at bounding box center [193, 92] width 118 height 16
type input "洗剪(103)"
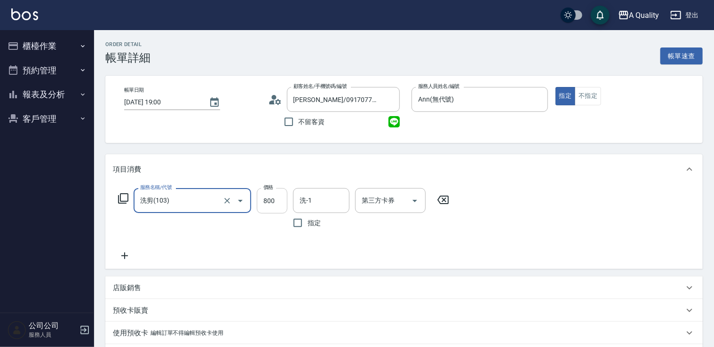
click at [277, 202] on input "800" at bounding box center [272, 200] width 31 height 25
drag, startPoint x: 269, startPoint y: 197, endPoint x: 247, endPoint y: 198, distance: 21.7
click at [247, 198] on div "服務名稱/代號 洗剪(103) 服務名稱/代號 價格 6 價格 洗-1 洗-1 指定 第三方卡券 第三方卡券" at bounding box center [284, 210] width 342 height 45
drag, startPoint x: 274, startPoint y: 198, endPoint x: 249, endPoint y: 199, distance: 24.9
click at [249, 199] on div "服務名稱/代號 洗剪(103) 服務名稱/代號 價格 0 價格 洗-1 洗-1 指定 第三方卡券 第三方卡券" at bounding box center [284, 210] width 342 height 45
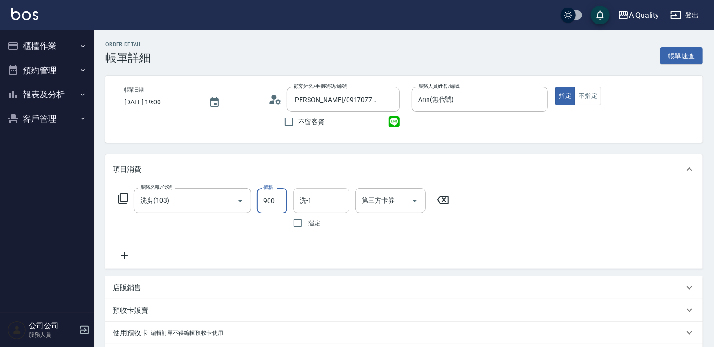
type input "900"
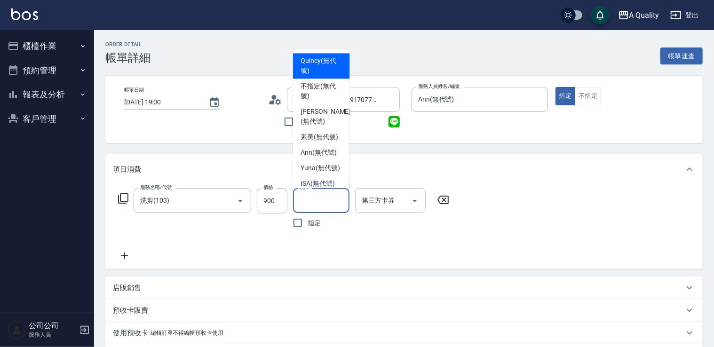
click at [315, 200] on input "洗-1" at bounding box center [321, 200] width 48 height 16
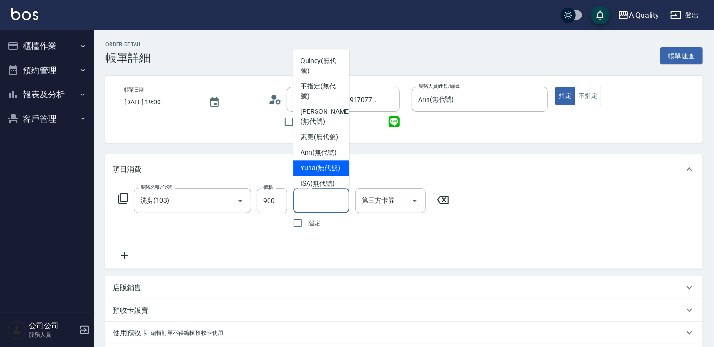
click at [309, 173] on span "Yuna (無代號)" at bounding box center [321, 168] width 40 height 10
type input "Yuna(無代號)"
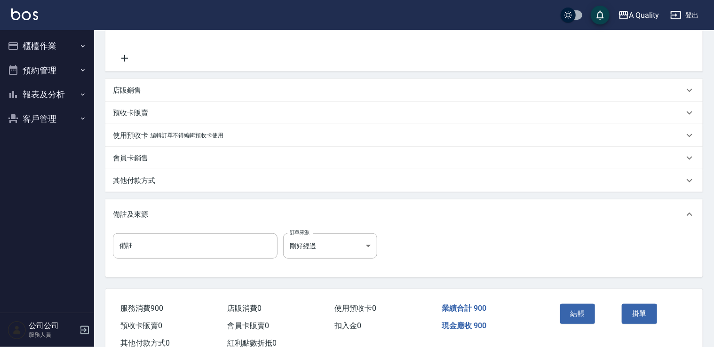
scroll to position [228, 0]
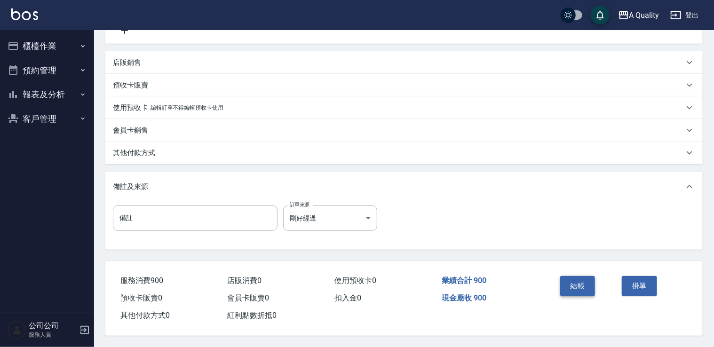
click at [580, 276] on button "結帳" at bounding box center [577, 286] width 35 height 20
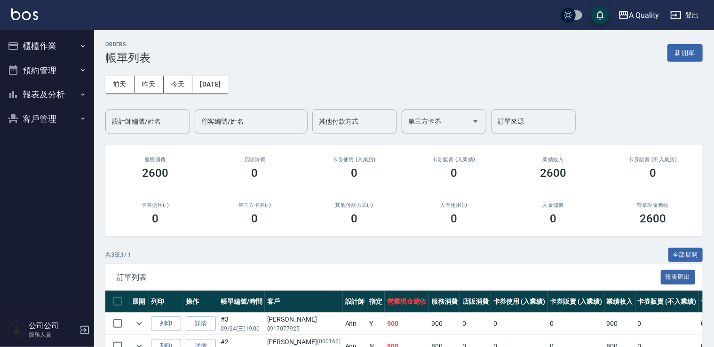
click at [62, 68] on button "預約管理" at bounding box center [47, 70] width 87 height 24
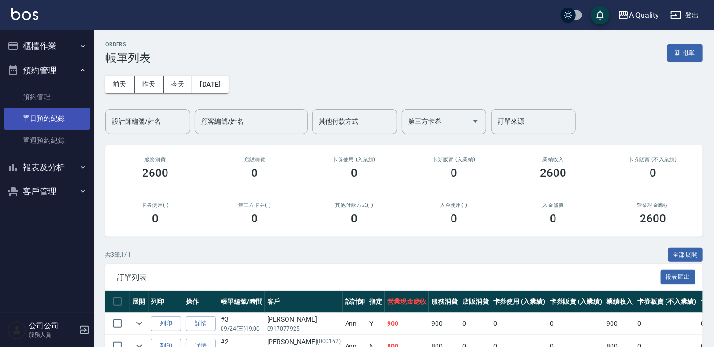
click at [45, 113] on link "單日預約紀錄" at bounding box center [47, 119] width 87 height 22
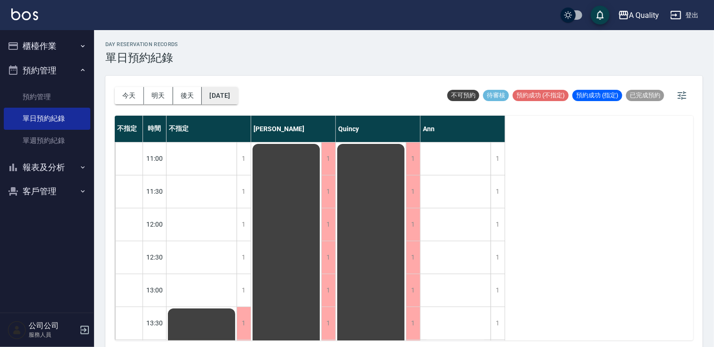
click at [238, 89] on button "2025/09/24" at bounding box center [220, 95] width 36 height 17
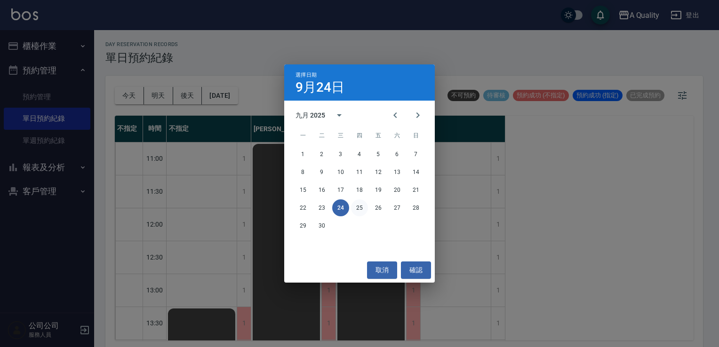
click at [360, 201] on button "25" at bounding box center [359, 207] width 17 height 17
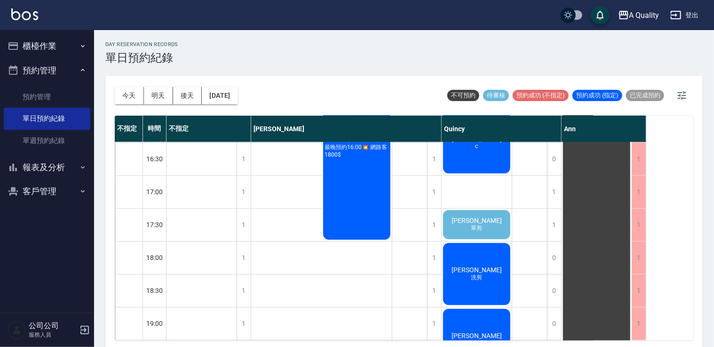
scroll to position [307, 0]
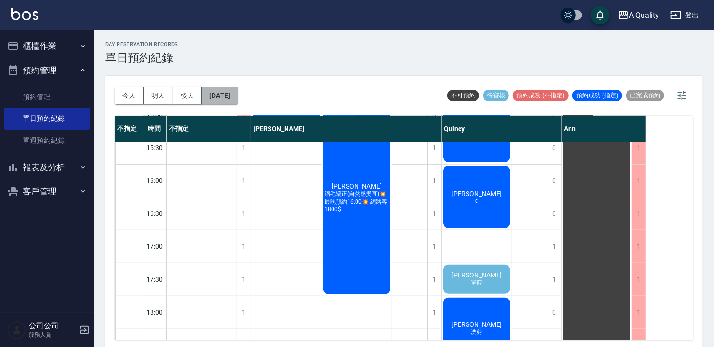
click at [229, 95] on button "2025/09/25" at bounding box center [220, 95] width 36 height 17
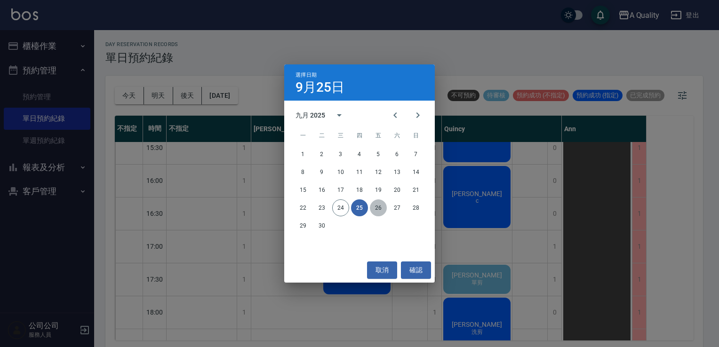
click at [381, 208] on button "26" at bounding box center [378, 207] width 17 height 17
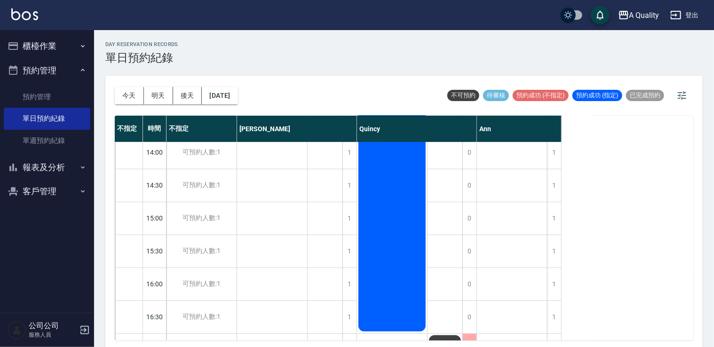
scroll to position [110, 0]
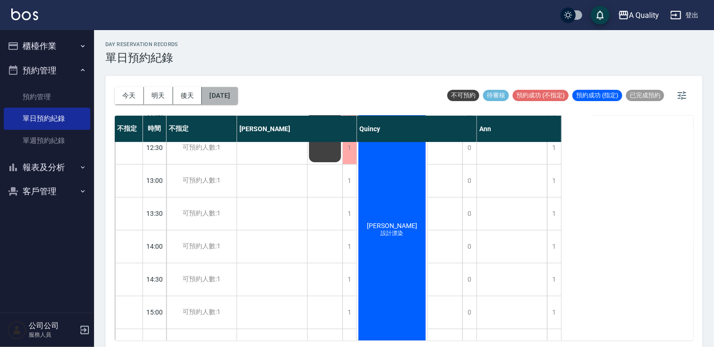
click at [238, 91] on button "2025/09/26" at bounding box center [220, 95] width 36 height 17
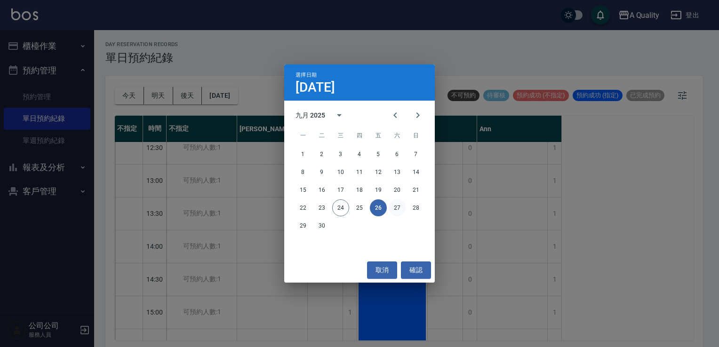
click at [395, 208] on button "27" at bounding box center [397, 207] width 17 height 17
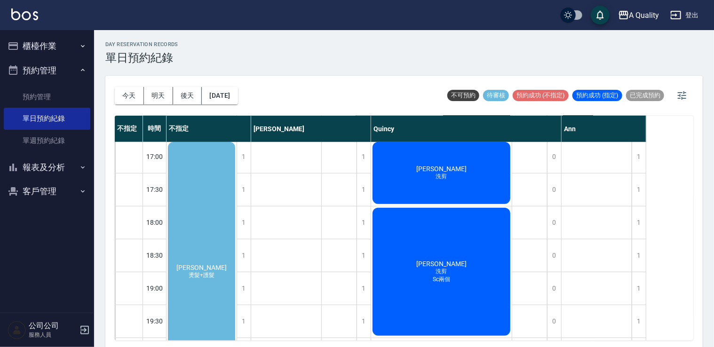
scroll to position [467, 0]
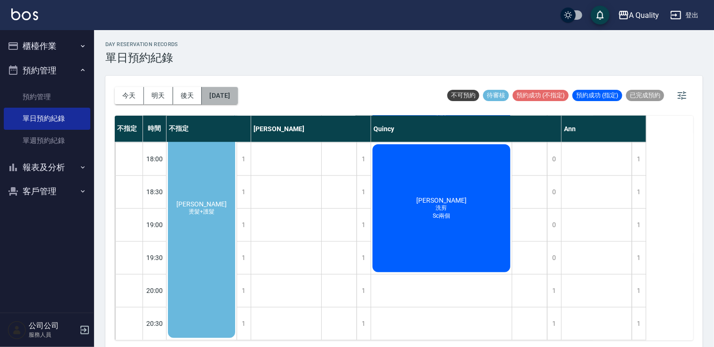
click at [238, 87] on button "2025/09/27" at bounding box center [220, 95] width 36 height 17
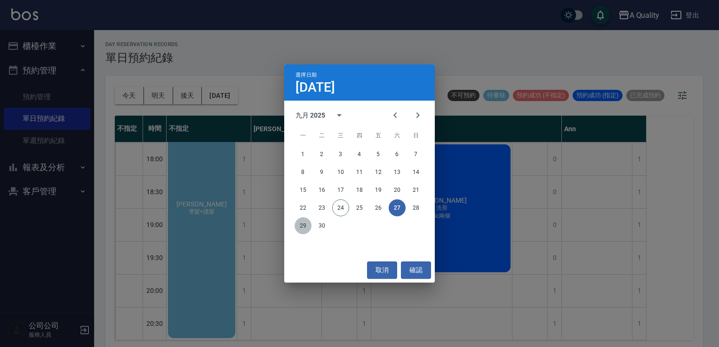
click at [303, 229] on button "29" at bounding box center [302, 225] width 17 height 17
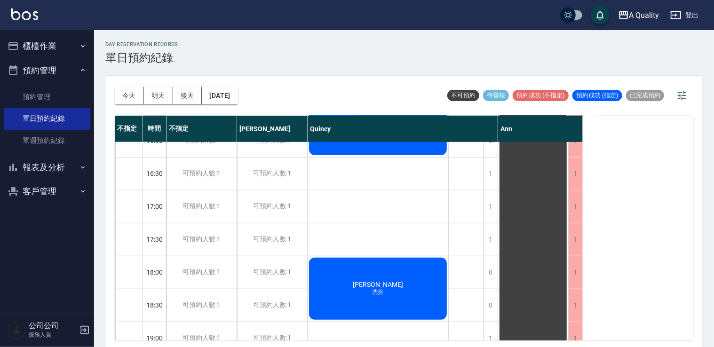
scroll to position [354, 0]
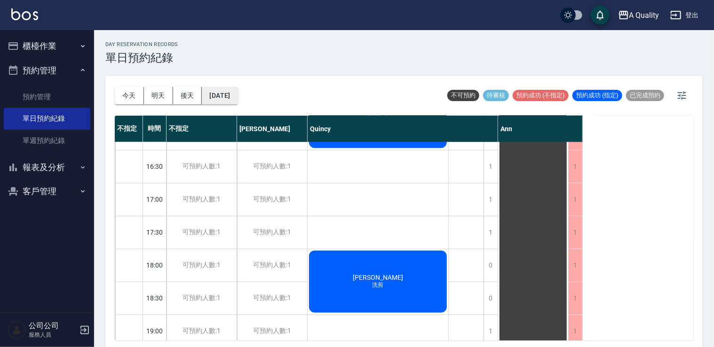
click at [231, 99] on button "2025/09/29" at bounding box center [220, 95] width 36 height 17
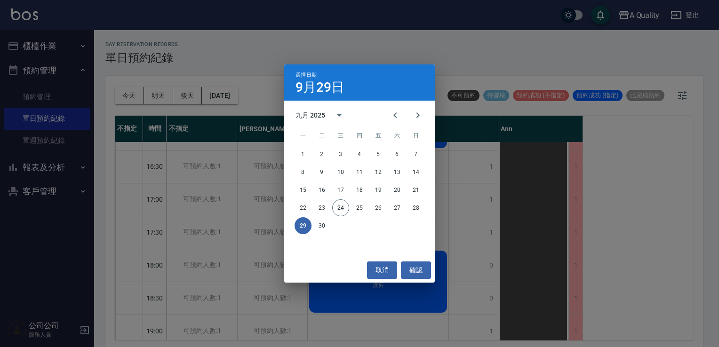
drag, startPoint x: 382, startPoint y: 269, endPoint x: 357, endPoint y: 252, distance: 30.5
click at [381, 269] on button "取消" at bounding box center [382, 270] width 30 height 17
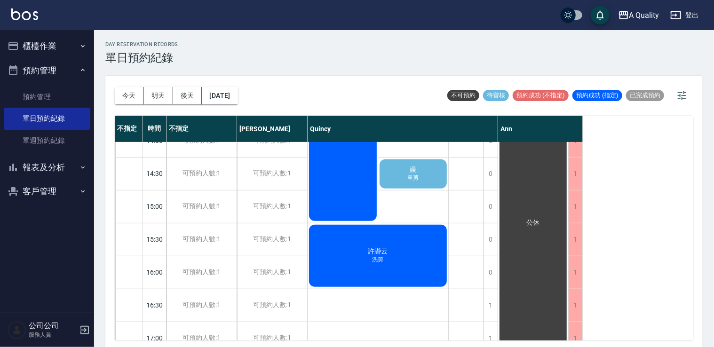
scroll to position [260, 0]
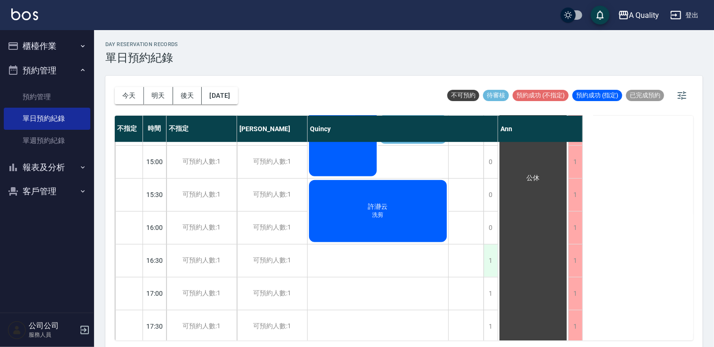
click at [493, 264] on div "1" at bounding box center [491, 261] width 14 height 32
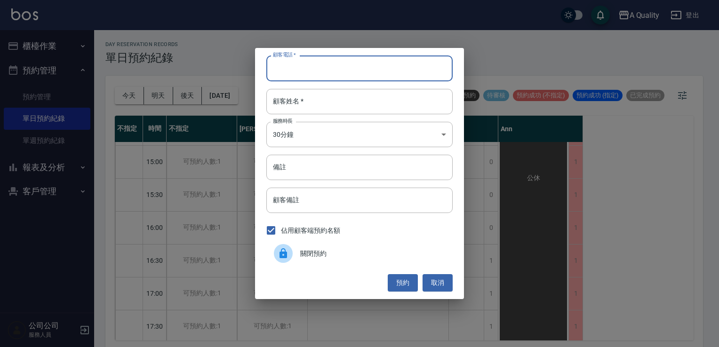
click at [341, 72] on input "顧客電話   *" at bounding box center [359, 68] width 186 height 25
type input "0989655884"
click at [292, 103] on input "顧客姓名   *" at bounding box center [359, 101] width 186 height 25
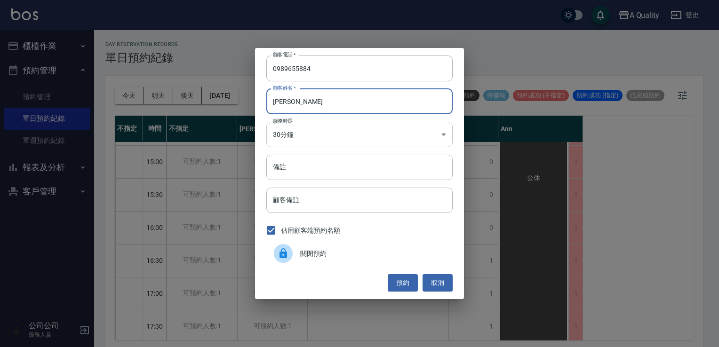
type input "李S"
click at [297, 140] on body "A Quality 登出 櫃檯作業 打帳單 帳單列表 營業儀表板 現金收支登錄 每日結帳 排班表 現場電腦打卡 預約管理 預約管理 單日預約紀錄 單週預約紀錄…" at bounding box center [359, 175] width 719 height 350
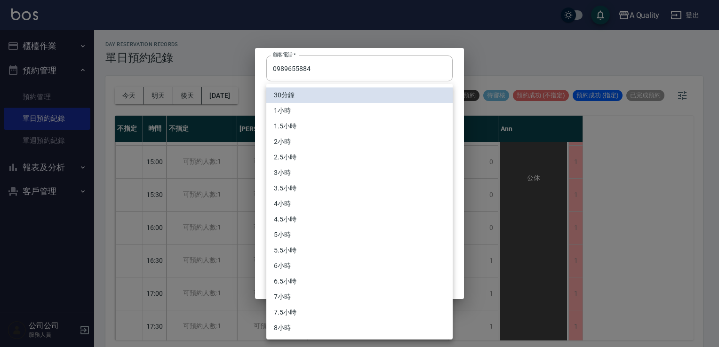
click at [294, 110] on li "1小時" at bounding box center [359, 111] width 186 height 16
type input "2"
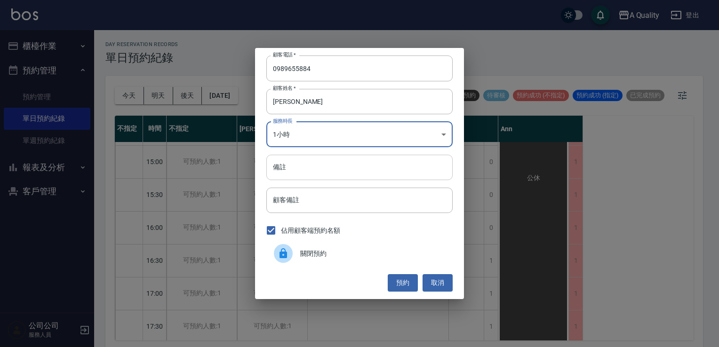
click at [303, 172] on input "備註" at bounding box center [359, 167] width 186 height 25
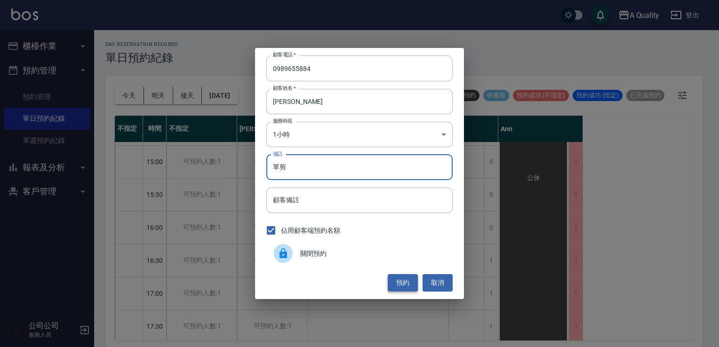
type input "單剪"
click at [406, 285] on button "預約" at bounding box center [403, 282] width 30 height 17
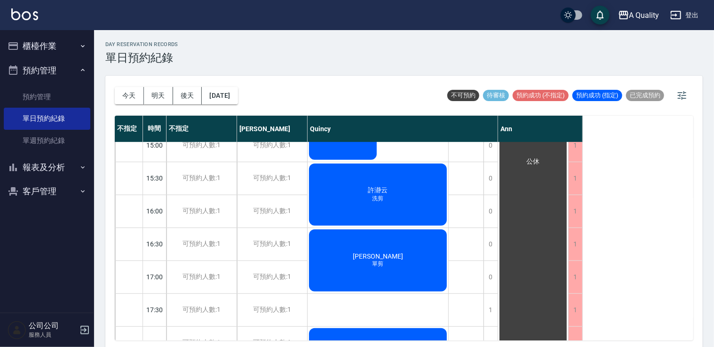
scroll to position [401, 0]
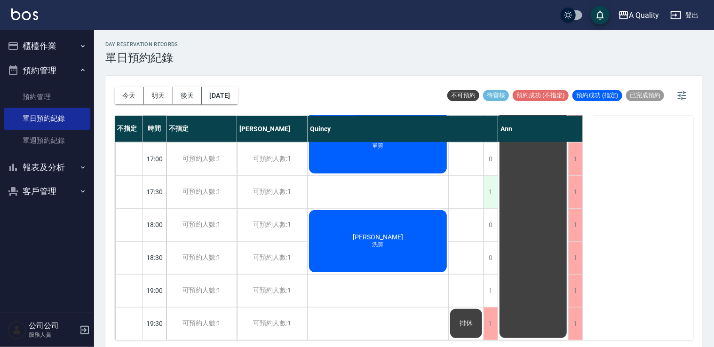
click at [495, 188] on div "1" at bounding box center [491, 192] width 14 height 32
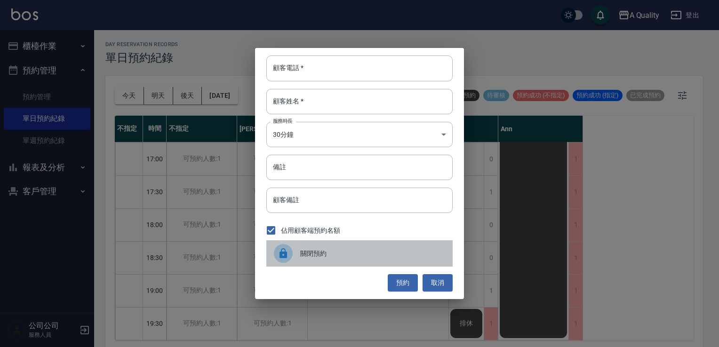
click at [346, 251] on span "關閉預約" at bounding box center [372, 254] width 145 height 10
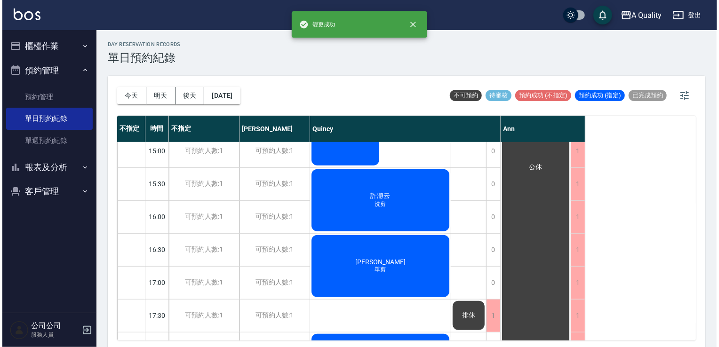
scroll to position [260, 0]
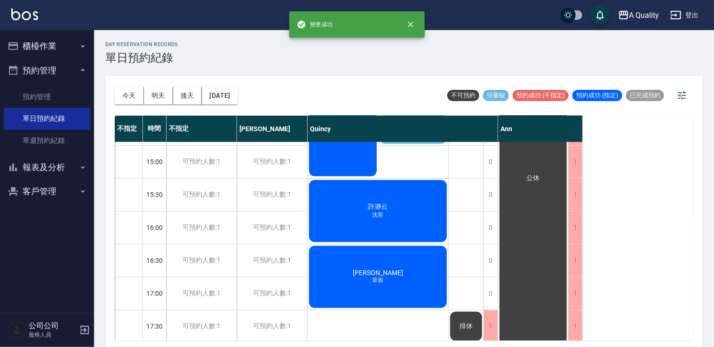
click at [382, 266] on div "李瑾宜 單剪" at bounding box center [378, 277] width 141 height 65
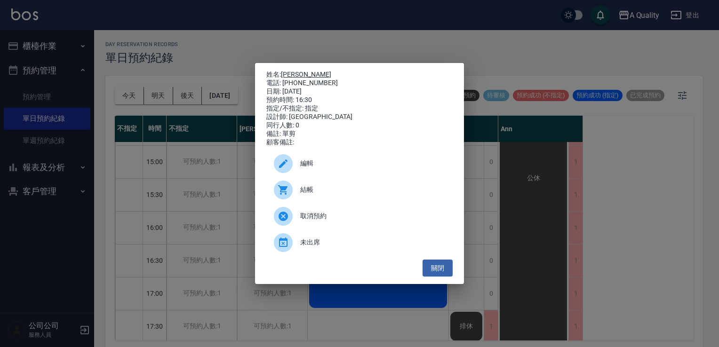
click at [287, 71] on link "李瑾宜" at bounding box center [306, 75] width 50 height 8
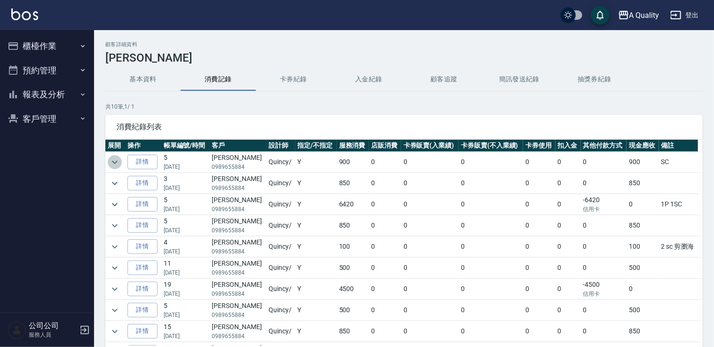
click at [115, 159] on icon "expand row" at bounding box center [114, 162] width 11 height 11
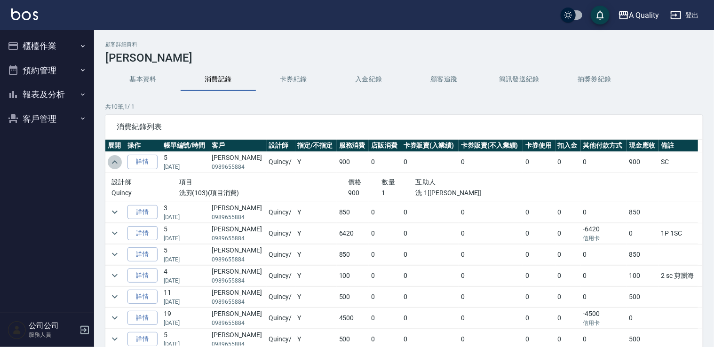
click at [114, 159] on icon "expand row" at bounding box center [114, 162] width 11 height 11
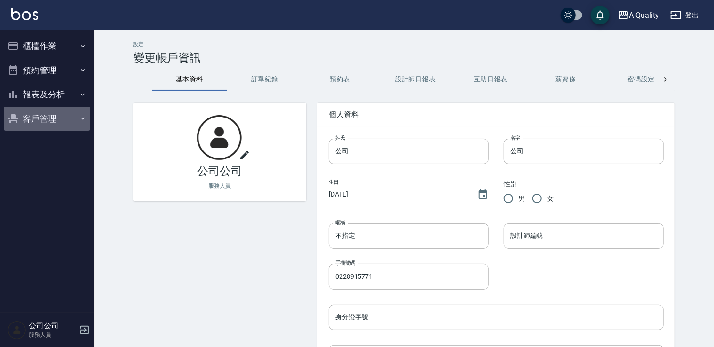
click at [43, 110] on button "客戶管理" at bounding box center [47, 119] width 87 height 24
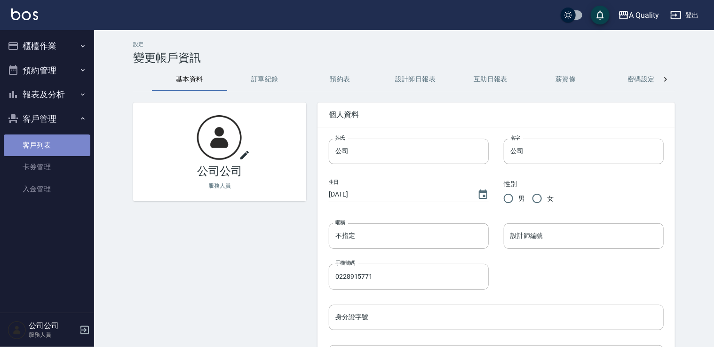
click at [54, 140] on link "客戶列表" at bounding box center [47, 146] width 87 height 22
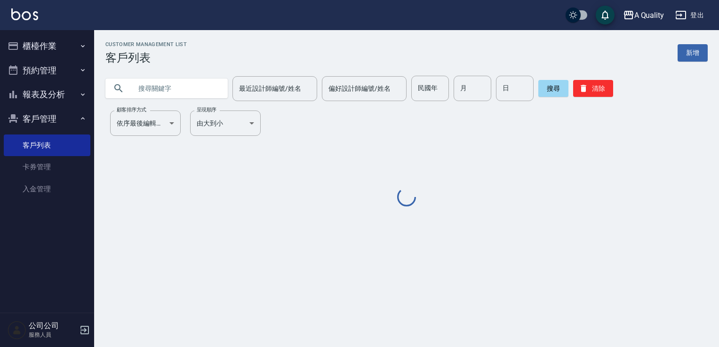
click at [196, 89] on input "text" at bounding box center [176, 88] width 88 height 25
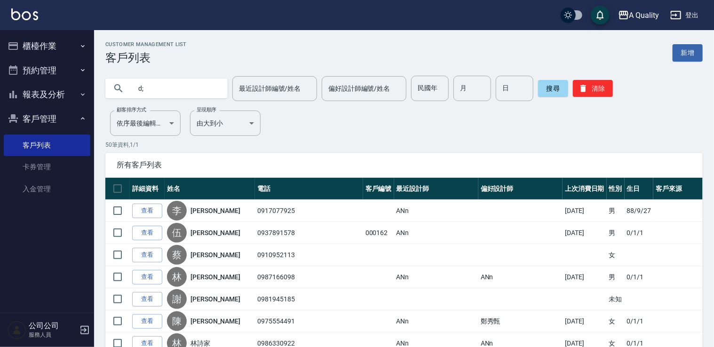
type input "d"
type input "高"
type input "[PERSON_NAME]"
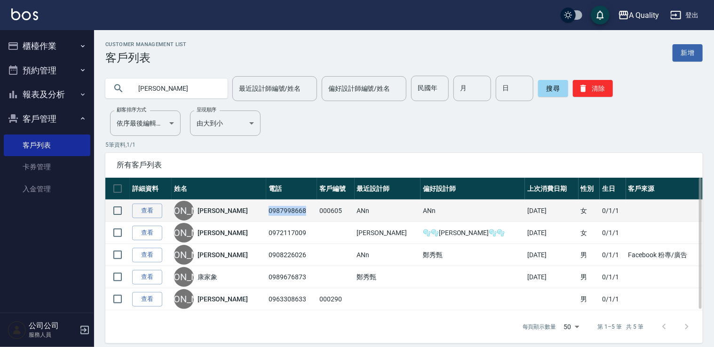
drag, startPoint x: 252, startPoint y: 209, endPoint x: 291, endPoint y: 208, distance: 39.1
click at [291, 208] on td "0987998668" at bounding box center [291, 211] width 51 height 22
drag, startPoint x: 291, startPoint y: 208, endPoint x: 279, endPoint y: 212, distance: 12.8
copy td "0987998668"
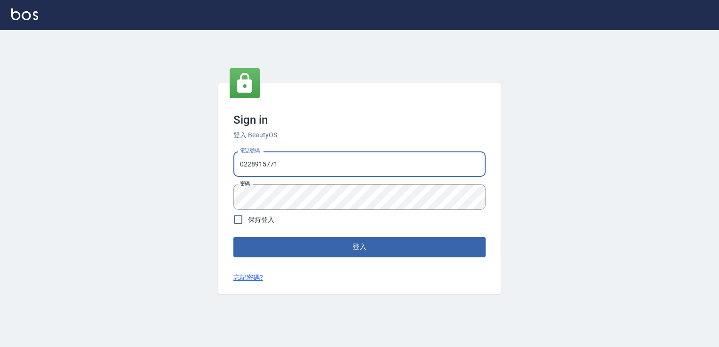
drag, startPoint x: 281, startPoint y: 165, endPoint x: 189, endPoint y: 181, distance: 93.6
click at [189, 181] on div "Sign in 登入 BeautyOS 電話號碼 0228915771 電話號碼 密碼 密碼 保持登入 登入 忘記密碼?" at bounding box center [359, 188] width 719 height 317
type input "0926097700"
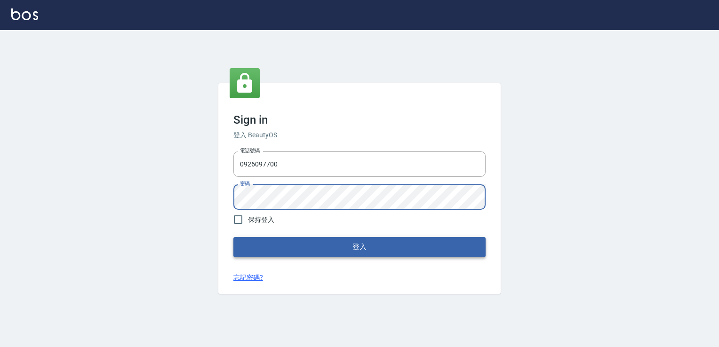
click at [247, 244] on button "登入" at bounding box center [359, 247] width 252 height 20
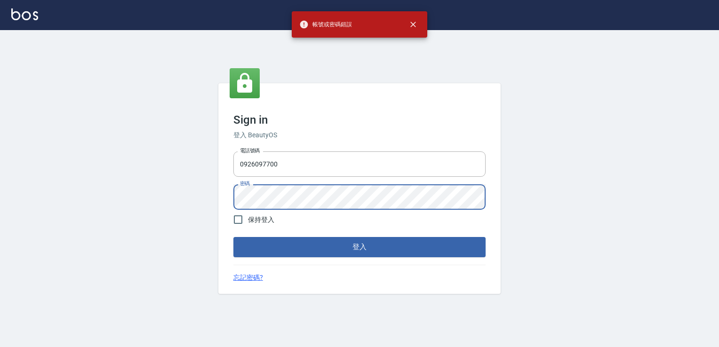
click at [209, 206] on div "Sign in 登入 BeautyOS 電話號碼 0926097700 電話號碼 密碼 密碼 保持登入 登入 忘記密碼?" at bounding box center [359, 188] width 719 height 317
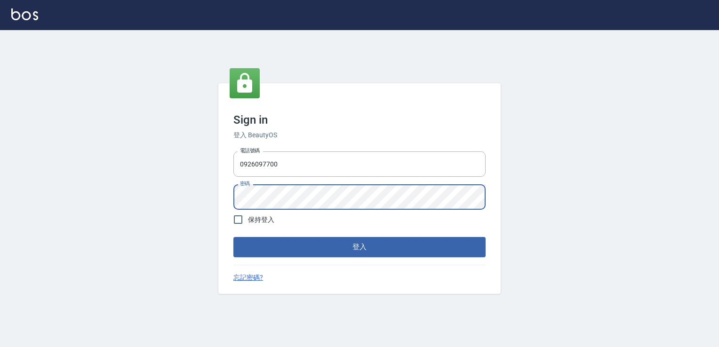
click at [447, 247] on button "登入" at bounding box center [359, 247] width 252 height 20
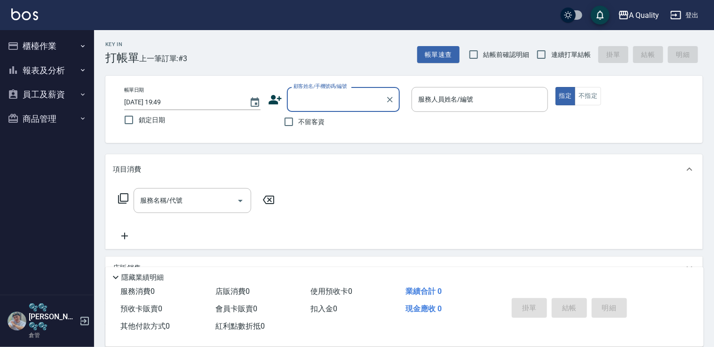
click at [50, 101] on button "員工及薪資" at bounding box center [47, 94] width 87 height 24
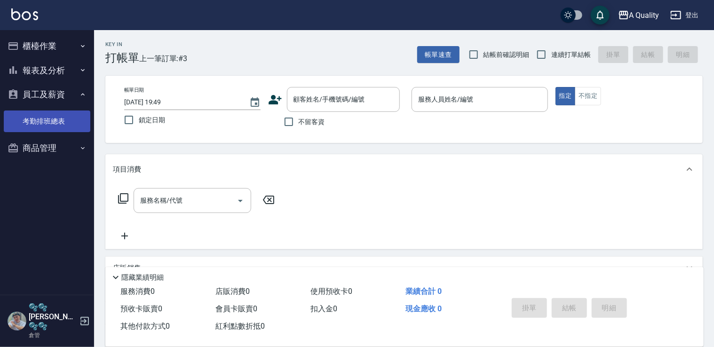
click at [49, 127] on link "考勤排班總表" at bounding box center [47, 122] width 87 height 22
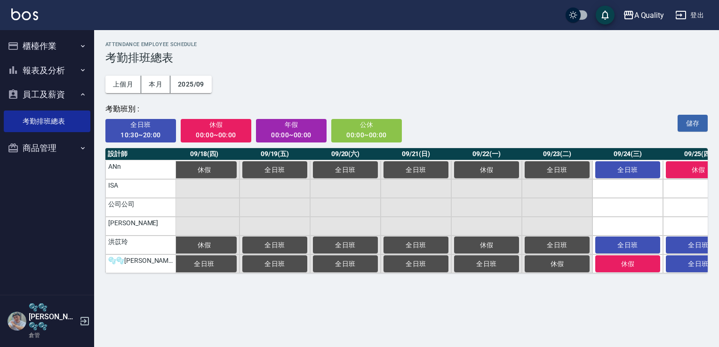
scroll to position [0, 1585]
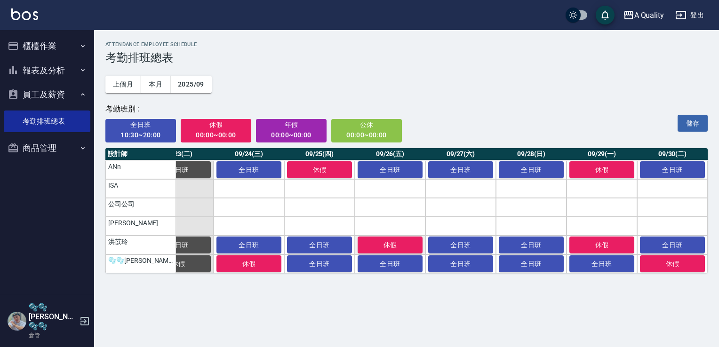
drag, startPoint x: 397, startPoint y: 246, endPoint x: 386, endPoint y: 248, distance: 10.9
click at [395, 246] on span "休假" at bounding box center [389, 245] width 47 height 8
click at [322, 247] on span "全日班" at bounding box center [319, 245] width 47 height 8
drag, startPoint x: 224, startPoint y: 125, endPoint x: 268, endPoint y: 167, distance: 60.2
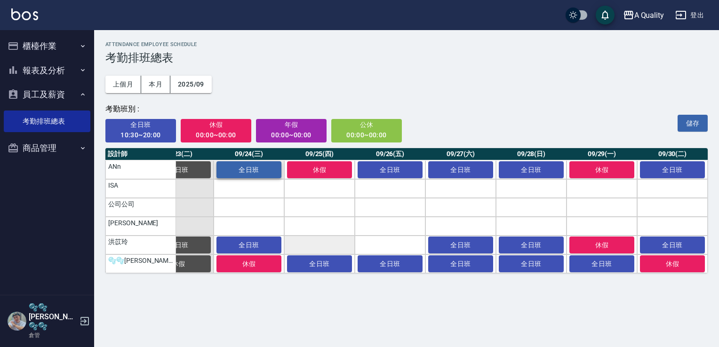
click at [224, 127] on span "休假" at bounding box center [216, 125] width 58 height 12
click at [333, 249] on td "a dense table" at bounding box center [319, 245] width 71 height 19
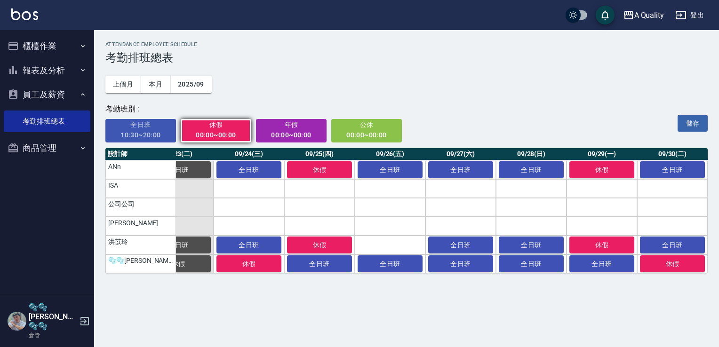
click at [138, 127] on span "全日班" at bounding box center [141, 125] width 58 height 12
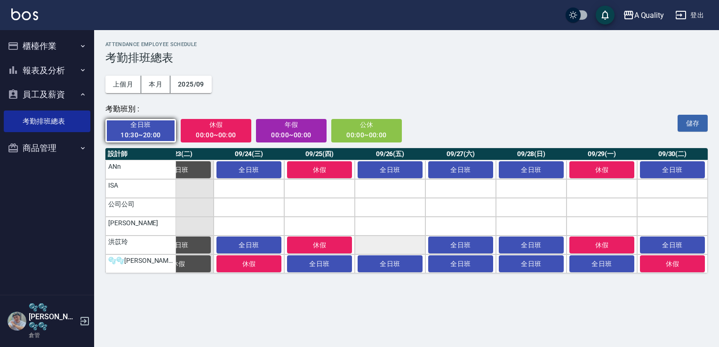
drag, startPoint x: 380, startPoint y: 248, endPoint x: 422, endPoint y: 214, distance: 53.9
click at [380, 247] on td "a dense table" at bounding box center [390, 245] width 71 height 19
click at [694, 119] on button "儲存" at bounding box center [692, 123] width 30 height 17
click at [688, 121] on button "儲存" at bounding box center [692, 123] width 30 height 17
click at [85, 321] on icon "button" at bounding box center [84, 321] width 11 height 11
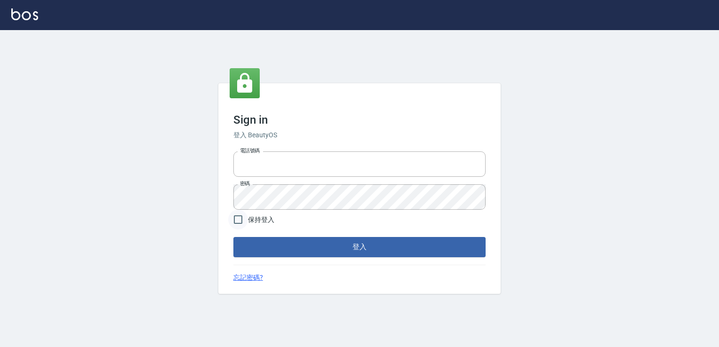
type input "0228915771"
click at [244, 219] on input "保持登入" at bounding box center [238, 220] width 20 height 20
checkbox input "true"
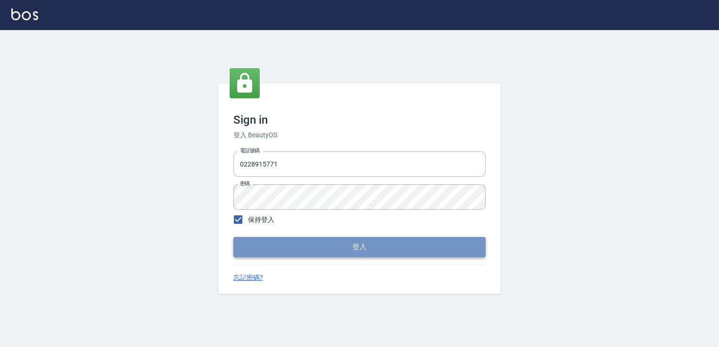
click at [267, 239] on button "登入" at bounding box center [359, 247] width 252 height 20
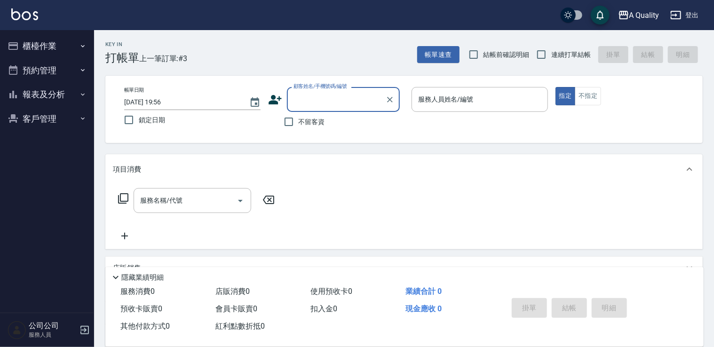
click at [63, 48] on button "櫃檯作業" at bounding box center [47, 46] width 87 height 24
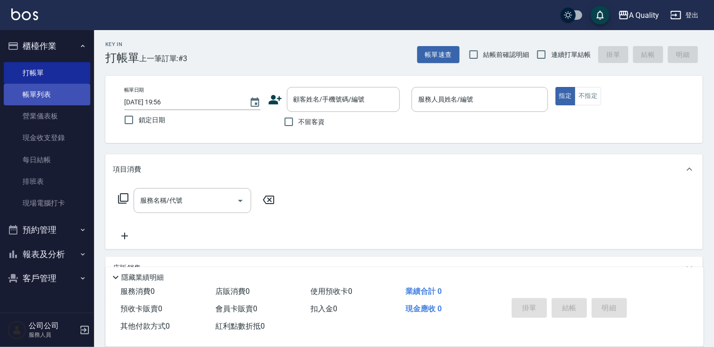
click at [44, 87] on link "帳單列表" at bounding box center [47, 95] width 87 height 22
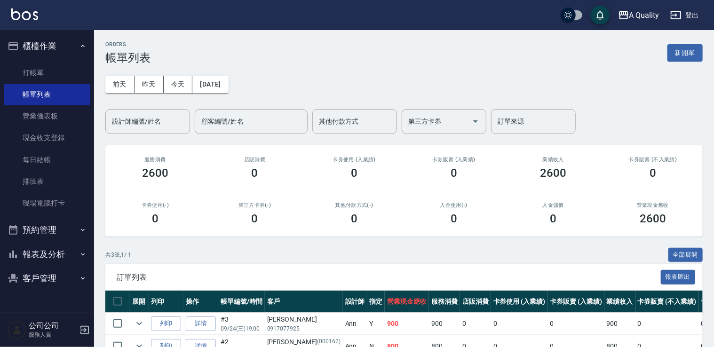
scroll to position [76, 0]
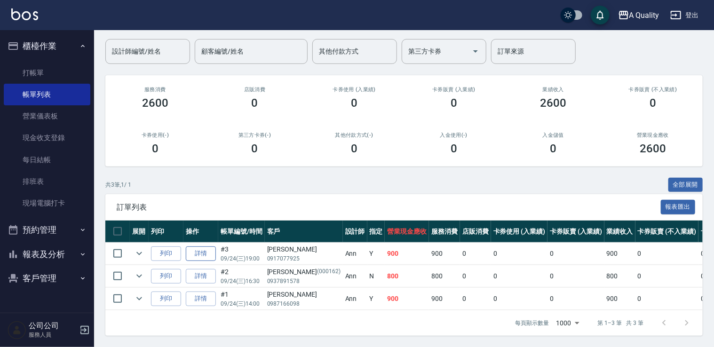
click at [209, 246] on link "詳情" at bounding box center [201, 253] width 30 height 15
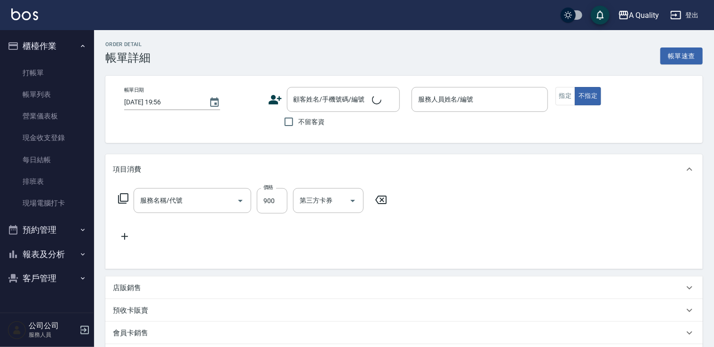
type input "[DATE] 19:00"
type input "Ann(無代號)"
type input "剛好經過"
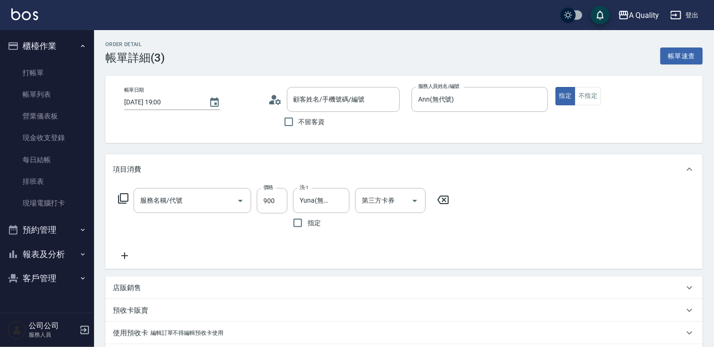
type input "洗剪(103)"
type input "[PERSON_NAME]/0917077925/"
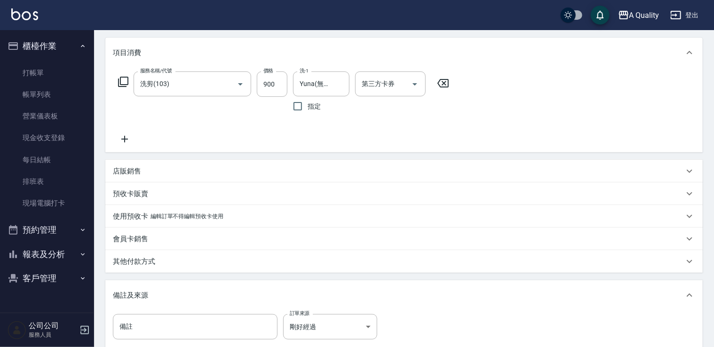
scroll to position [141, 0]
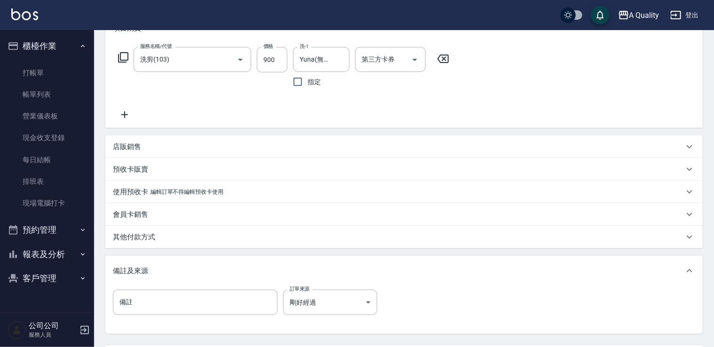
click at [150, 242] on p "其他付款方式" at bounding box center [134, 237] width 42 height 10
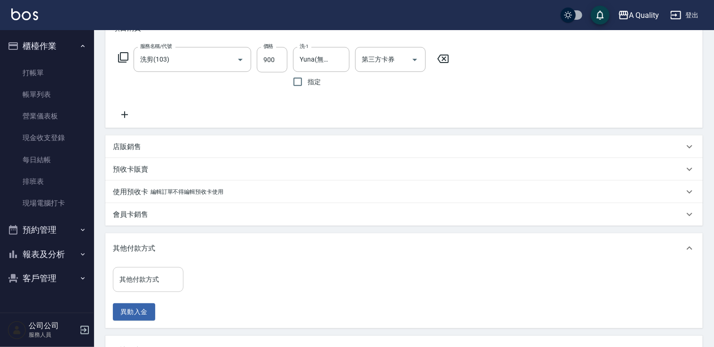
click at [158, 274] on input "其他付款方式" at bounding box center [148, 279] width 62 height 16
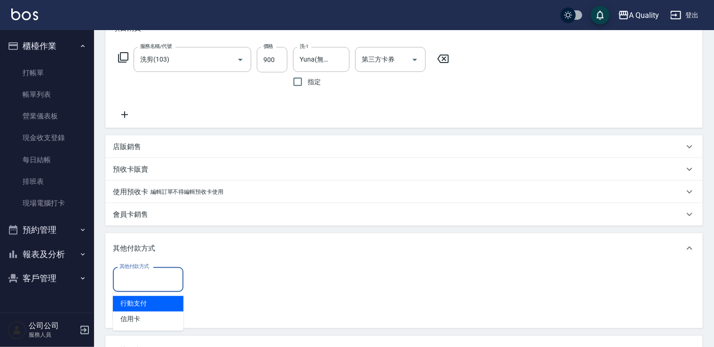
click at [151, 301] on span "行動支付" at bounding box center [148, 304] width 71 height 16
type input "行動支付"
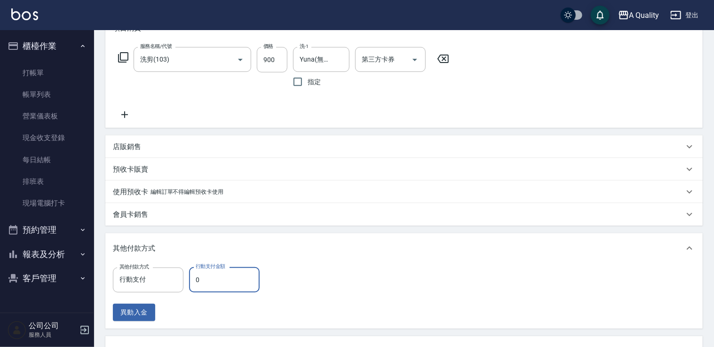
click at [208, 281] on input "0" at bounding box center [224, 279] width 71 height 25
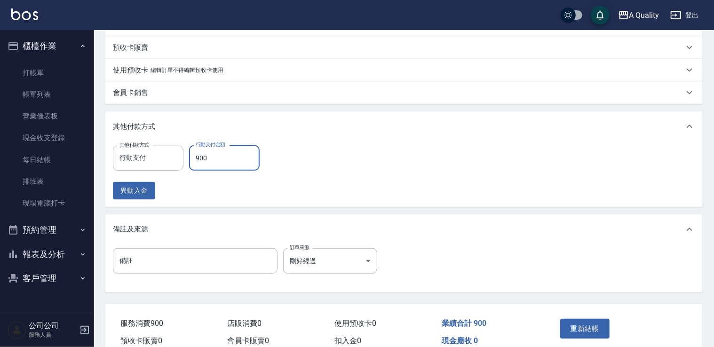
scroll to position [309, 0]
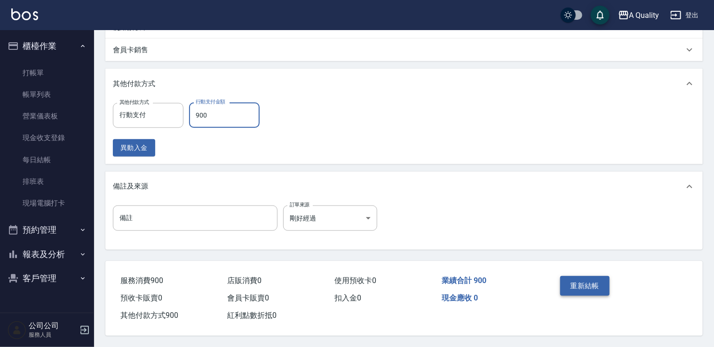
type input "900"
click at [569, 287] on button "重新結帳" at bounding box center [585, 286] width 50 height 20
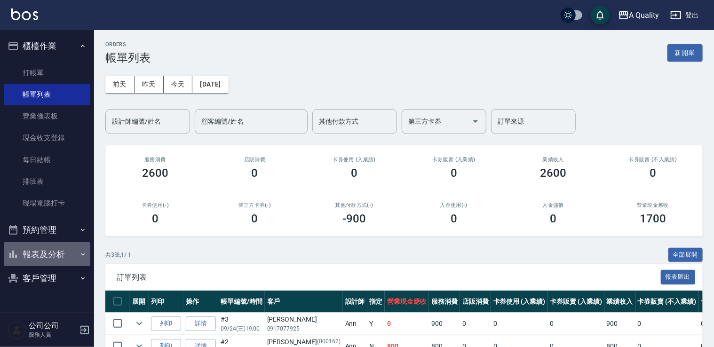
drag, startPoint x: 53, startPoint y: 254, endPoint x: 43, endPoint y: 244, distance: 14.0
click at [53, 254] on button "報表及分析" at bounding box center [47, 254] width 87 height 24
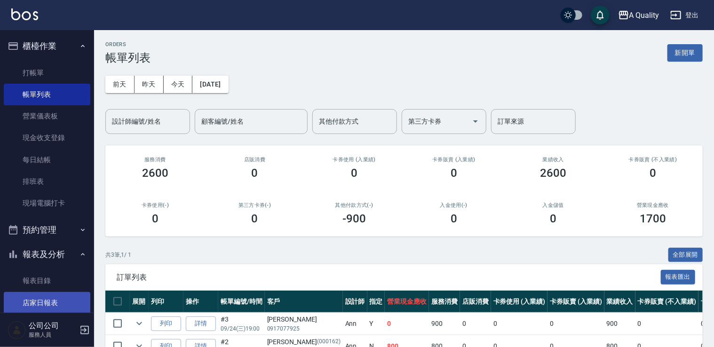
click at [47, 300] on link "店家日報表" at bounding box center [47, 303] width 87 height 22
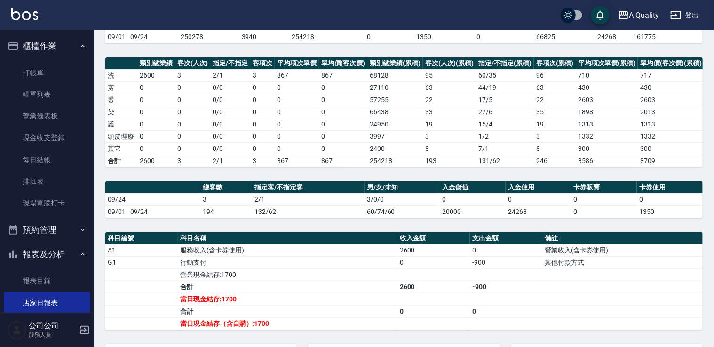
scroll to position [174, 0]
